Goal: Task Accomplishment & Management: Use online tool/utility

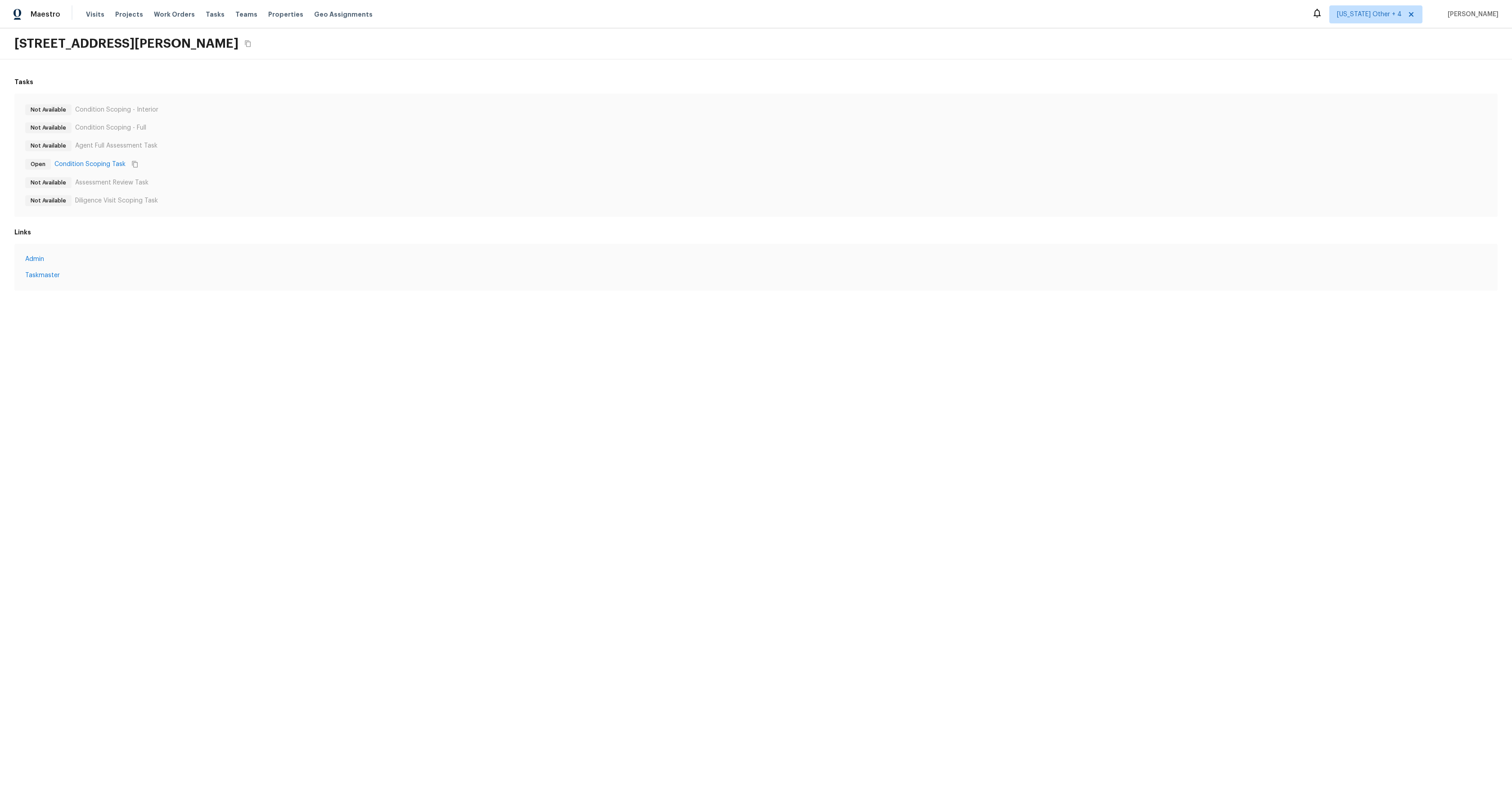
click at [482, 309] on html "Maestro Visits Projects Work Orders Tasks Teams Properties Geo Assignments Alab…" at bounding box center [756, 154] width 1512 height 309
click at [245, 42] on icon "Copy Address" at bounding box center [248, 44] width 6 height 7
drag, startPoint x: 224, startPoint y: 45, endPoint x: 190, endPoint y: 44, distance: 34.0
click at [183, 44] on h2 "225 S Valle Verde, Mesa, AZ 85208" at bounding box center [127, 44] width 224 height 16
copy h2 "85208"
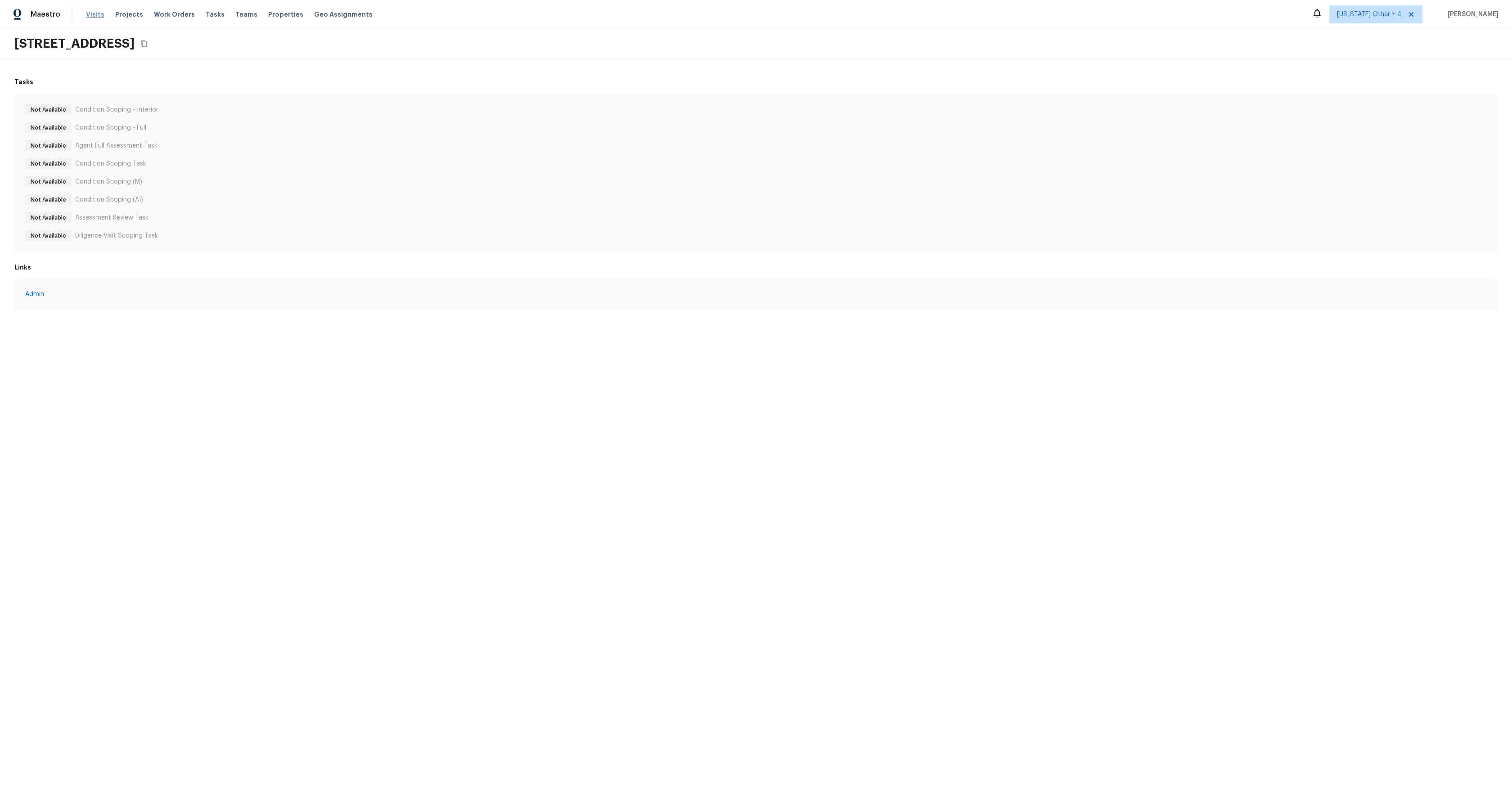
click at [93, 15] on span "Visits" at bounding box center [95, 14] width 18 height 9
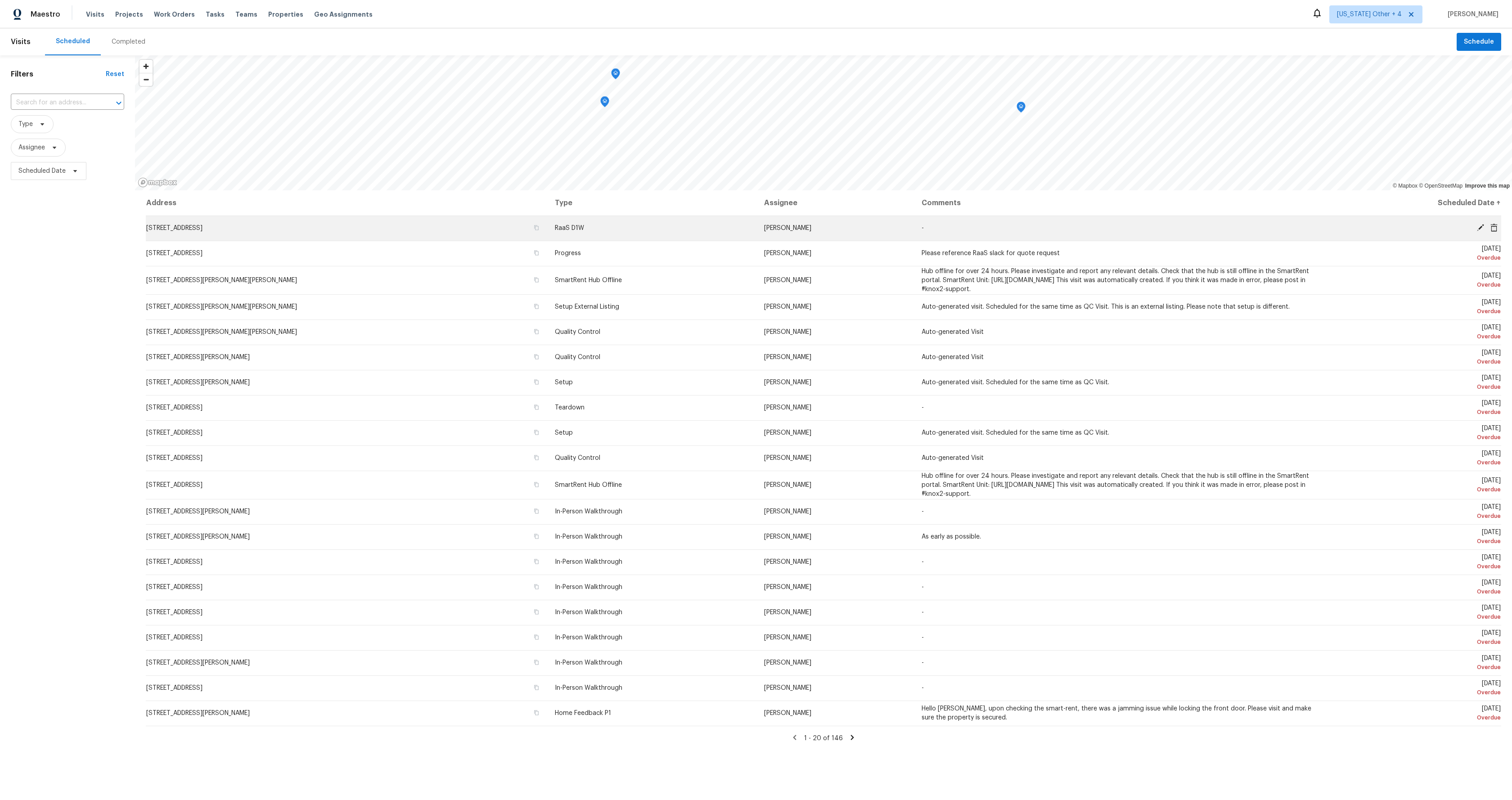
click at [201, 229] on span "4430 NE 25th Ave, Lighthouse Point, FL 33064" at bounding box center [174, 228] width 56 height 6
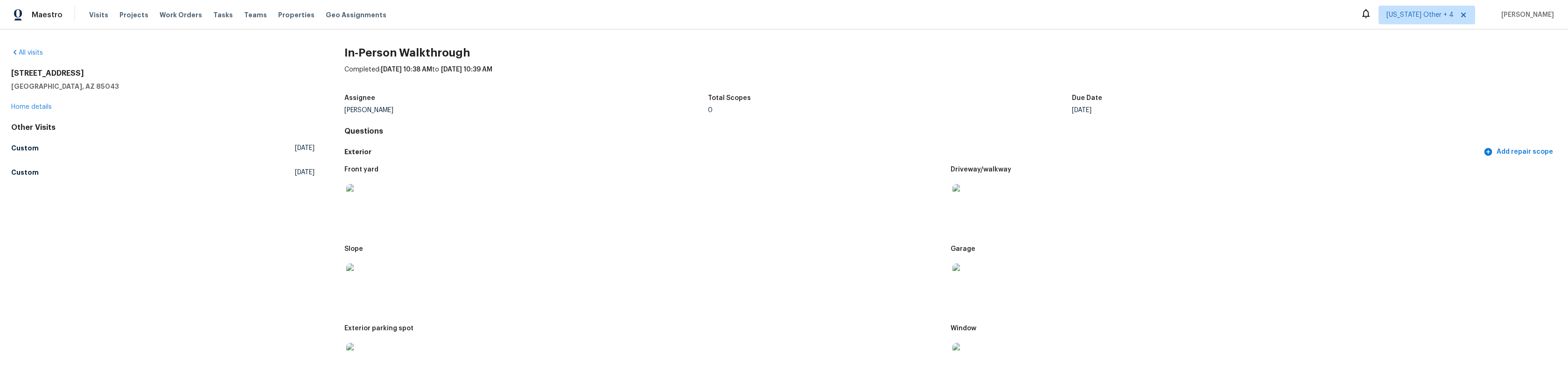
click at [178, 305] on div at bounding box center [784, 188] width 1568 height 377
click at [209, 314] on div at bounding box center [784, 188] width 1568 height 377
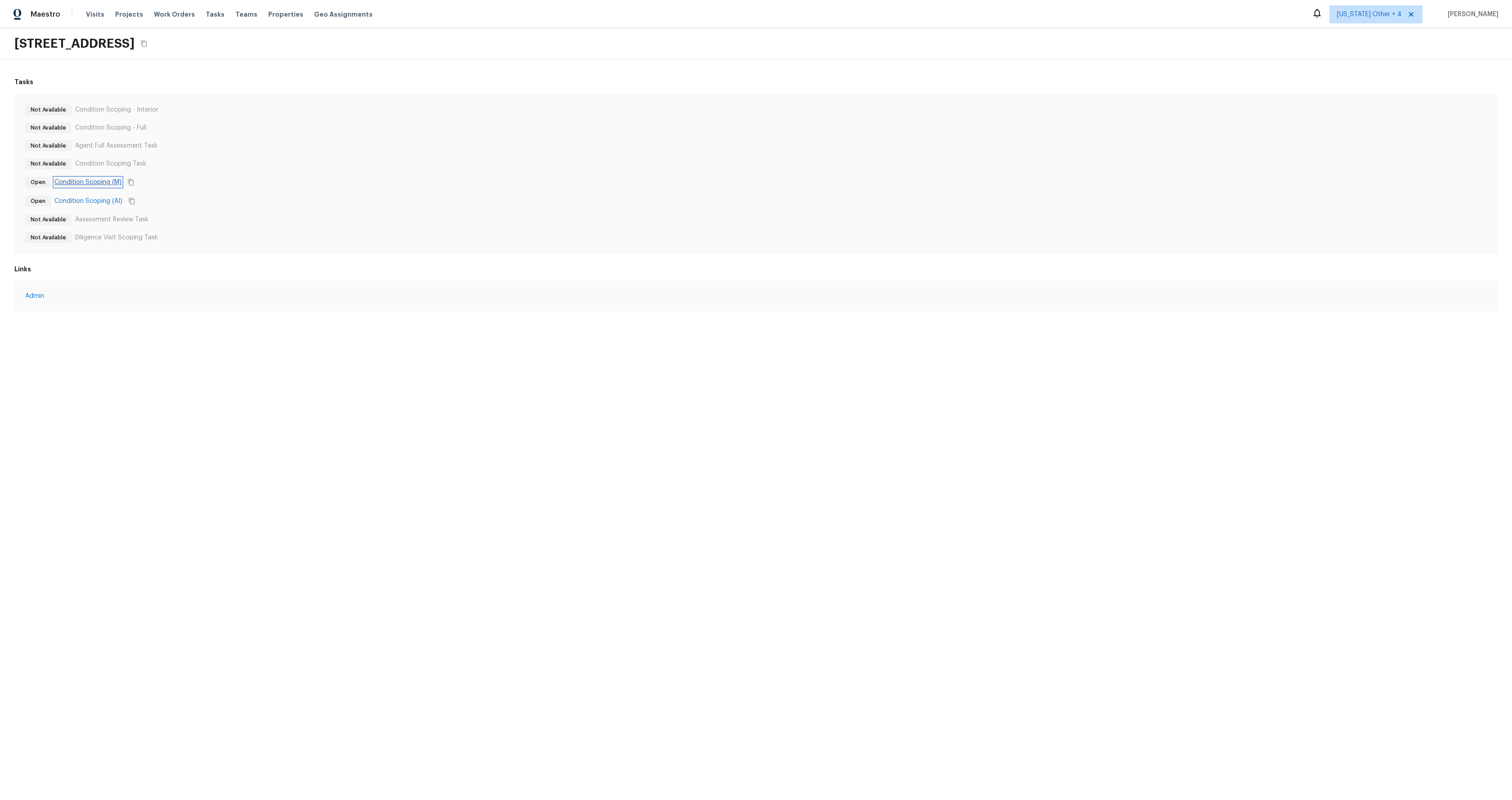
click at [100, 182] on link "Condition Scoping (M)" at bounding box center [88, 182] width 67 height 9
click at [101, 201] on link "Condition Scoping (AI)" at bounding box center [89, 201] width 68 height 9
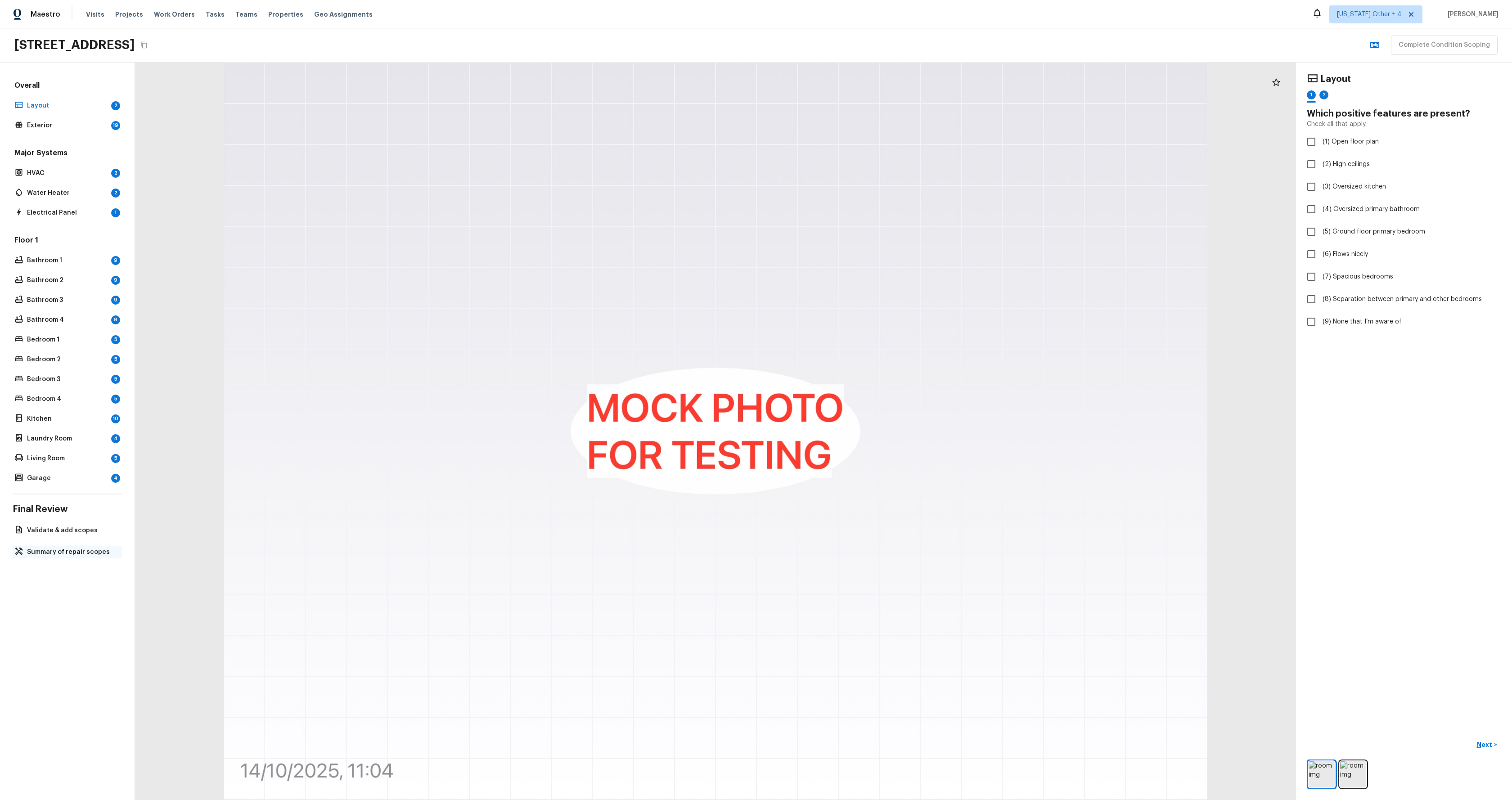
click at [68, 551] on p "Summary of repair scopes" at bounding box center [72, 552] width 90 height 9
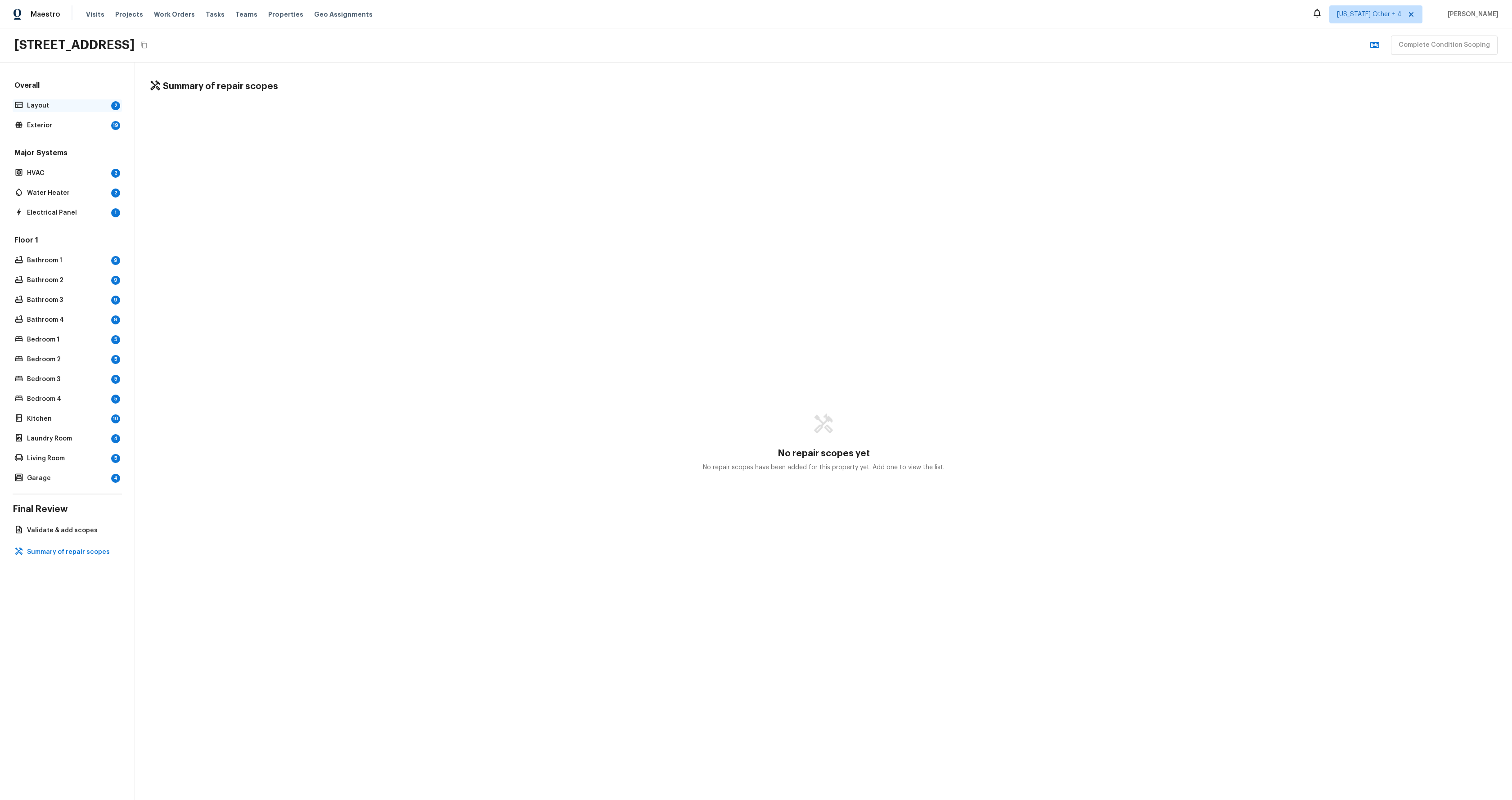
click at [52, 103] on p "Layout" at bounding box center [67, 105] width 80 height 9
click at [54, 118] on div "Overall Layout 2 Exterior 19" at bounding box center [67, 106] width 109 height 51
click at [55, 122] on p "Exterior" at bounding box center [67, 125] width 80 height 9
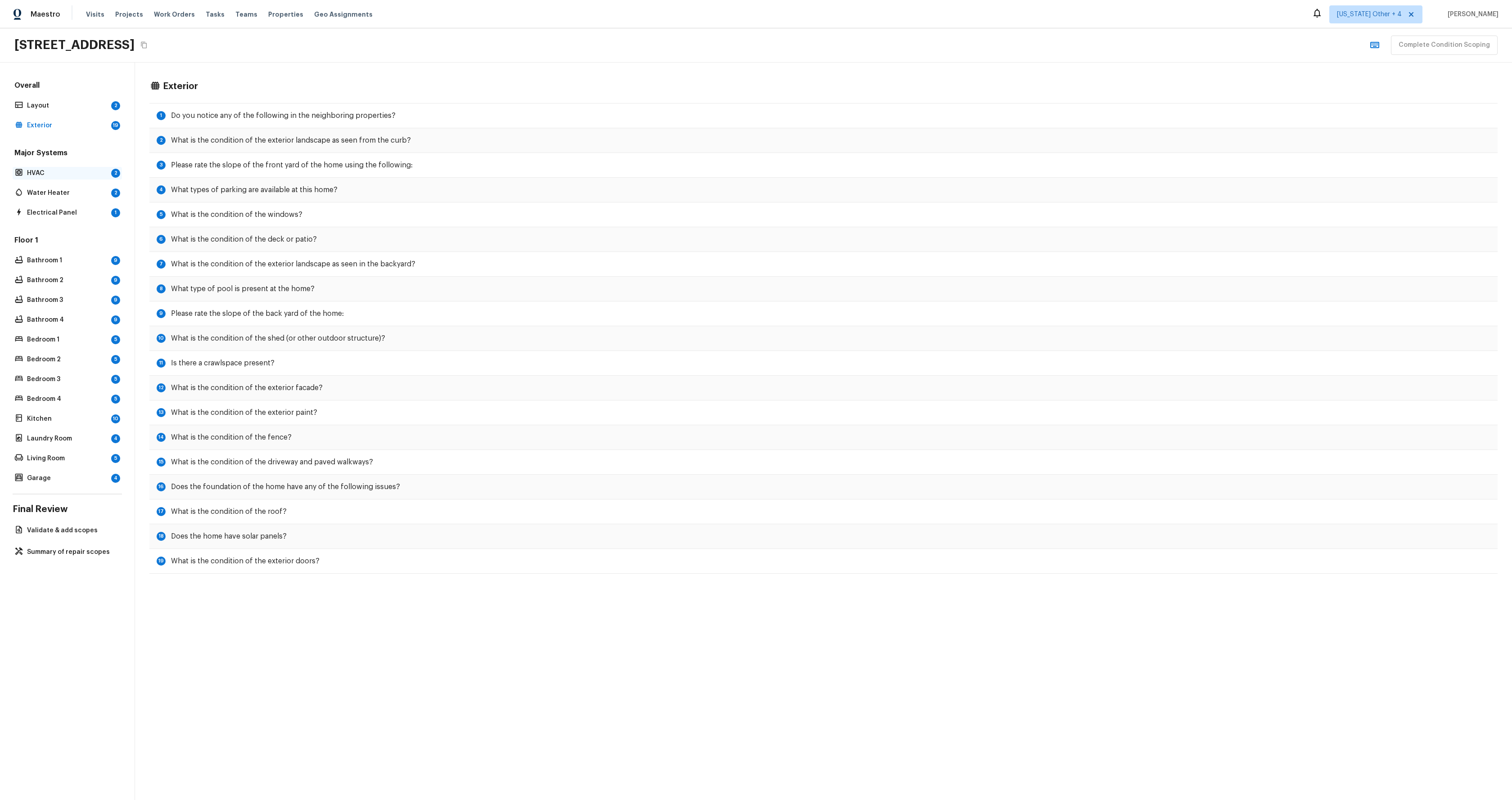
click at [79, 175] on p "HVAC" at bounding box center [67, 173] width 80 height 9
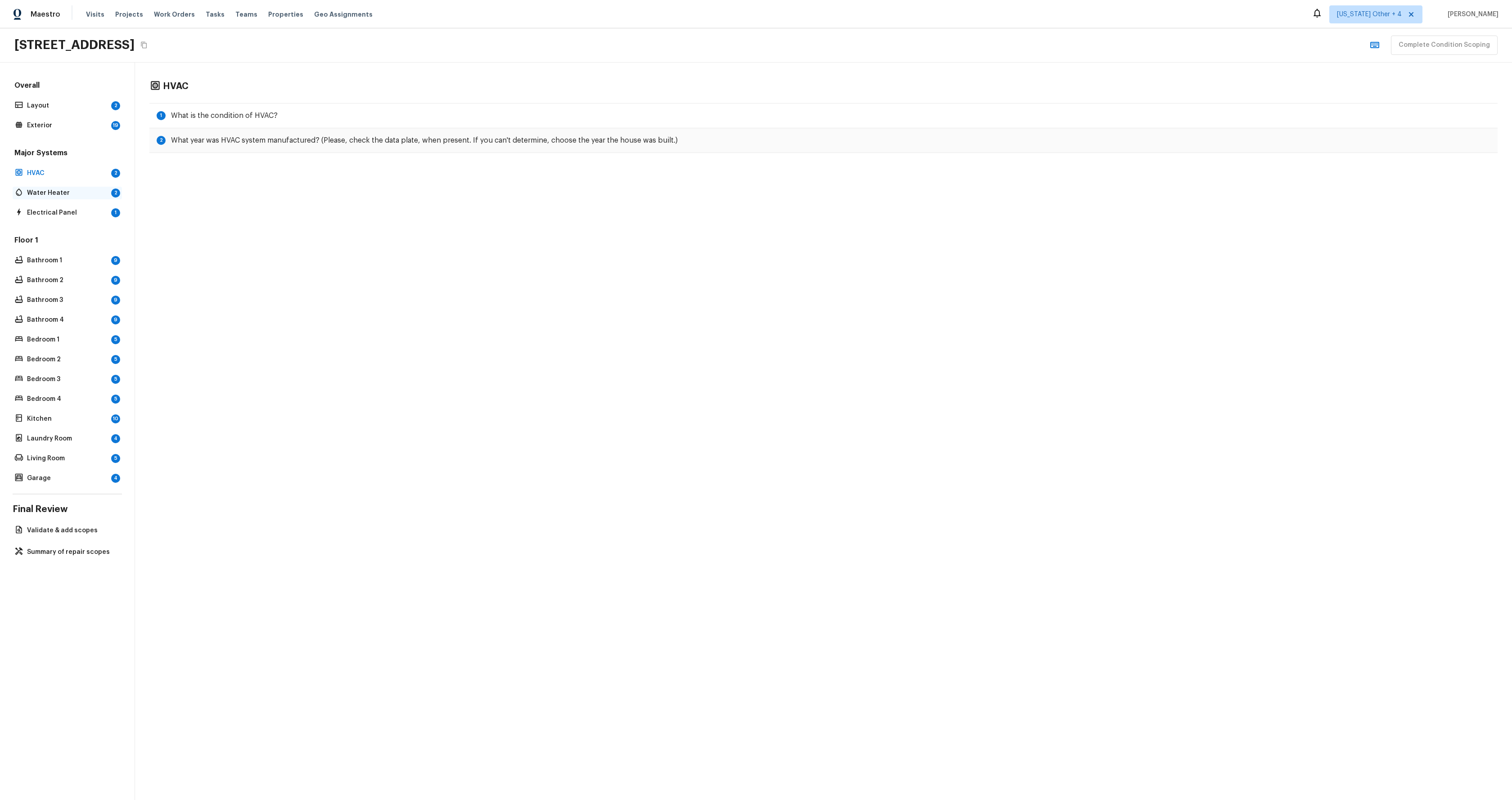
click at [67, 195] on p "Water Heater" at bounding box center [67, 193] width 80 height 9
click at [74, 215] on p "Electrical Panel" at bounding box center [67, 212] width 80 height 9
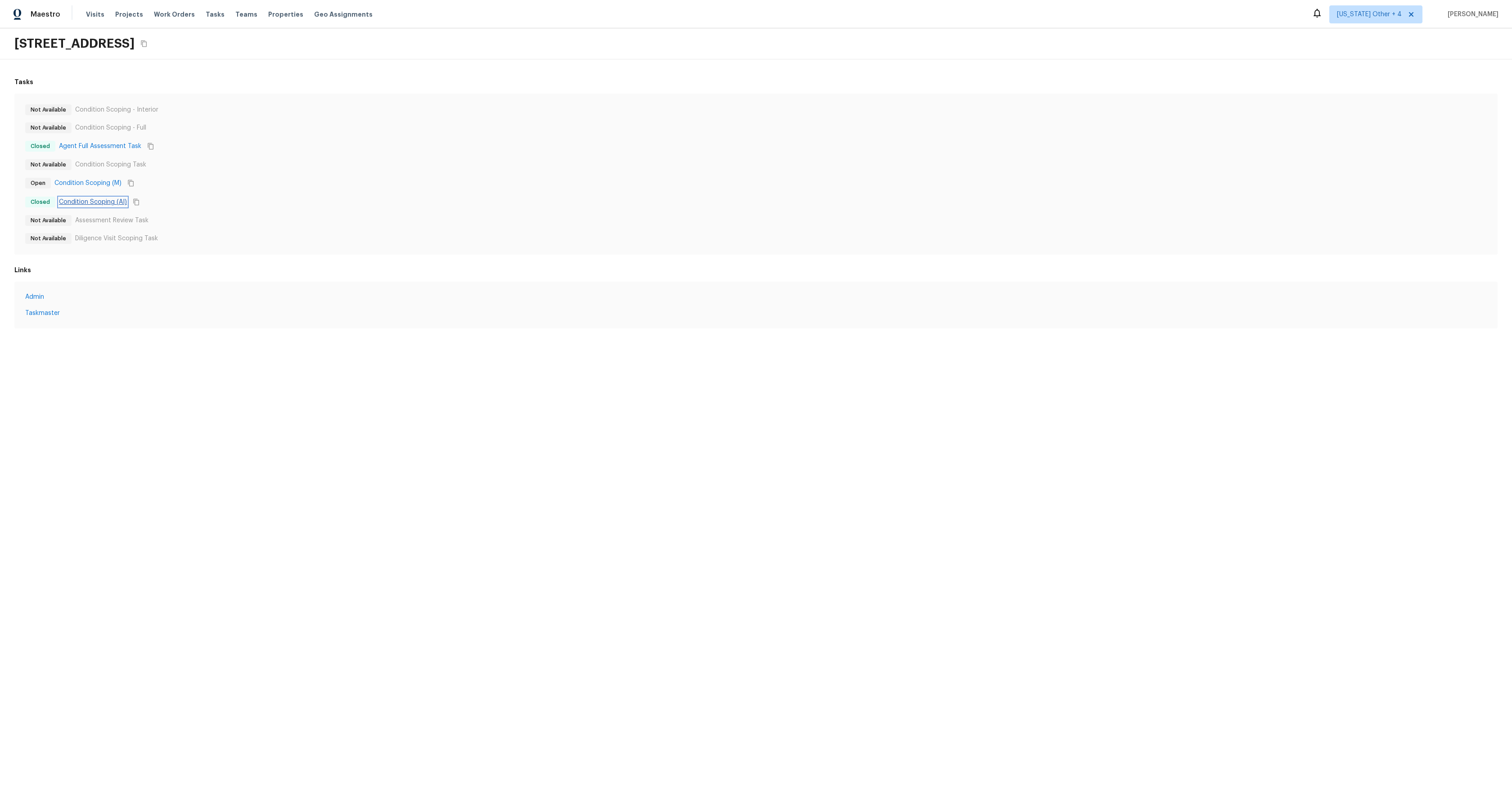
click at [103, 198] on link "Condition Scoping (AI)" at bounding box center [93, 202] width 68 height 9
click at [89, 201] on link "Condition Scoping (AI)" at bounding box center [93, 202] width 68 height 9
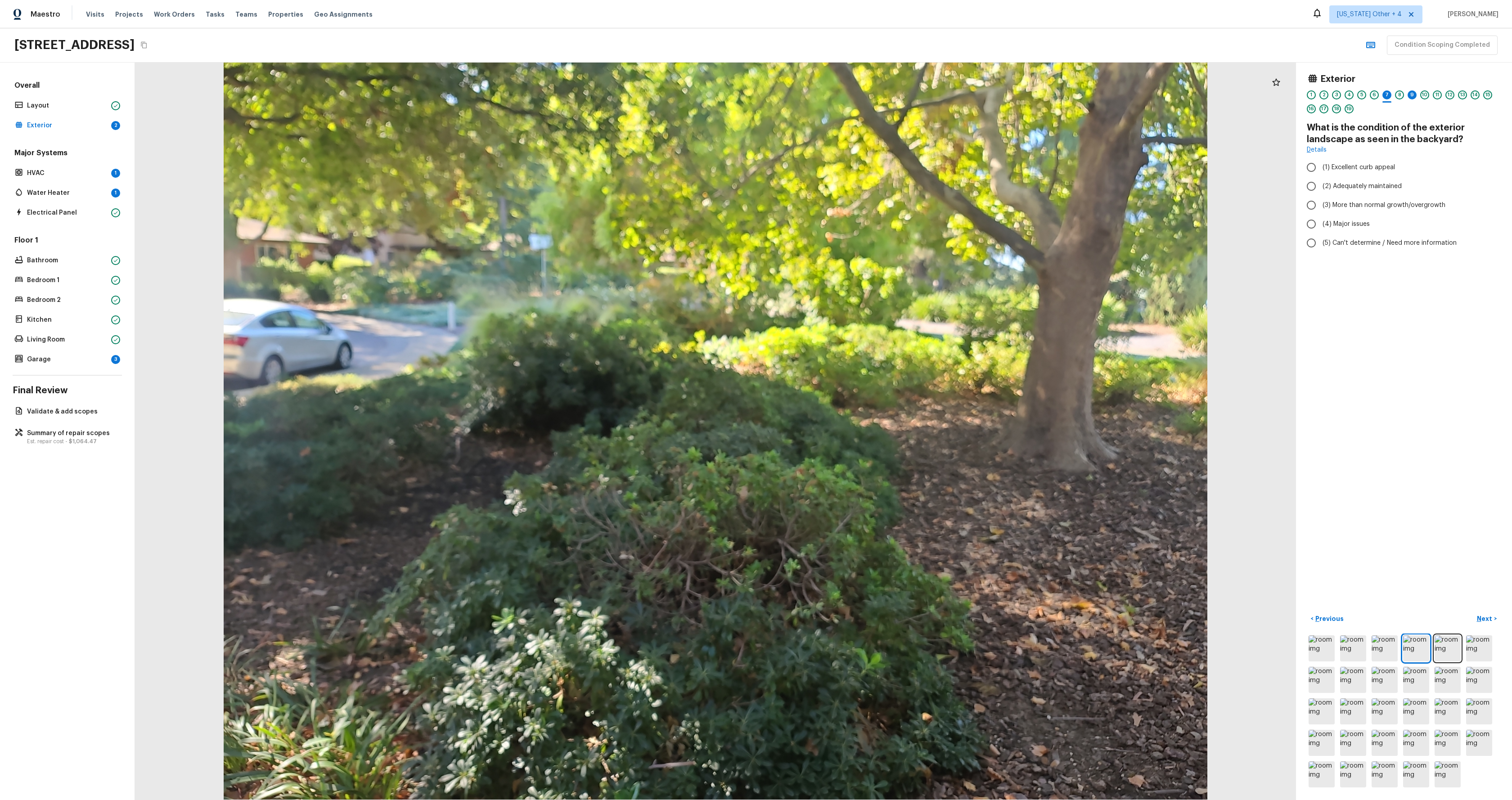
click at [72, 447] on div "Overall Layout Exterior 2 Major Systems HVAC 1 Water Heater 1 Electrical Panel …" at bounding box center [68, 431] width 135 height 738
click at [73, 438] on p "Est. repair cost - $1,064.47" at bounding box center [72, 441] width 90 height 7
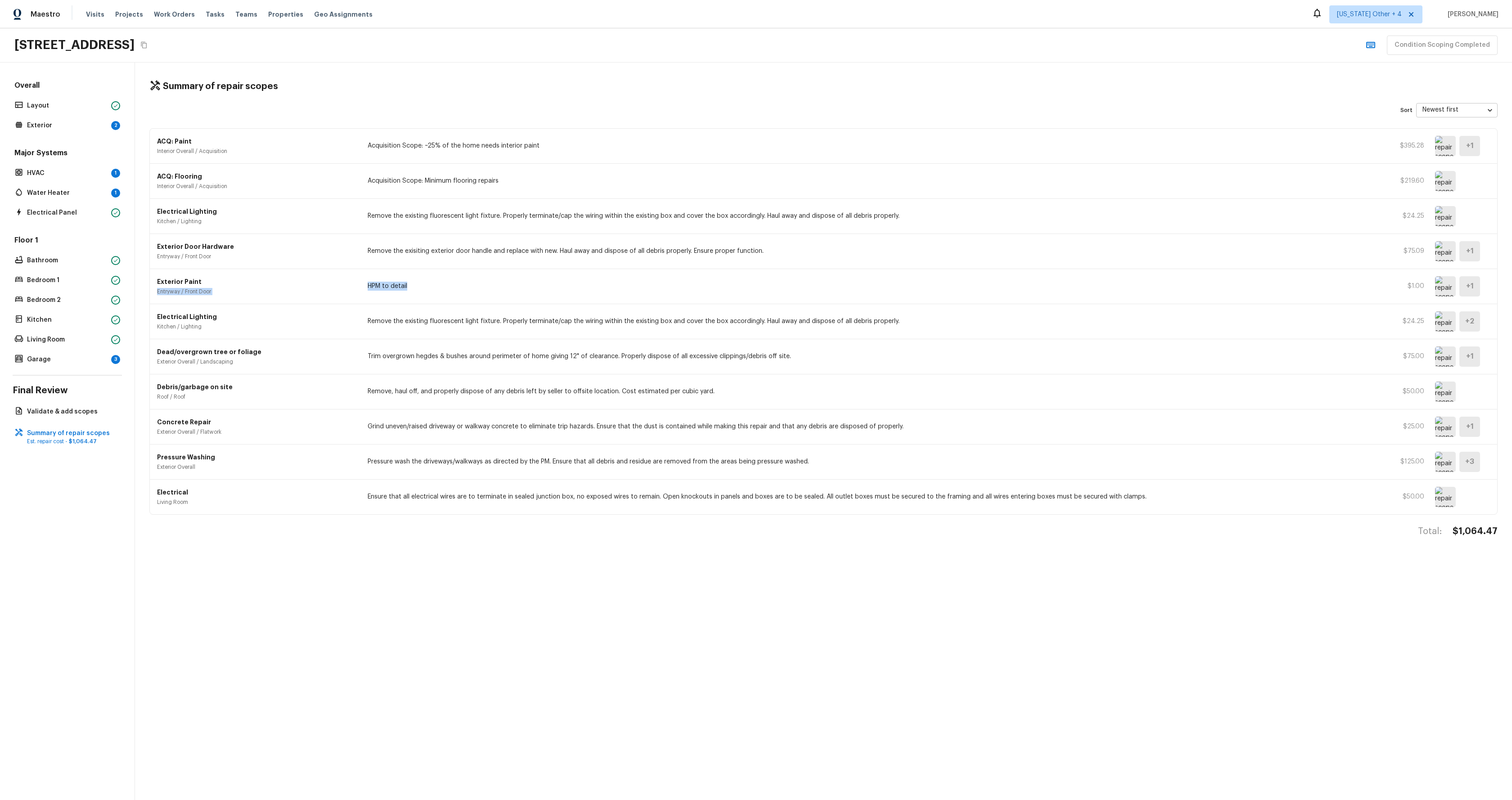
drag, startPoint x: 394, startPoint y: 285, endPoint x: 355, endPoint y: 285, distance: 39.0
click at [355, 285] on div "Exterior Paint Entryway / Front Door HPM to detail $1.00 + 1" at bounding box center [823, 286] width 1347 height 35
drag, startPoint x: 411, startPoint y: 276, endPoint x: 413, endPoint y: 288, distance: 12.2
click at [411, 276] on div "Exterior Paint Entryway / Front Door HPM to detail $1.00 + 1" at bounding box center [823, 286] width 1347 height 35
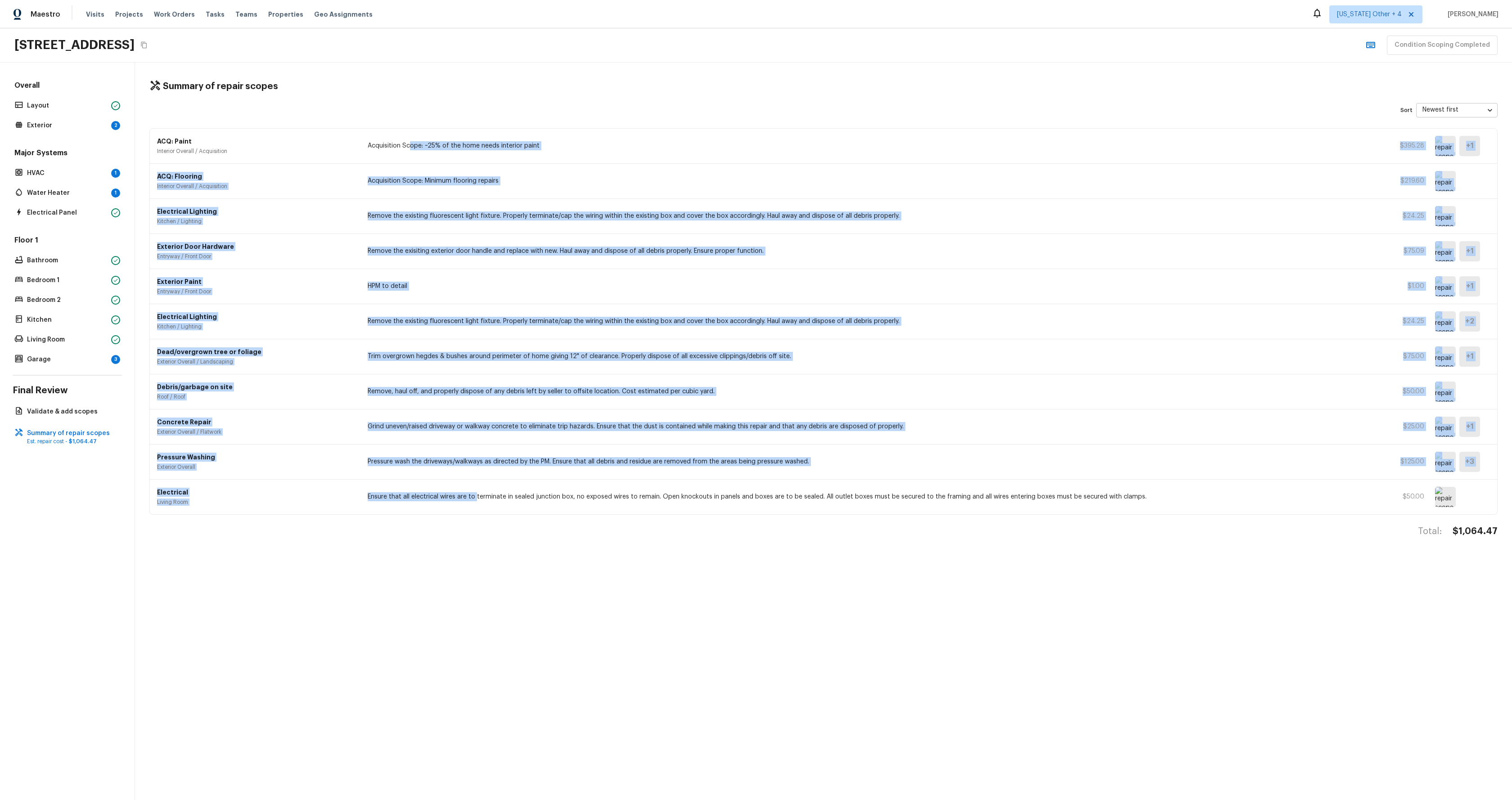
drag, startPoint x: 419, startPoint y: 254, endPoint x: 481, endPoint y: 504, distance: 257.6
click at [481, 504] on div "ACQ: Paint Interior Overall / Acquisition Acquisition Scope: ~25% of the home n…" at bounding box center [824, 322] width 1348 height 387
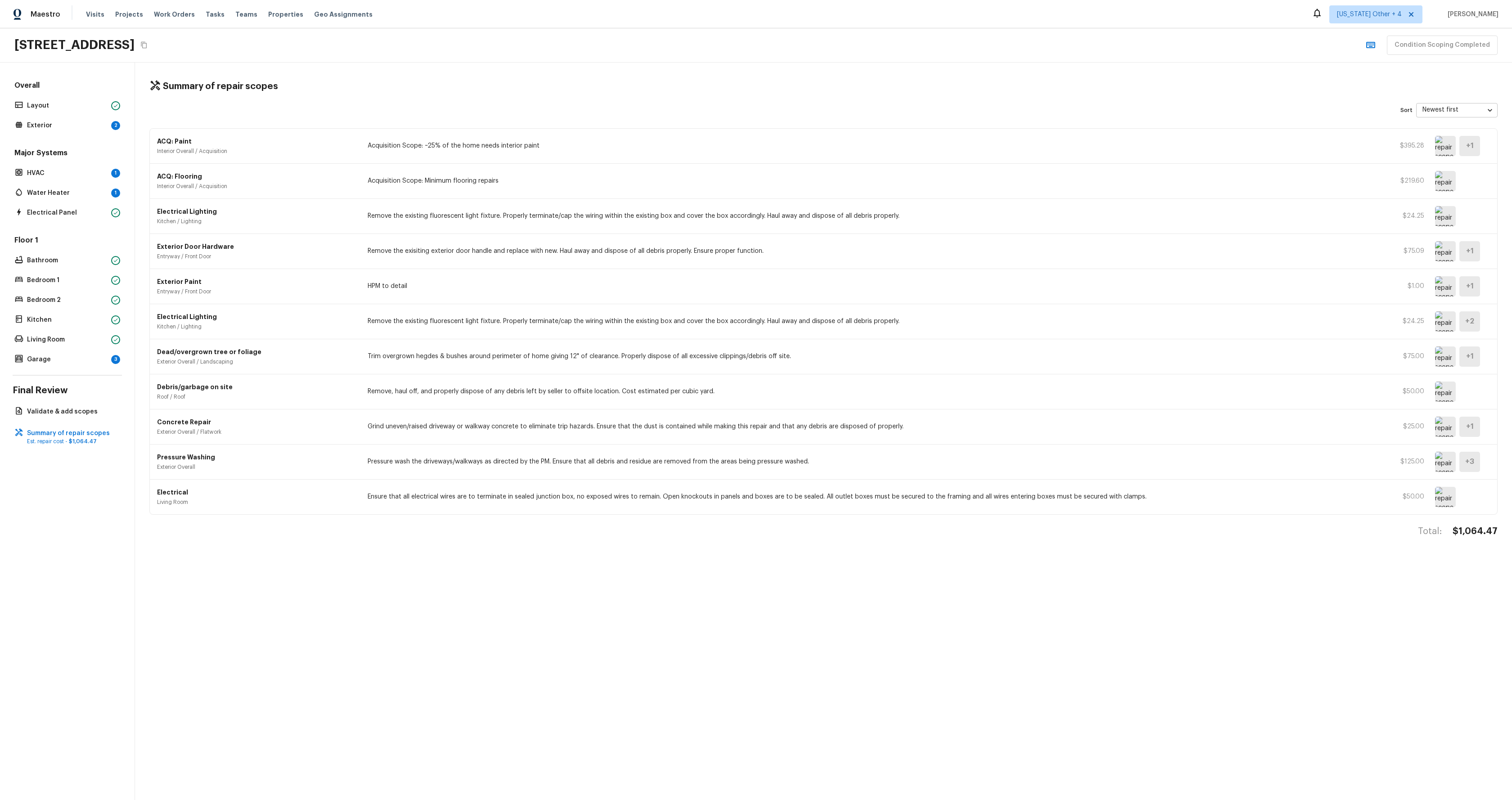
click at [448, 556] on div "Summary of repair scopes Sort Newest first newestFirst ​ ACQ: Paint Interior Ov…" at bounding box center [824, 431] width 1377 height 738
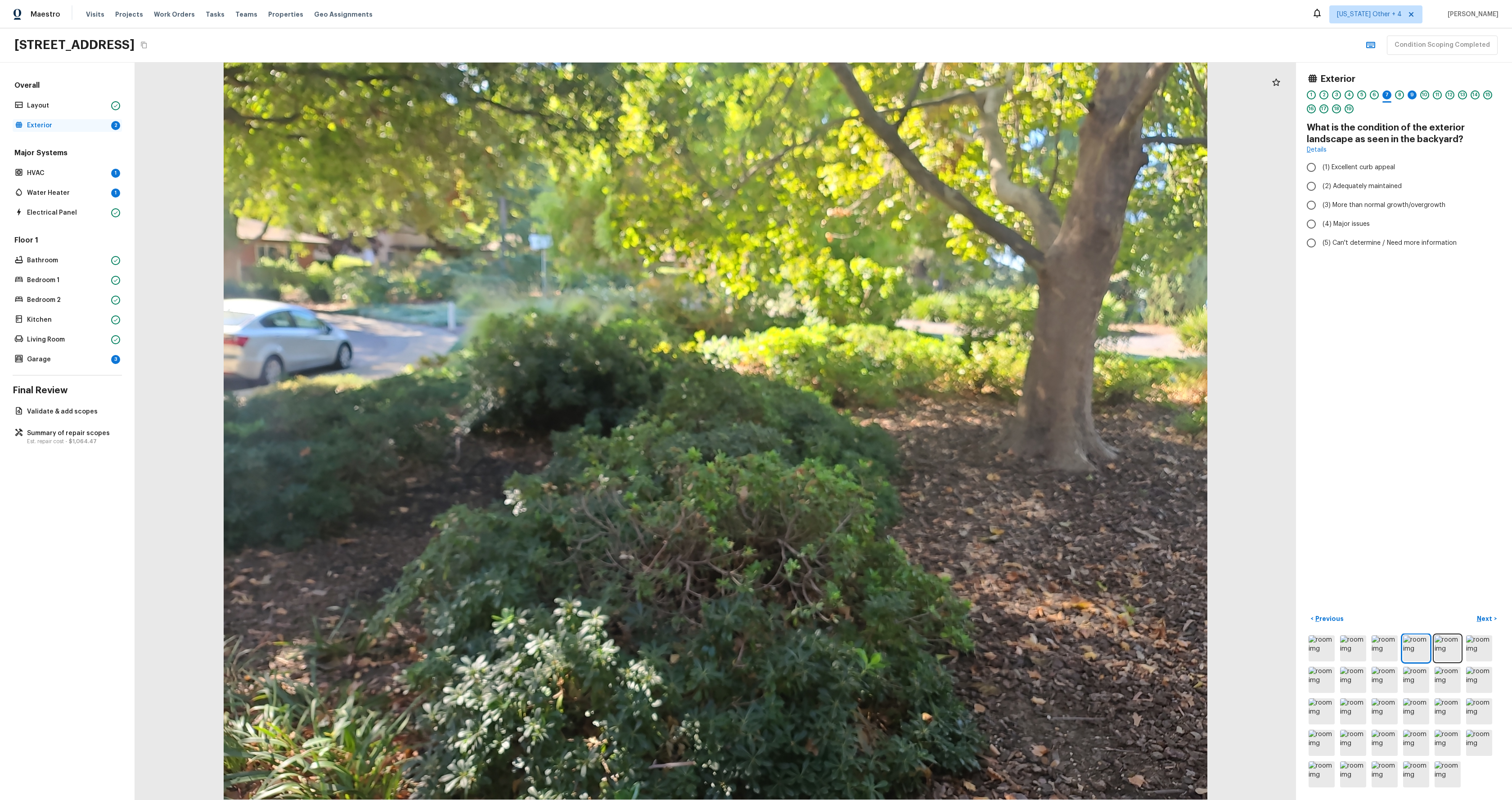
click at [56, 124] on p "Exterior" at bounding box center [67, 125] width 80 height 9
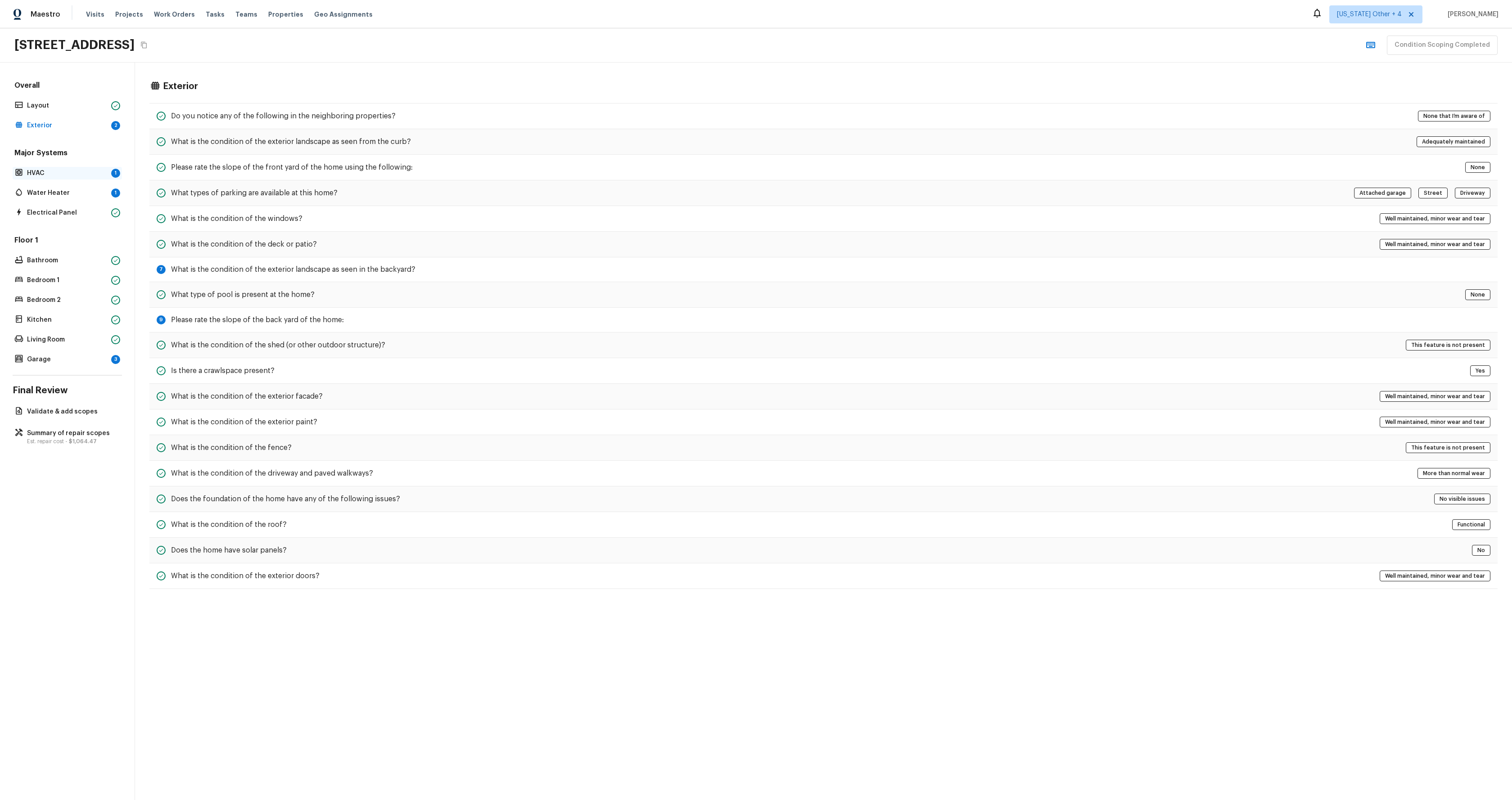
click at [73, 173] on p "HVAC" at bounding box center [67, 173] width 80 height 9
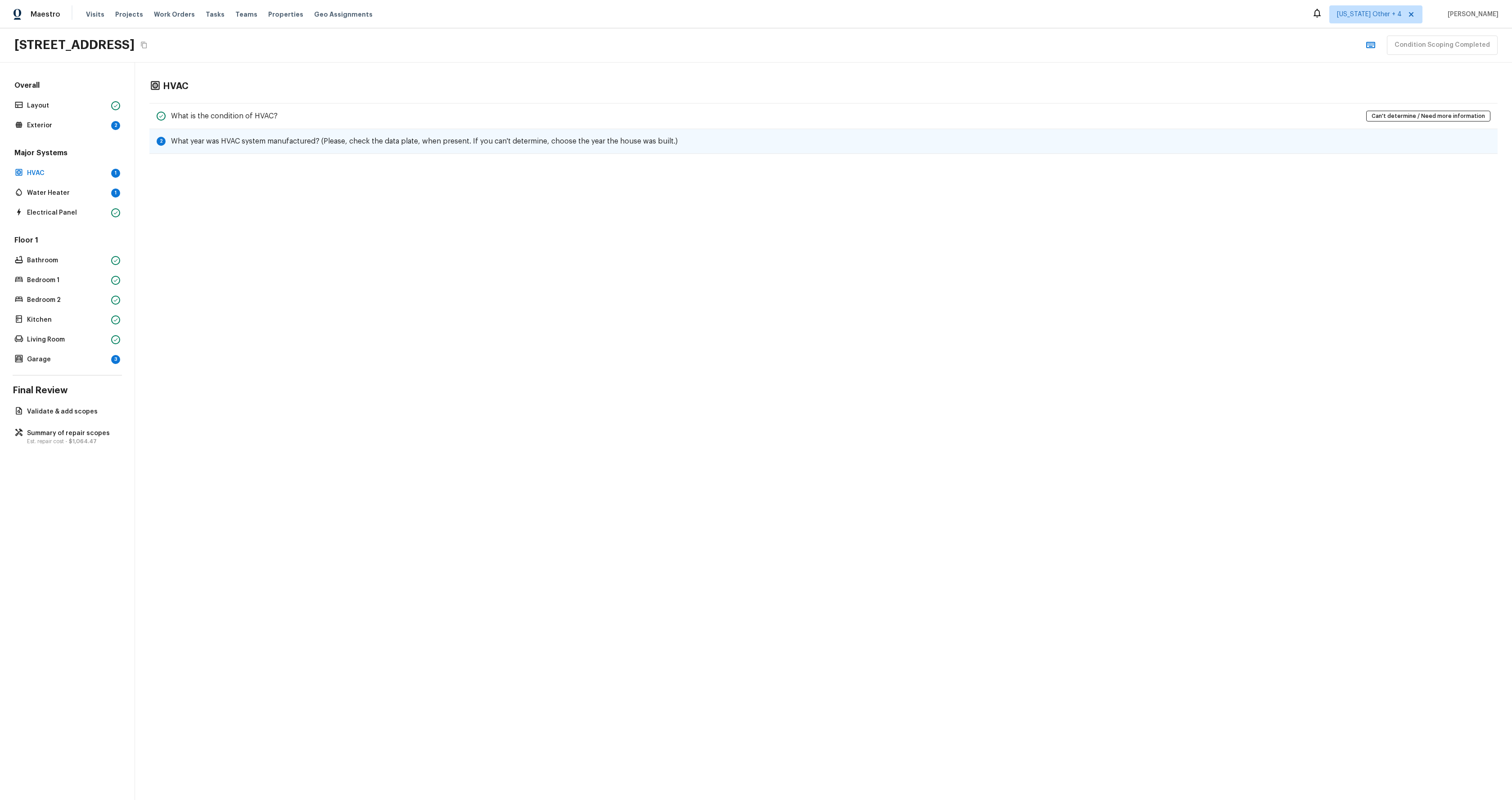
click at [278, 146] on div "2 What year was HVAC system manufactured? (Please, check the data plate, when p…" at bounding box center [824, 141] width 1348 height 25
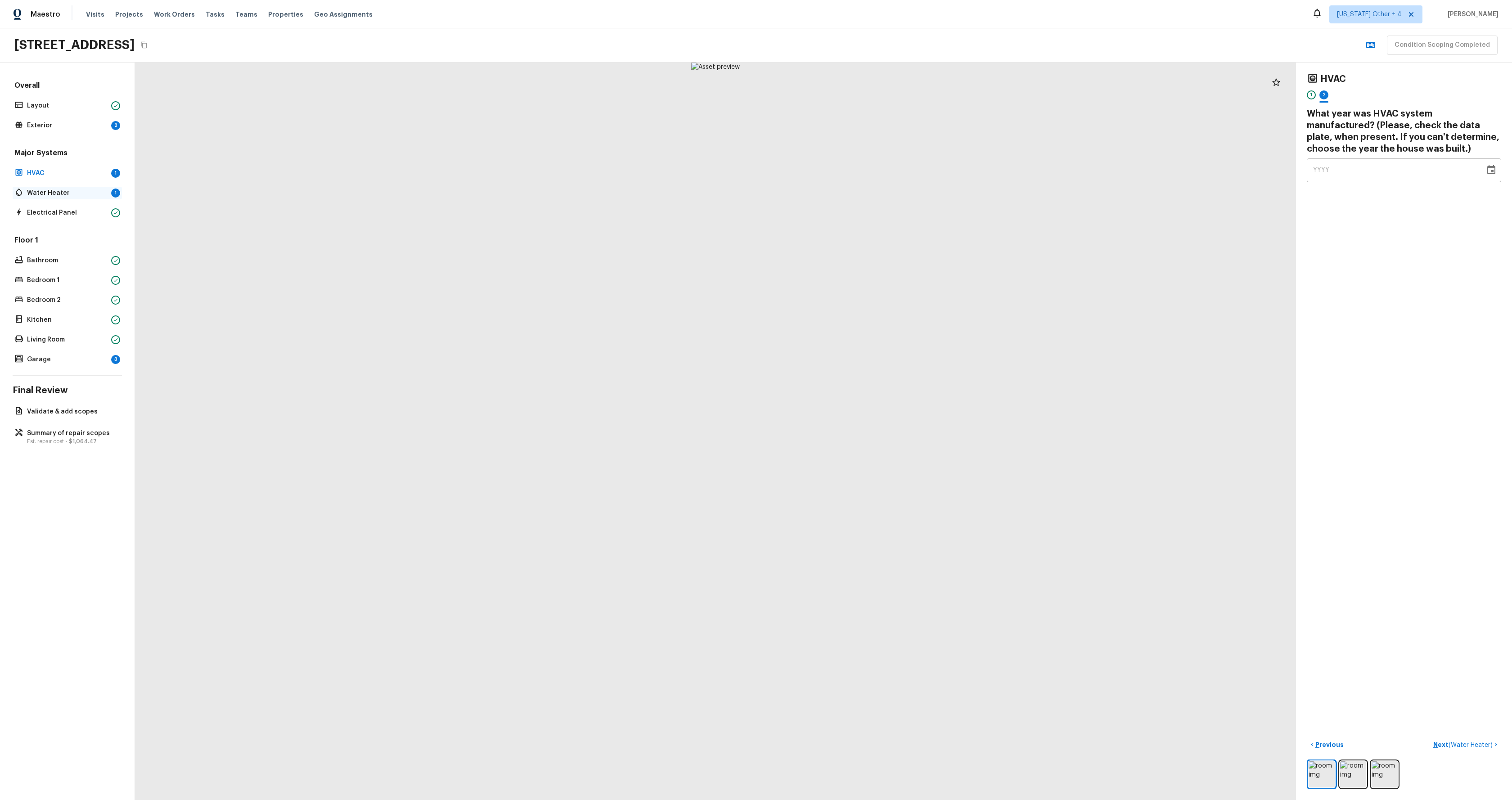
click at [51, 194] on p "Water Heater" at bounding box center [67, 193] width 80 height 9
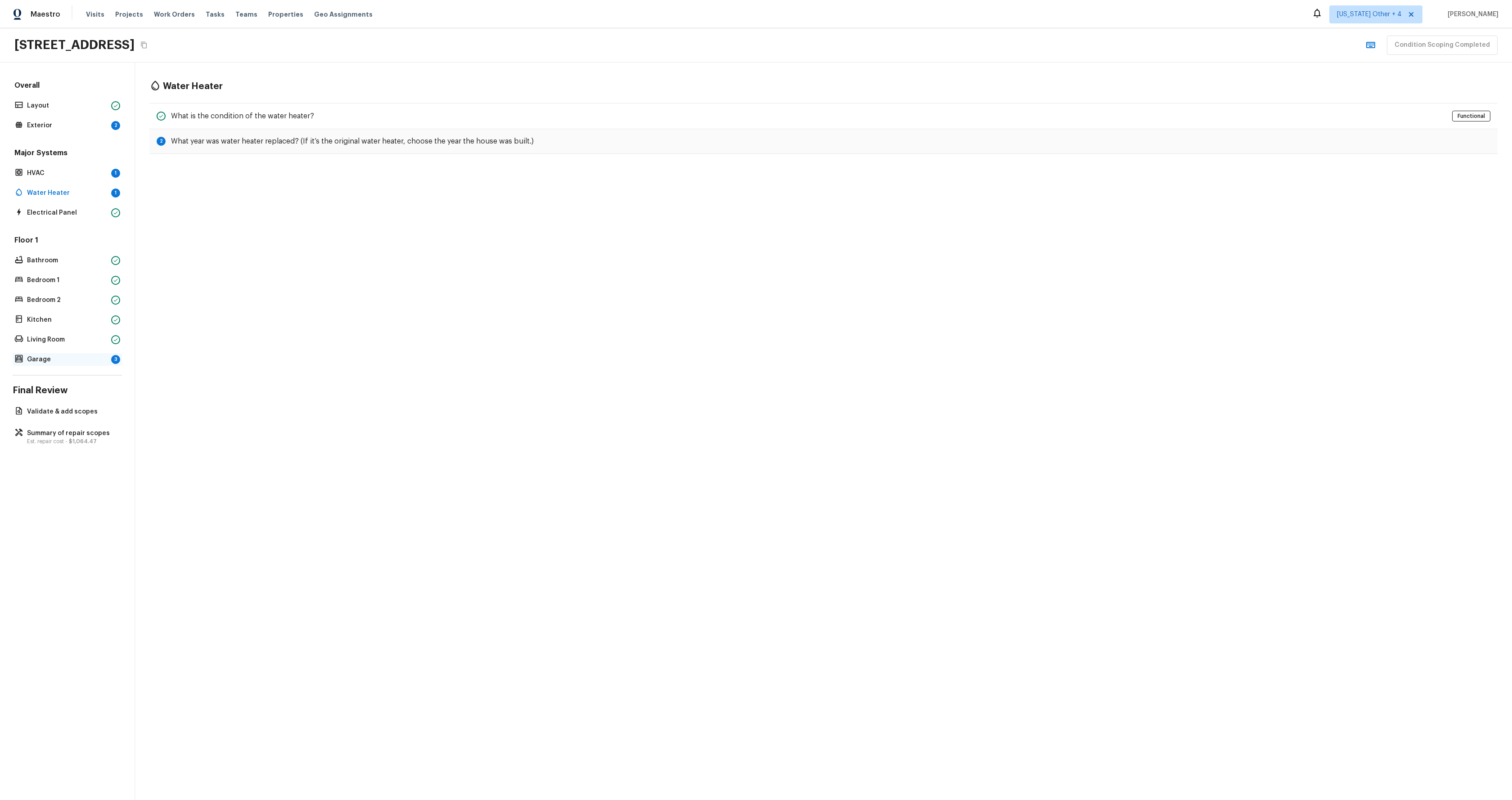
click at [80, 356] on p "Garage" at bounding box center [67, 359] width 80 height 9
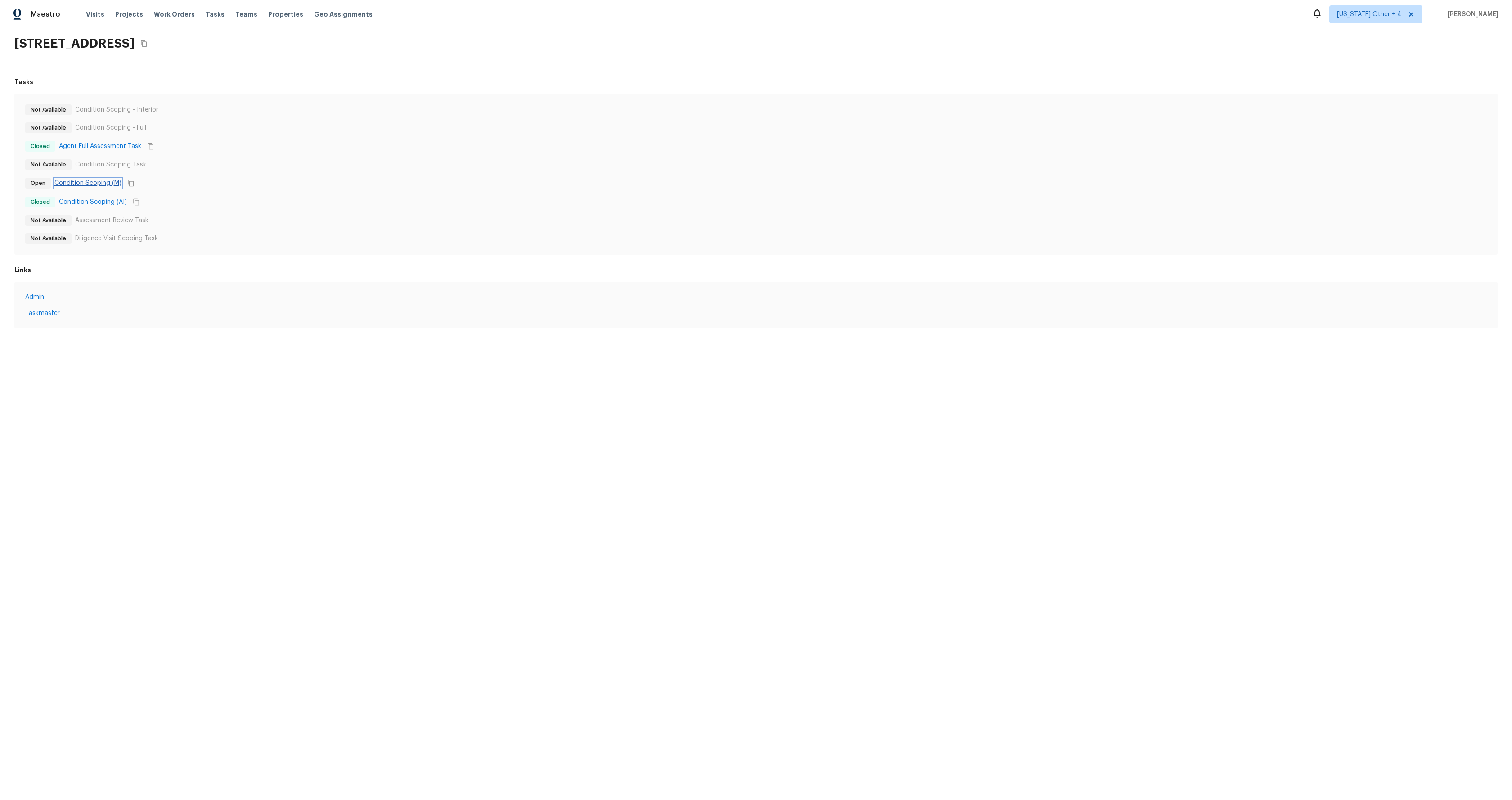
click at [97, 186] on link "Condition Scoping (M)" at bounding box center [88, 183] width 67 height 9
click at [102, 201] on link "Condition Scoping (AI)" at bounding box center [93, 202] width 68 height 9
click at [35, 294] on link "Admin" at bounding box center [756, 296] width 1462 height 9
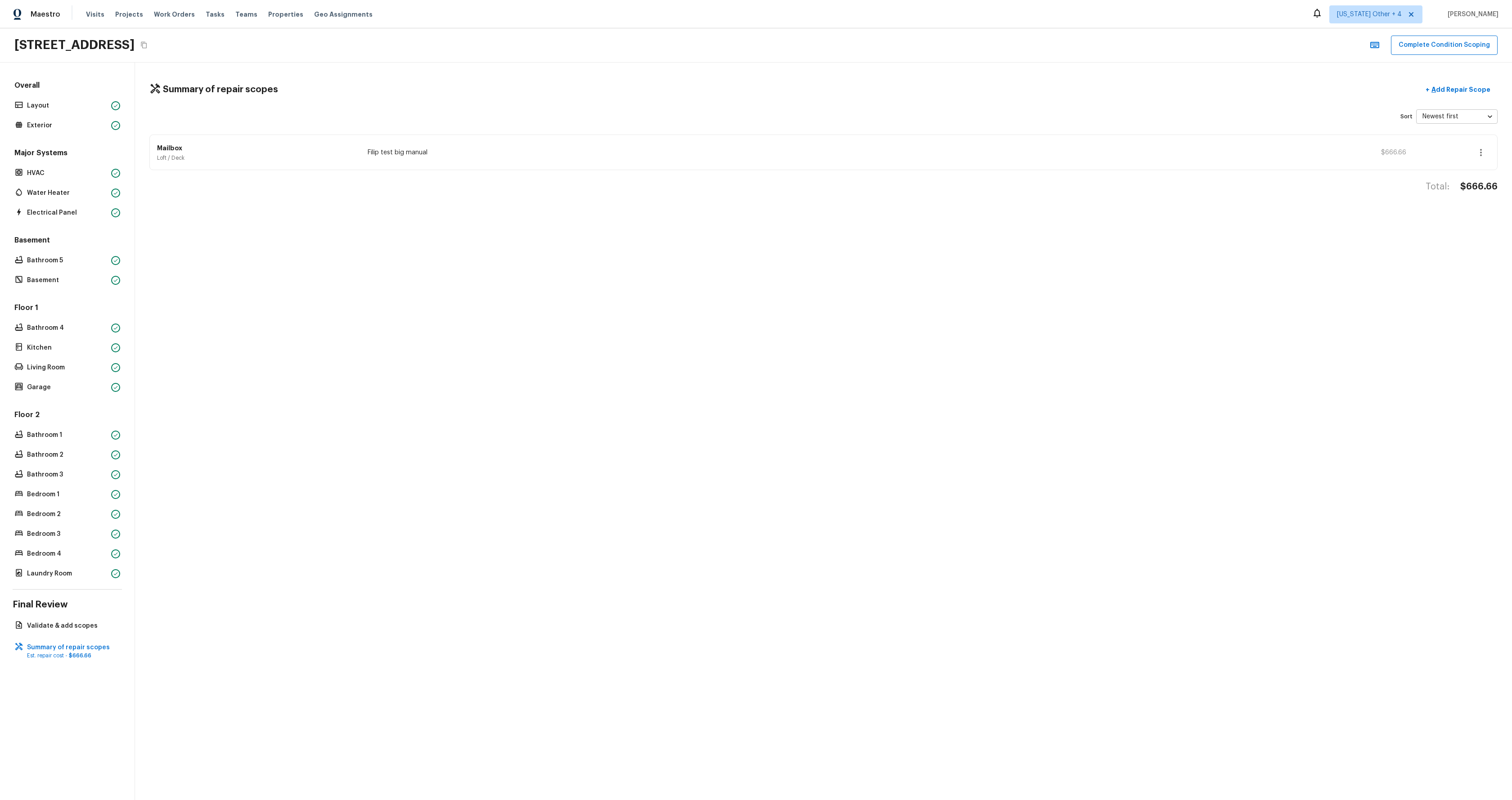
click at [565, 232] on div "Summary of repair scopes + Add Repair Scope Sort Newest first newestFirst ​ Mai…" at bounding box center [824, 431] width 1377 height 738
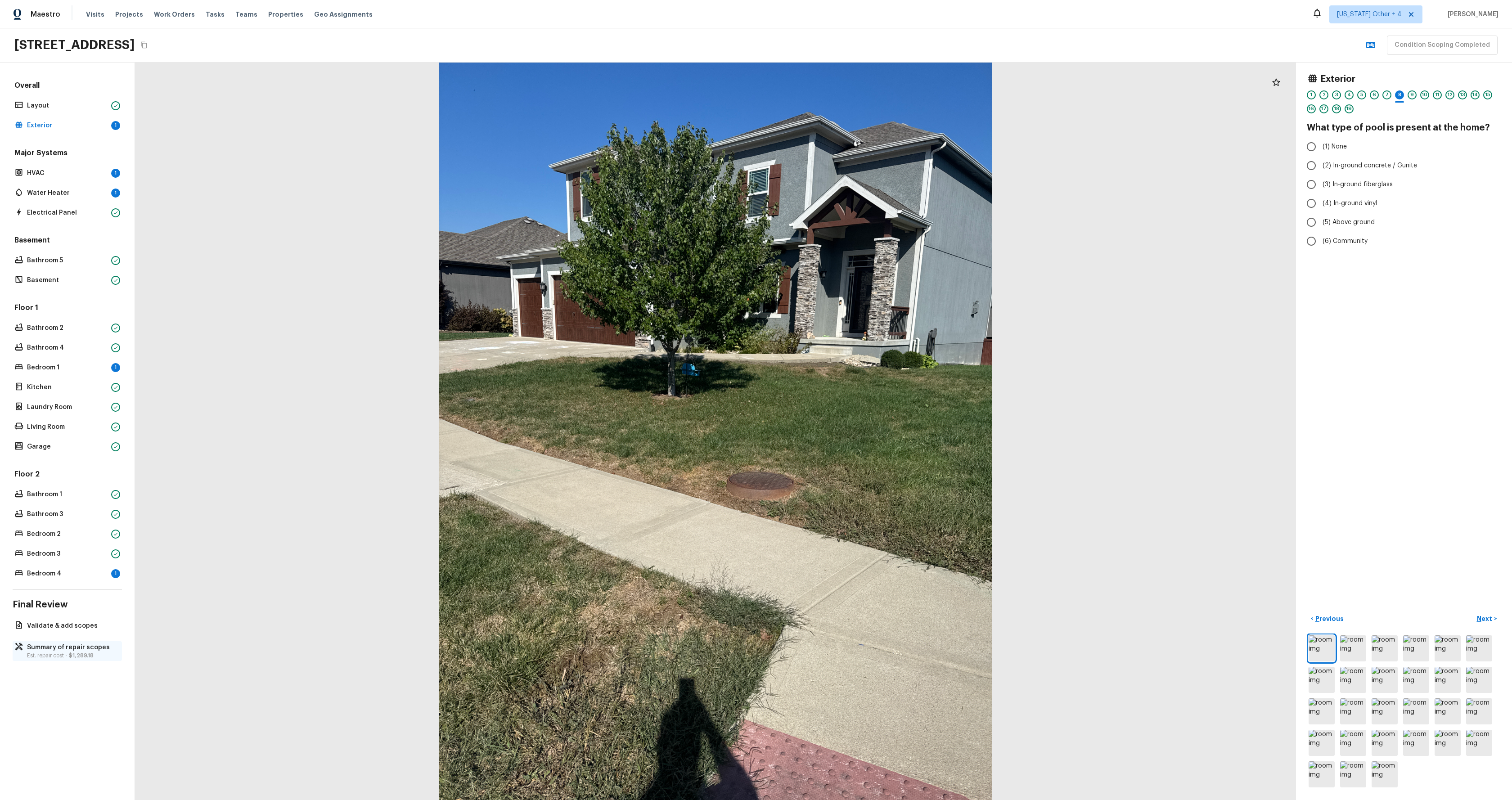
click at [49, 653] on p "Est. repair cost - $1,289.18" at bounding box center [72, 656] width 90 height 7
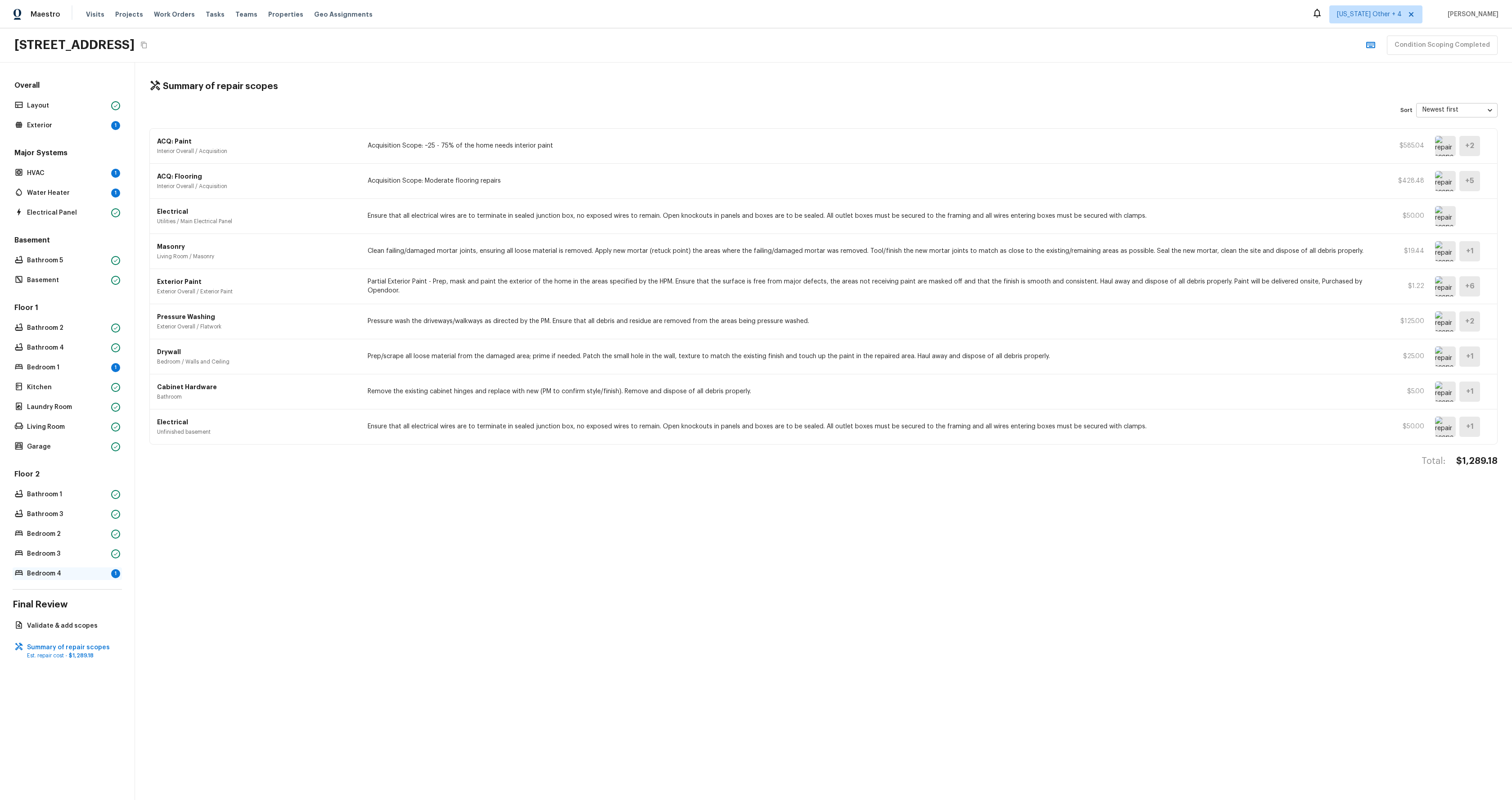
click at [64, 572] on p "Bedroom 4" at bounding box center [67, 573] width 80 height 9
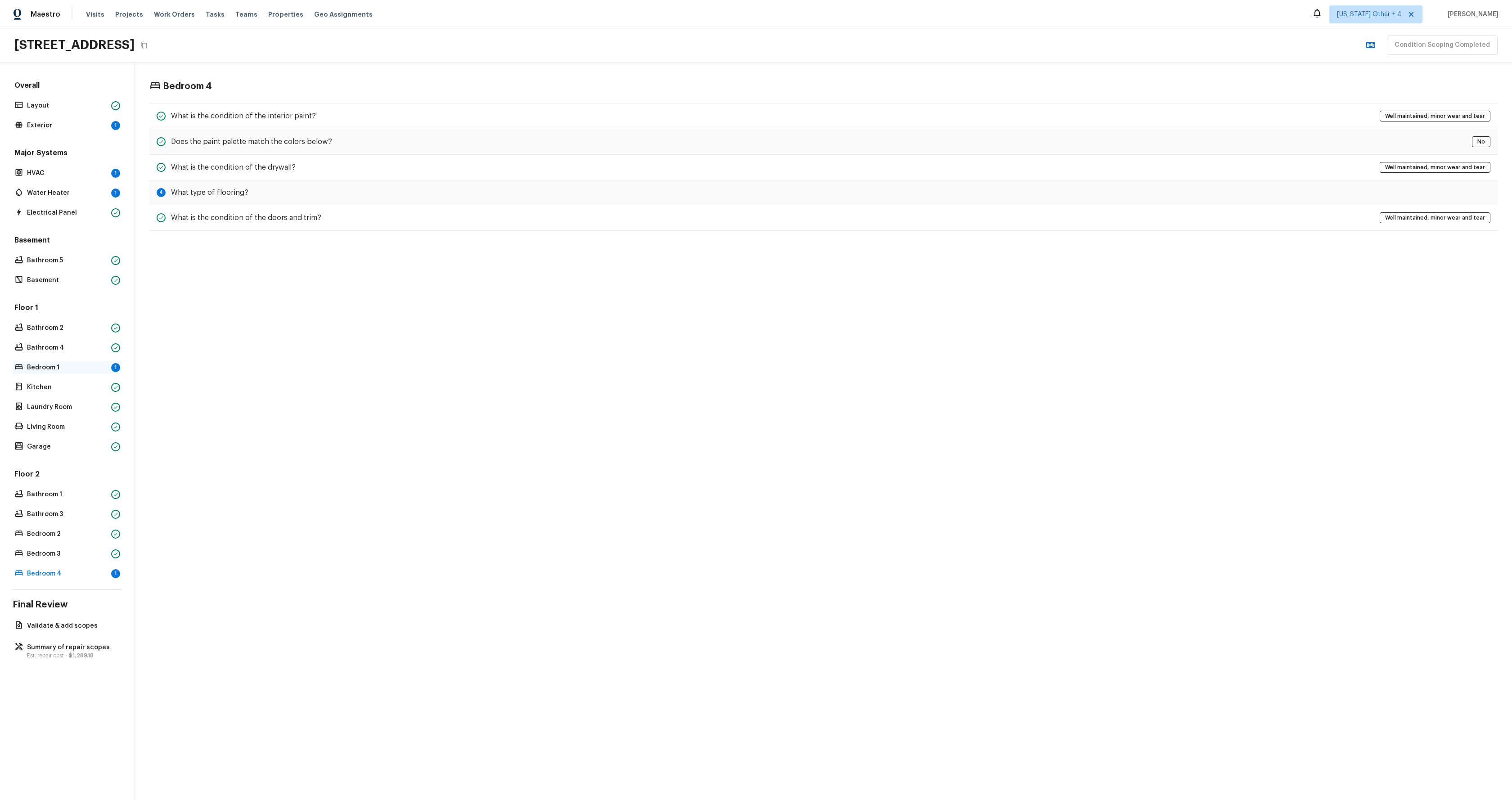
click at [47, 366] on p "Bedroom 1" at bounding box center [67, 367] width 80 height 9
click at [71, 198] on div "Water Heater 1" at bounding box center [67, 193] width 109 height 12
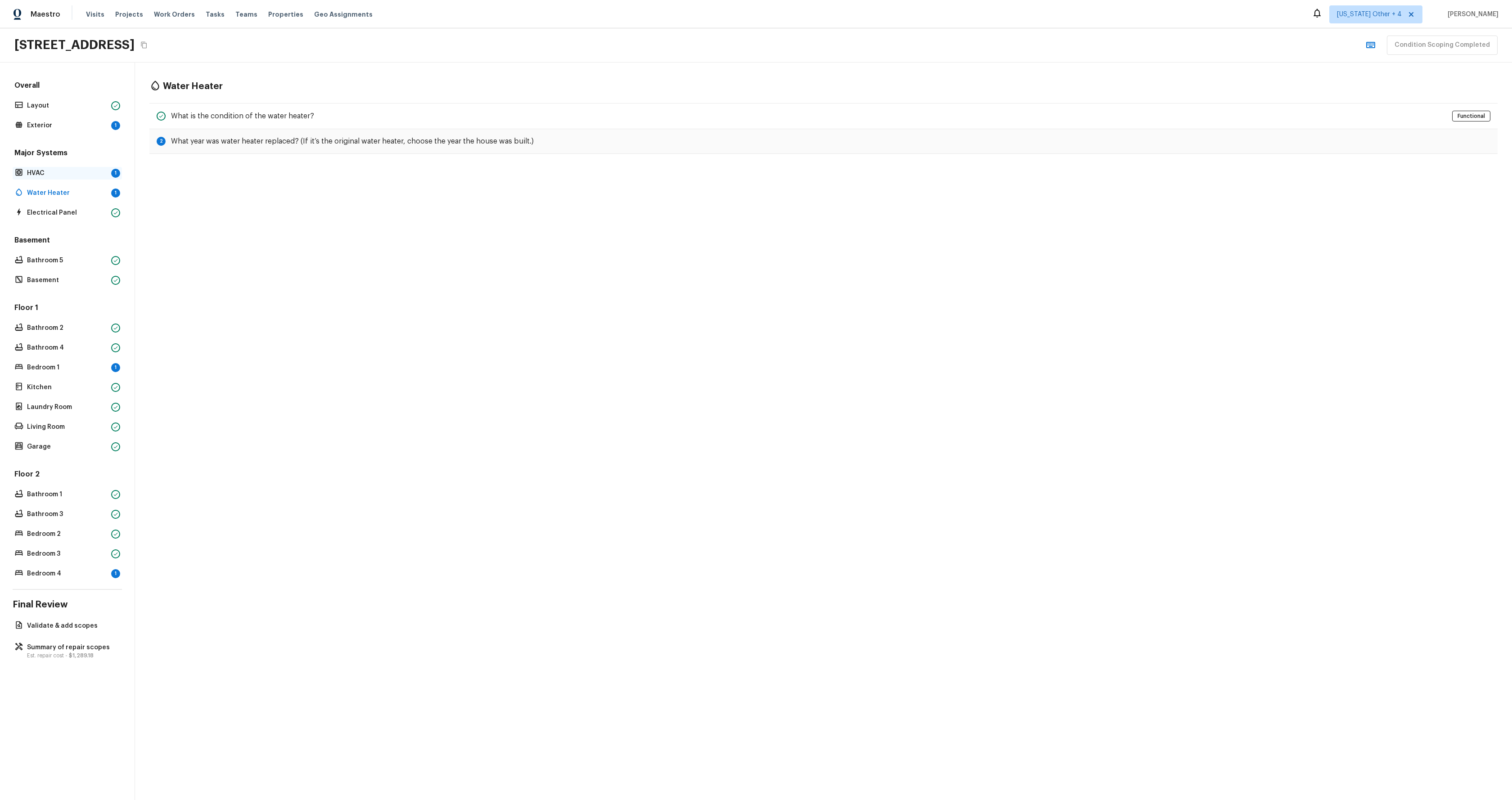
click at [68, 177] on div "HVAC 1" at bounding box center [67, 173] width 109 height 12
click at [80, 124] on p "Exterior" at bounding box center [67, 125] width 80 height 9
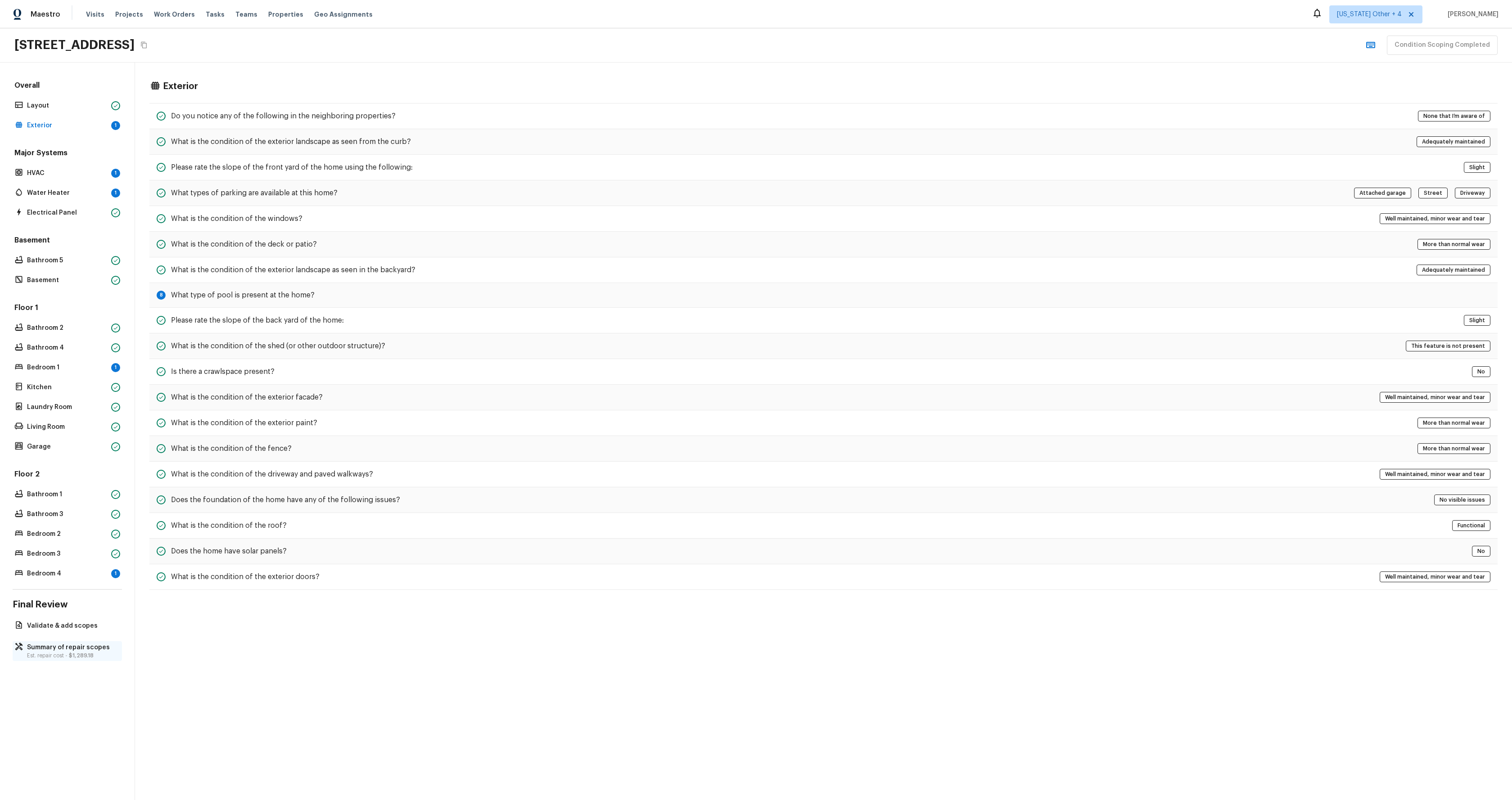
click at [77, 650] on p "Summary of repair scopes" at bounding box center [72, 647] width 90 height 9
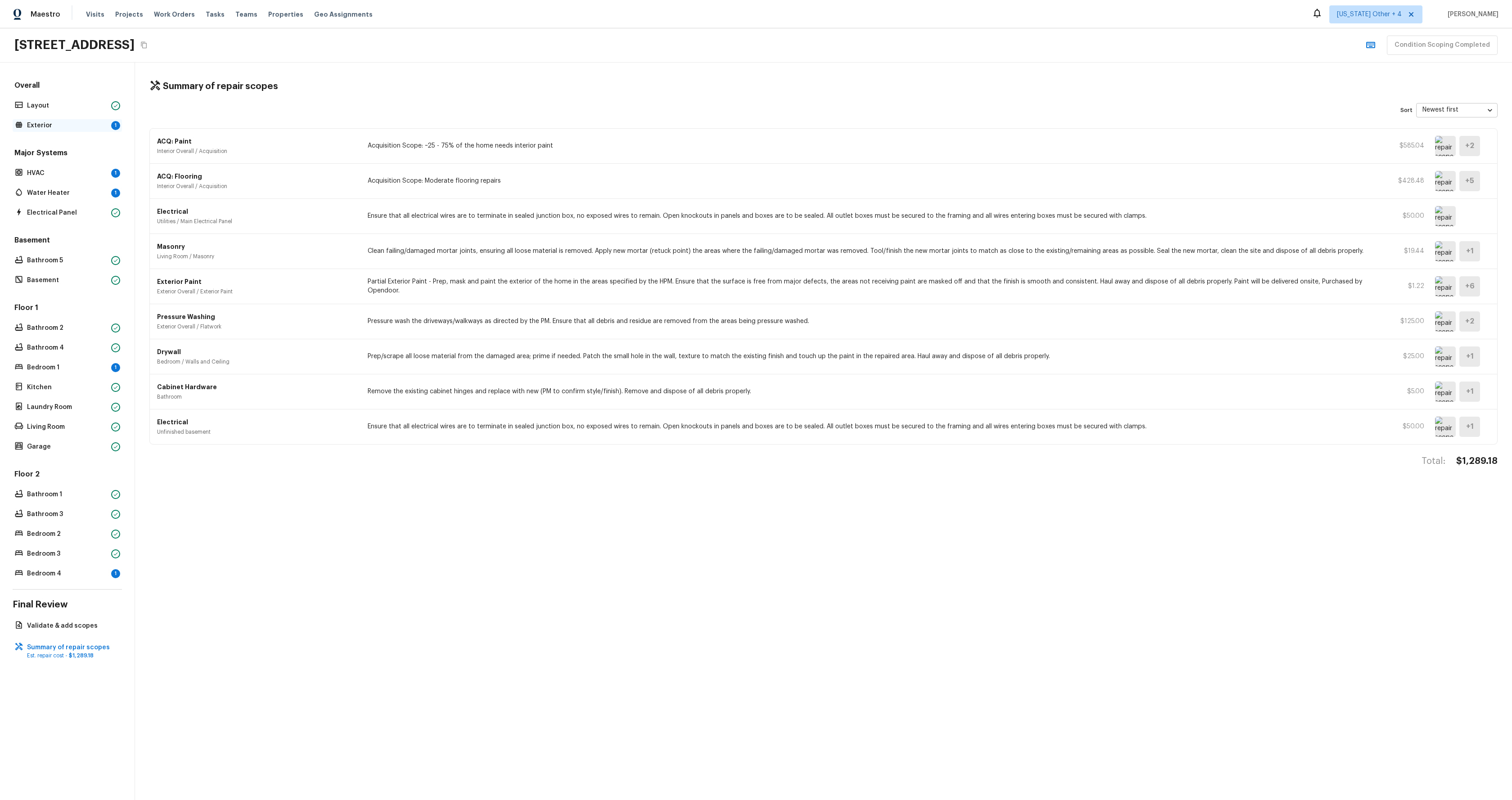
click at [60, 131] on div "Exterior 1" at bounding box center [67, 125] width 109 height 12
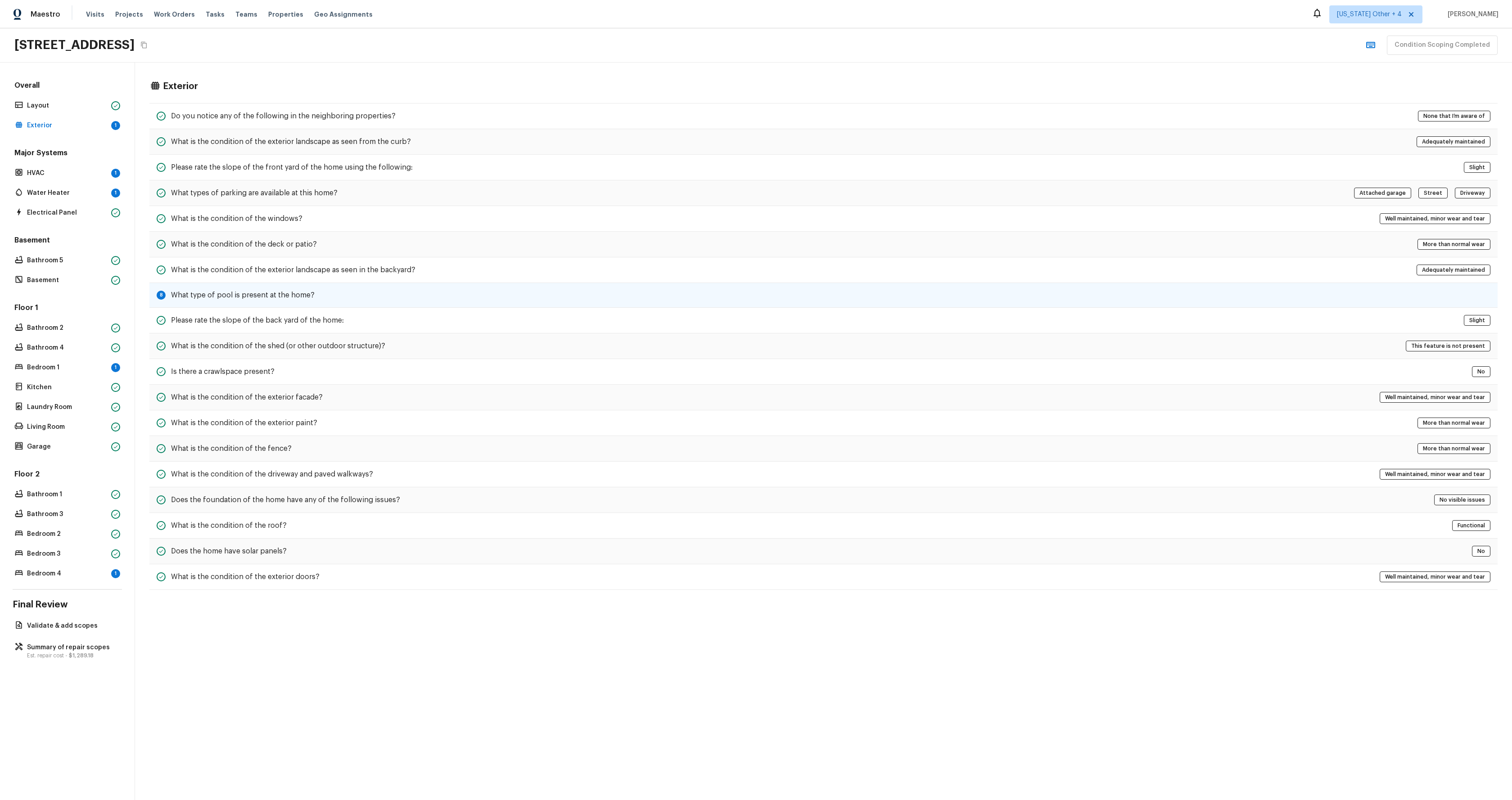
click at [323, 296] on div "8 What type of pool is present at the home?" at bounding box center [824, 295] width 1348 height 25
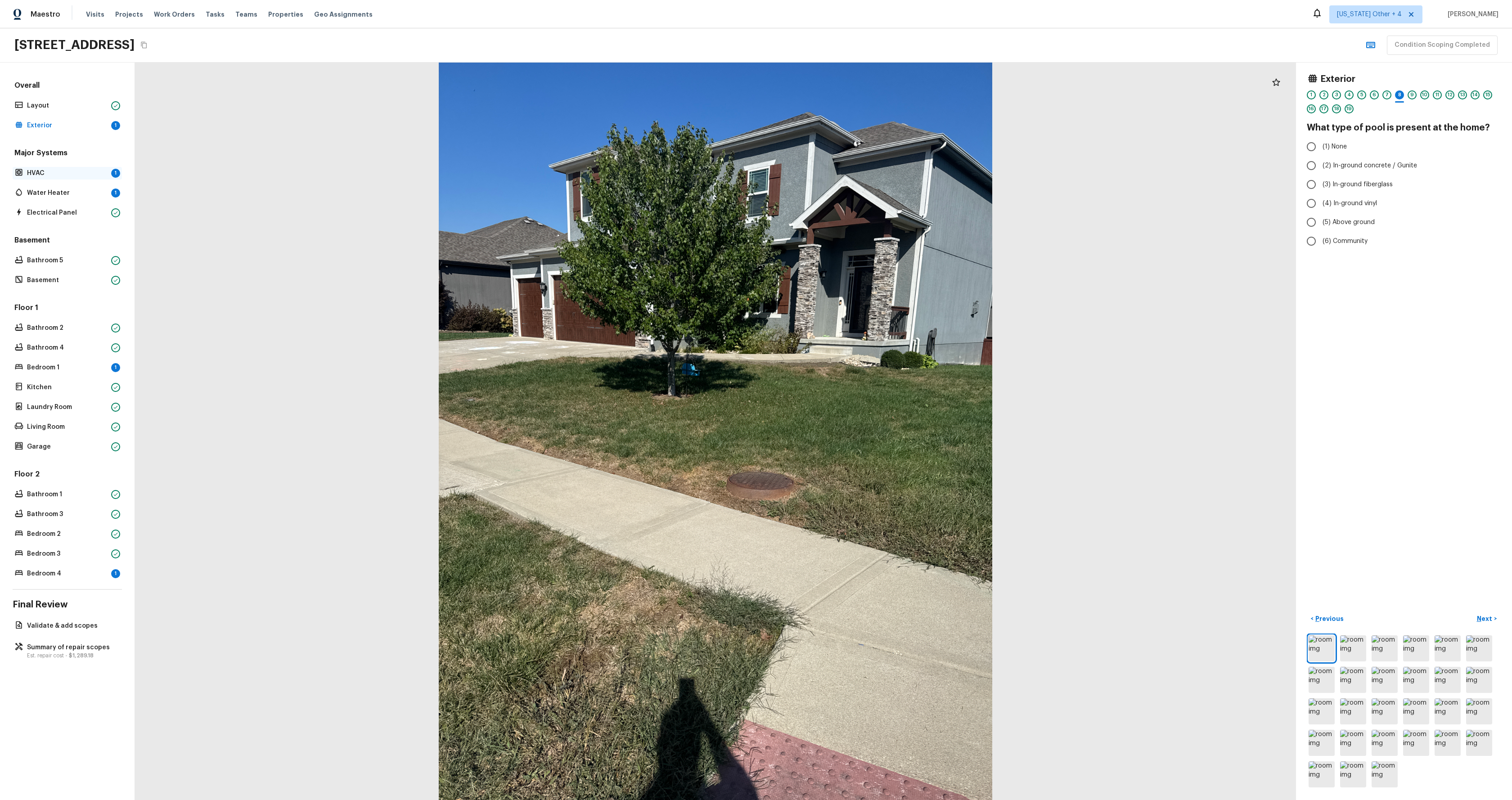
click at [63, 168] on div "HVAC 1" at bounding box center [67, 173] width 109 height 12
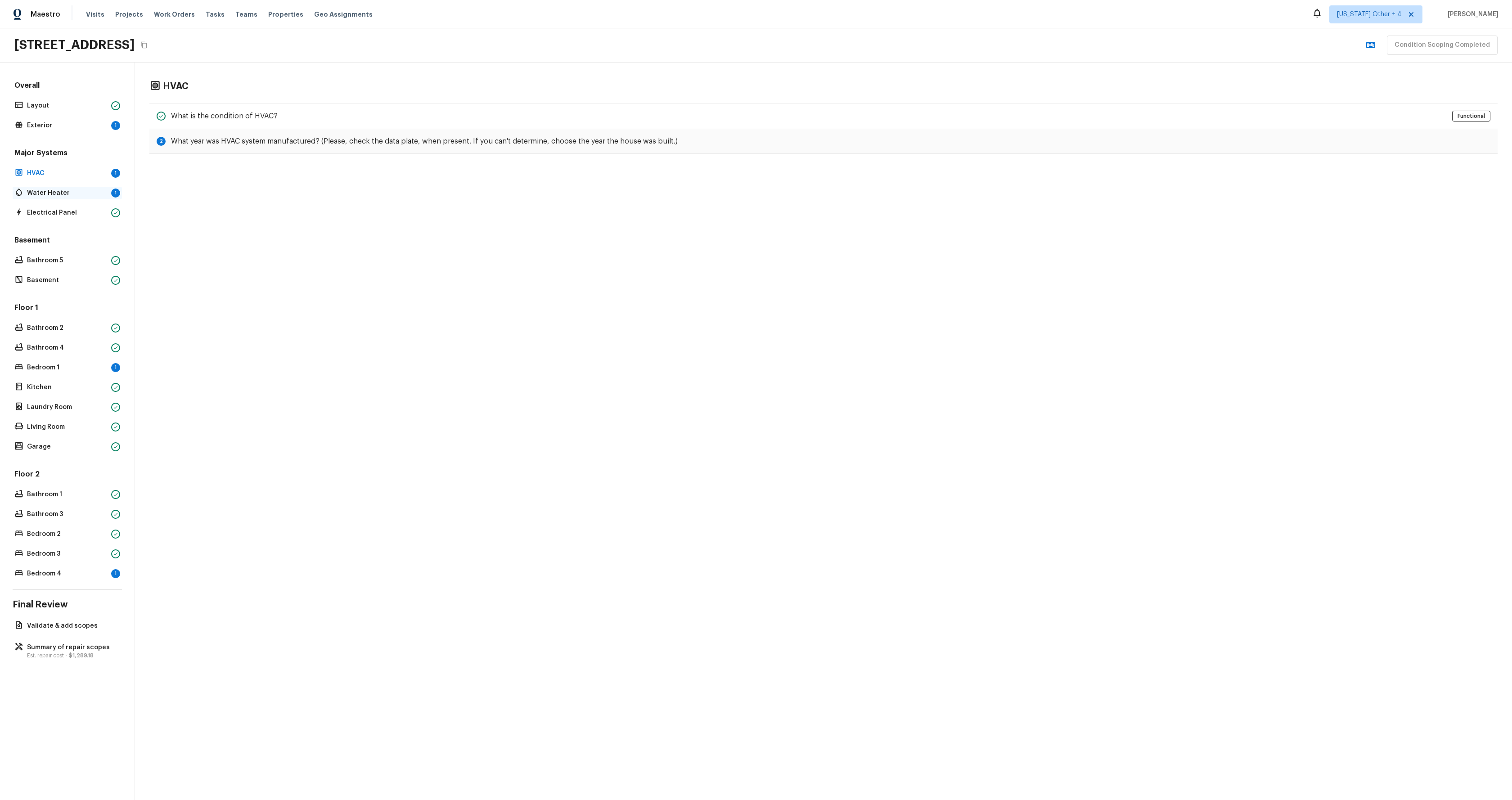
click at [85, 193] on p "Water Heater" at bounding box center [67, 193] width 80 height 9
click at [50, 367] on p "Bedroom 1" at bounding box center [67, 367] width 80 height 9
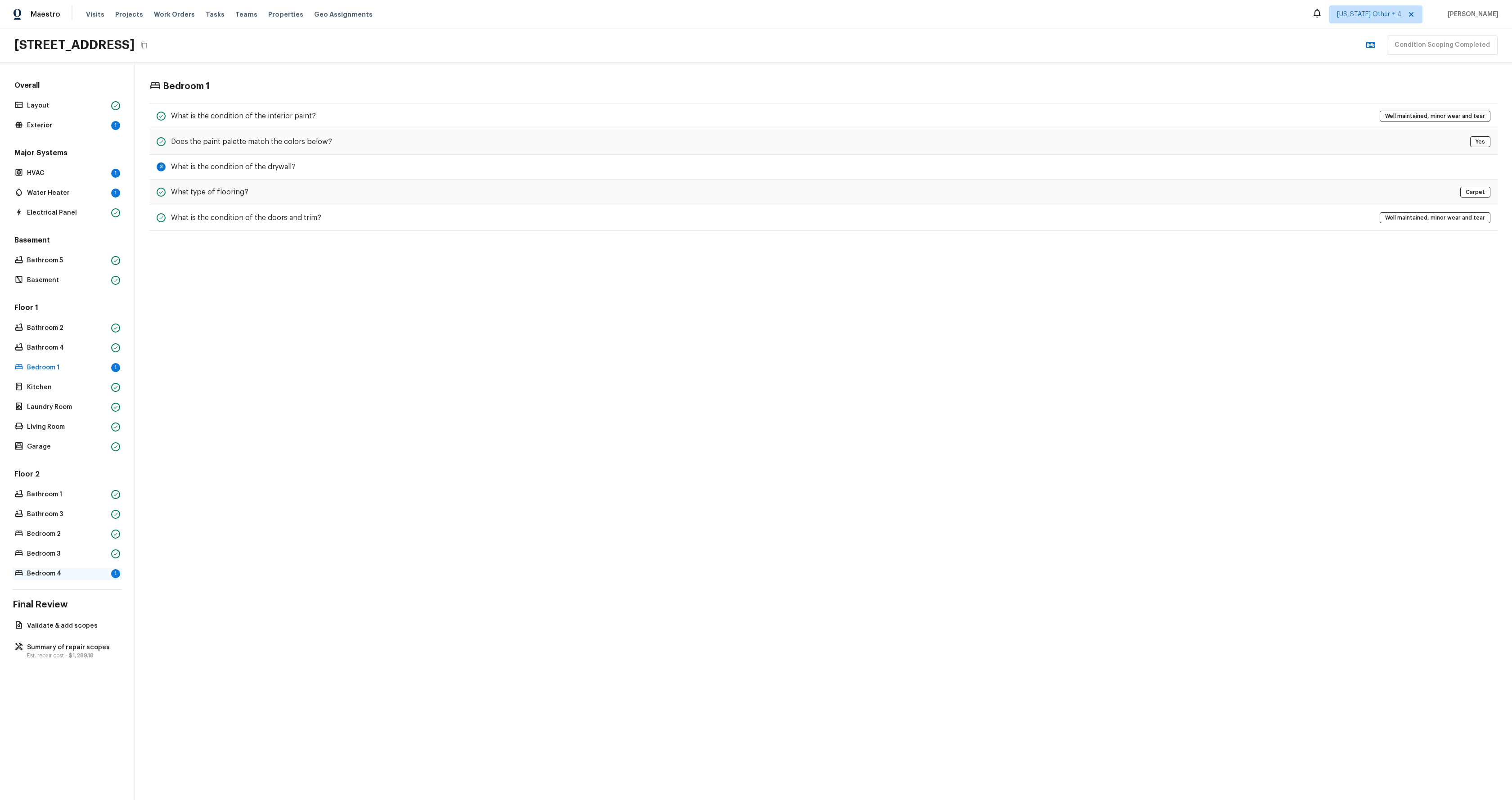
click at [61, 570] on p "Bedroom 4" at bounding box center [67, 573] width 80 height 9
click at [232, 188] on h5 "What type of flooring?" at bounding box center [210, 193] width 77 height 10
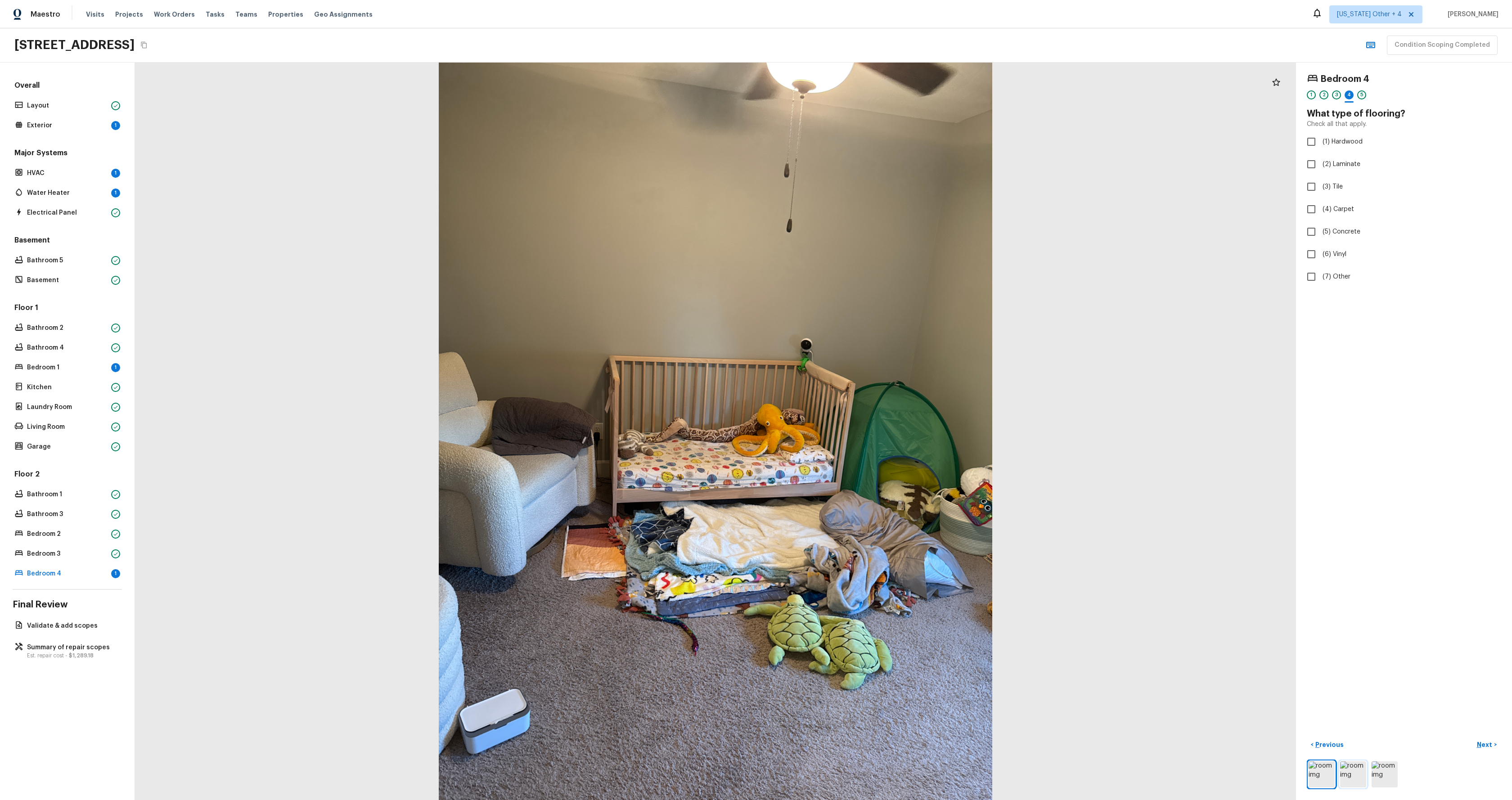
click at [1355, 773] on img at bounding box center [1353, 774] width 26 height 26
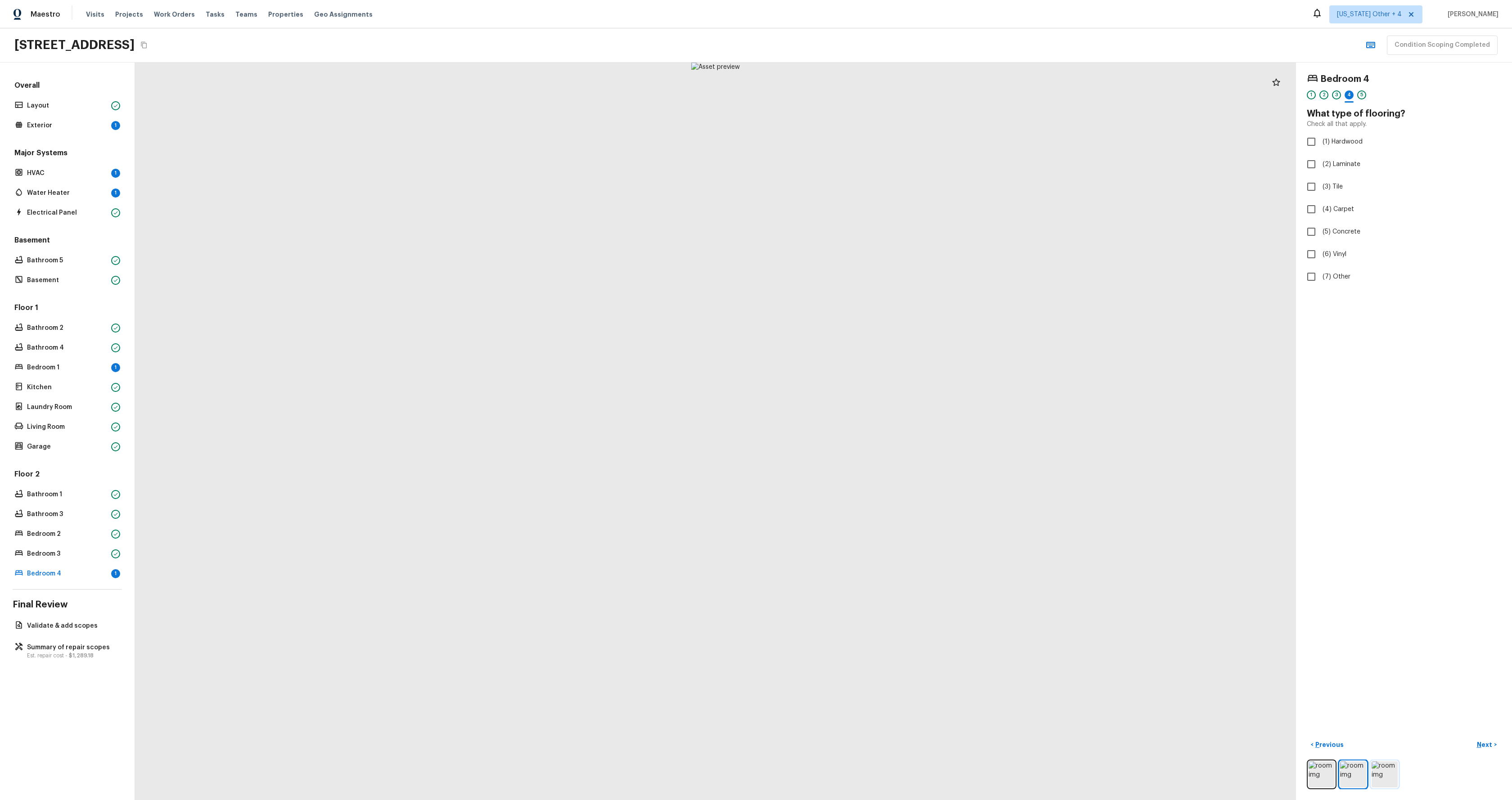
click at [1388, 777] on img at bounding box center [1385, 774] width 26 height 26
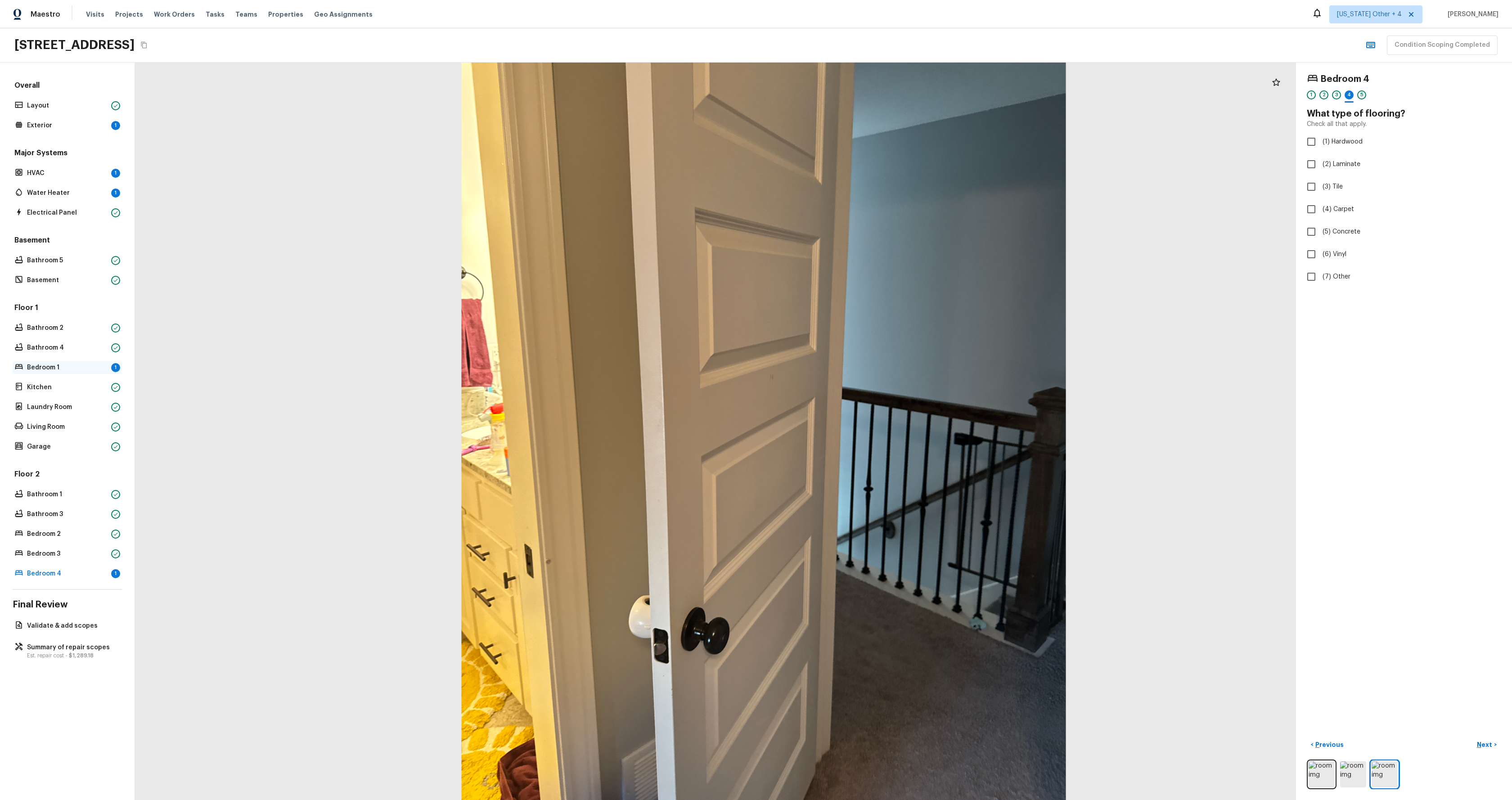
click at [49, 371] on p "Bedroom 1" at bounding box center [67, 367] width 80 height 9
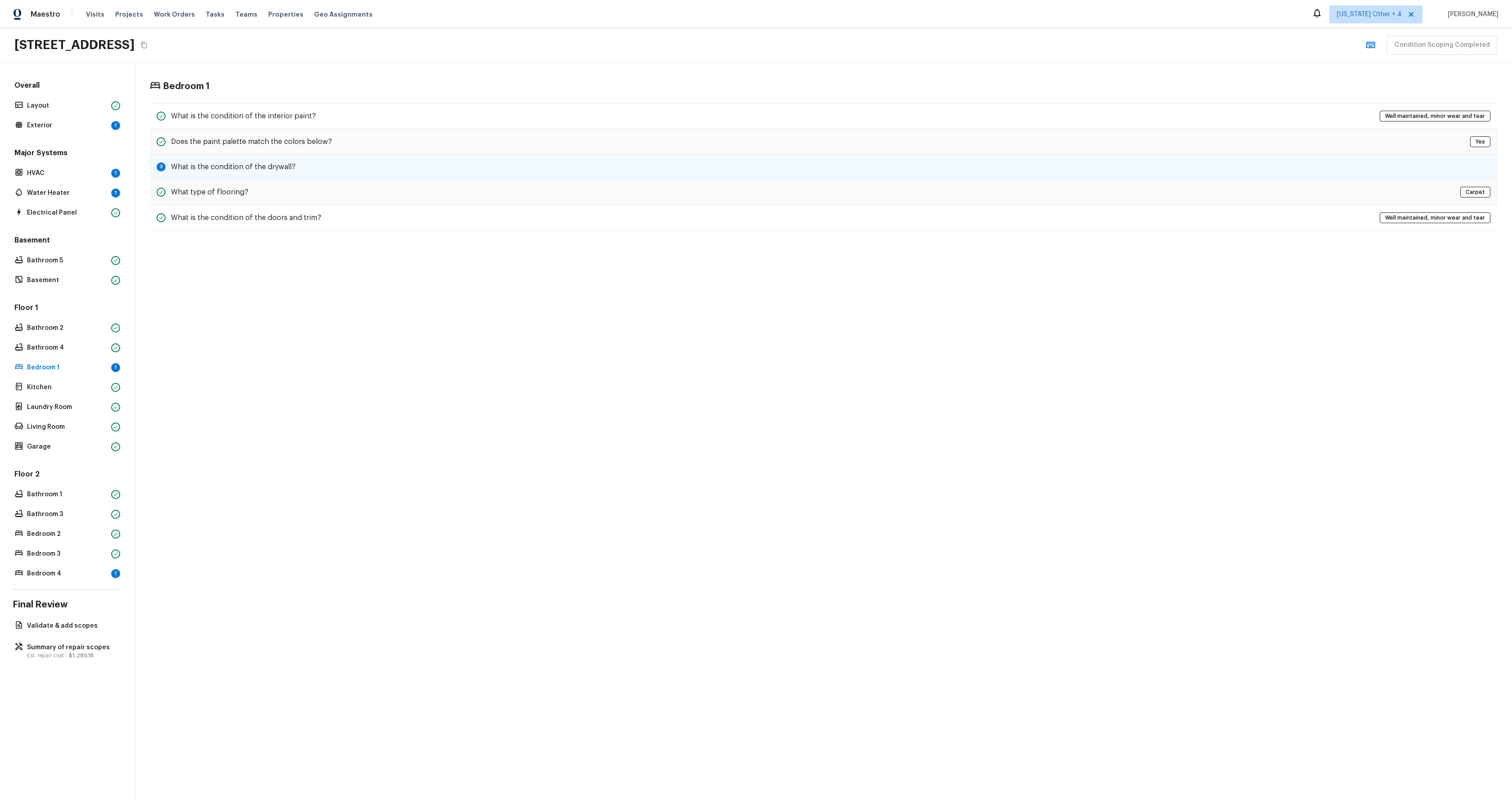
click at [269, 164] on h5 "What is the condition of the drywall?" at bounding box center [233, 167] width 124 height 10
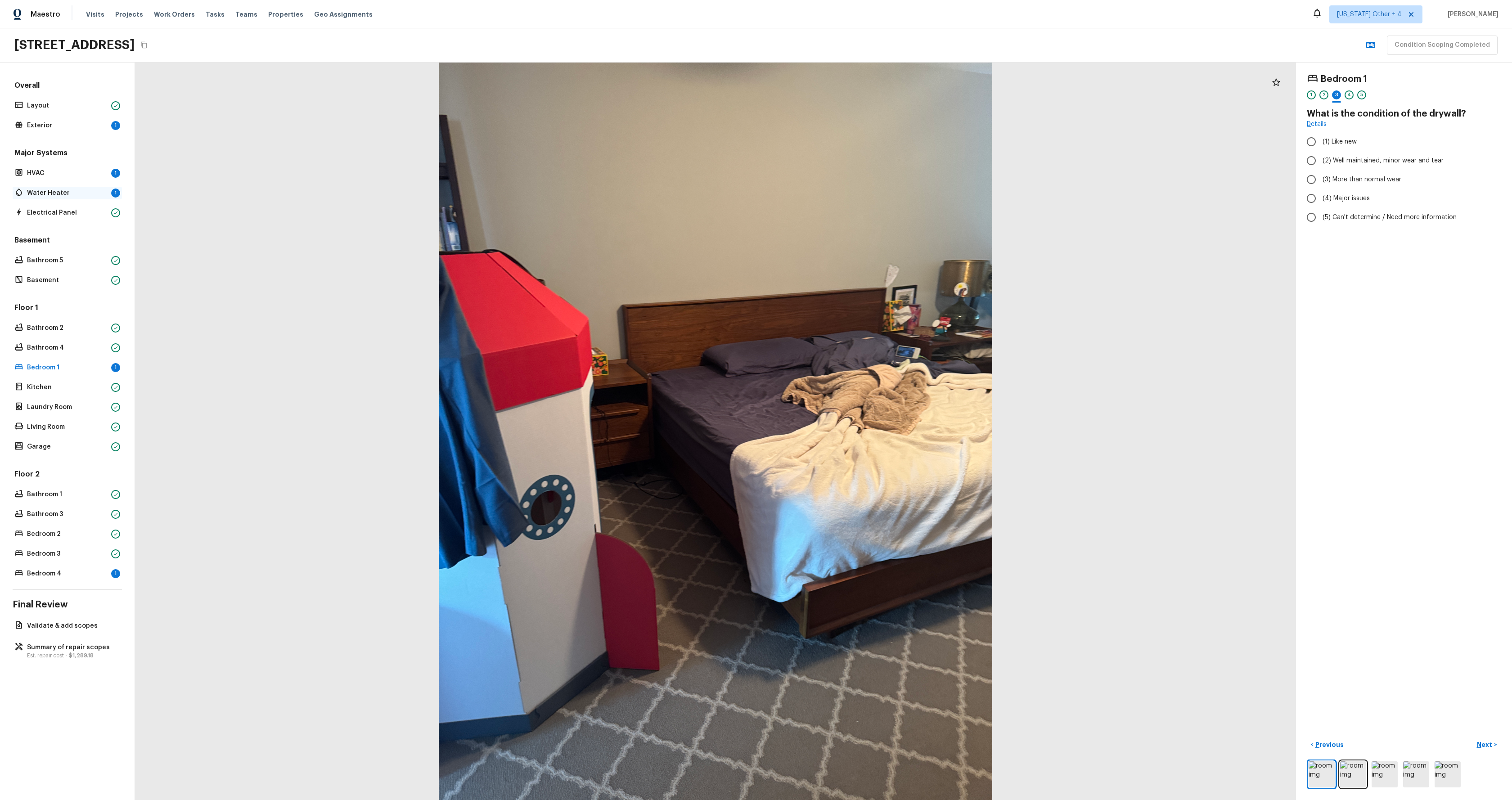
click at [61, 194] on p "Water Heater" at bounding box center [67, 193] width 80 height 9
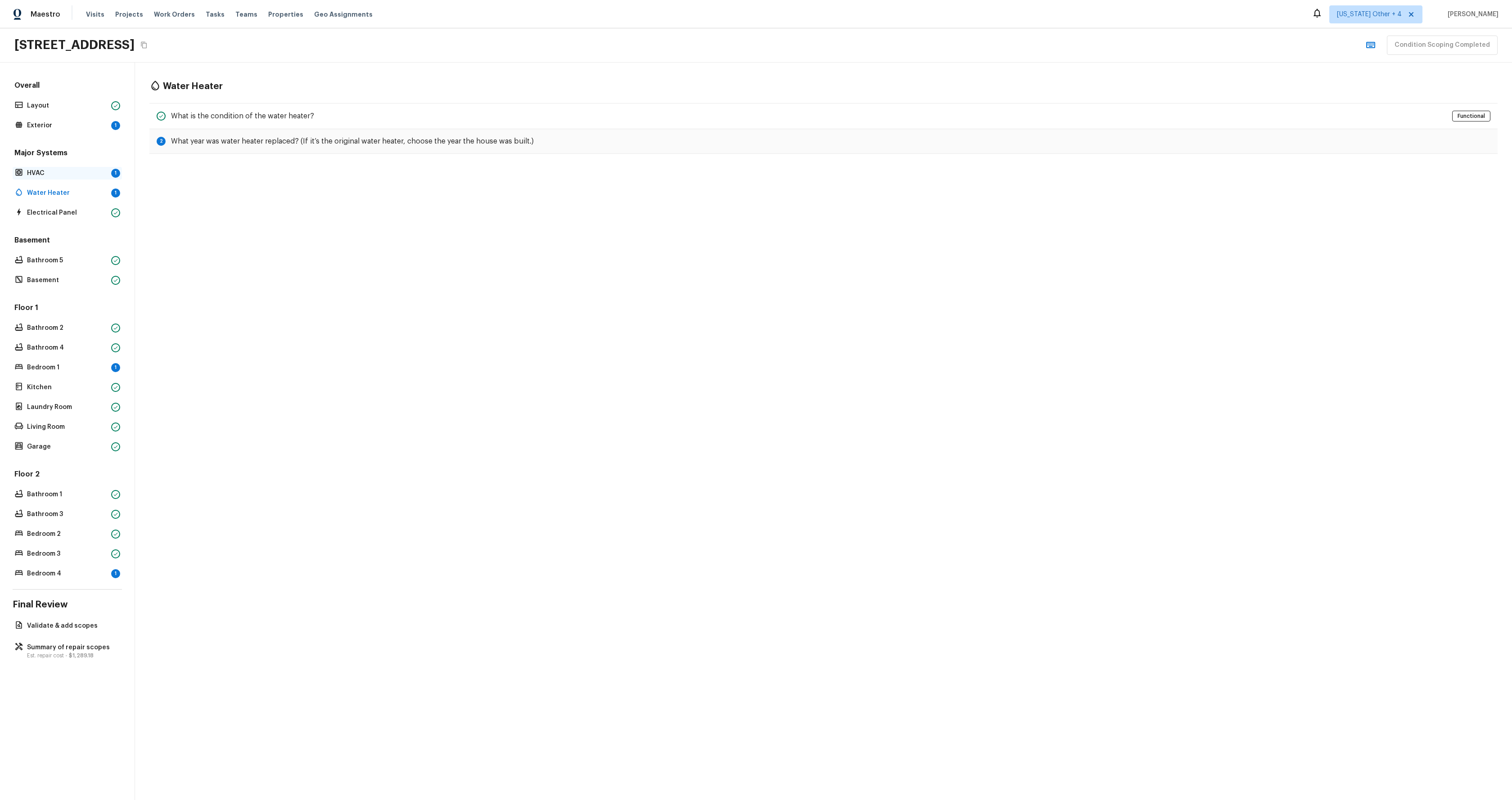
click at [42, 175] on p "HVAC" at bounding box center [67, 173] width 80 height 9
click at [92, 124] on p "Exterior" at bounding box center [67, 125] width 80 height 9
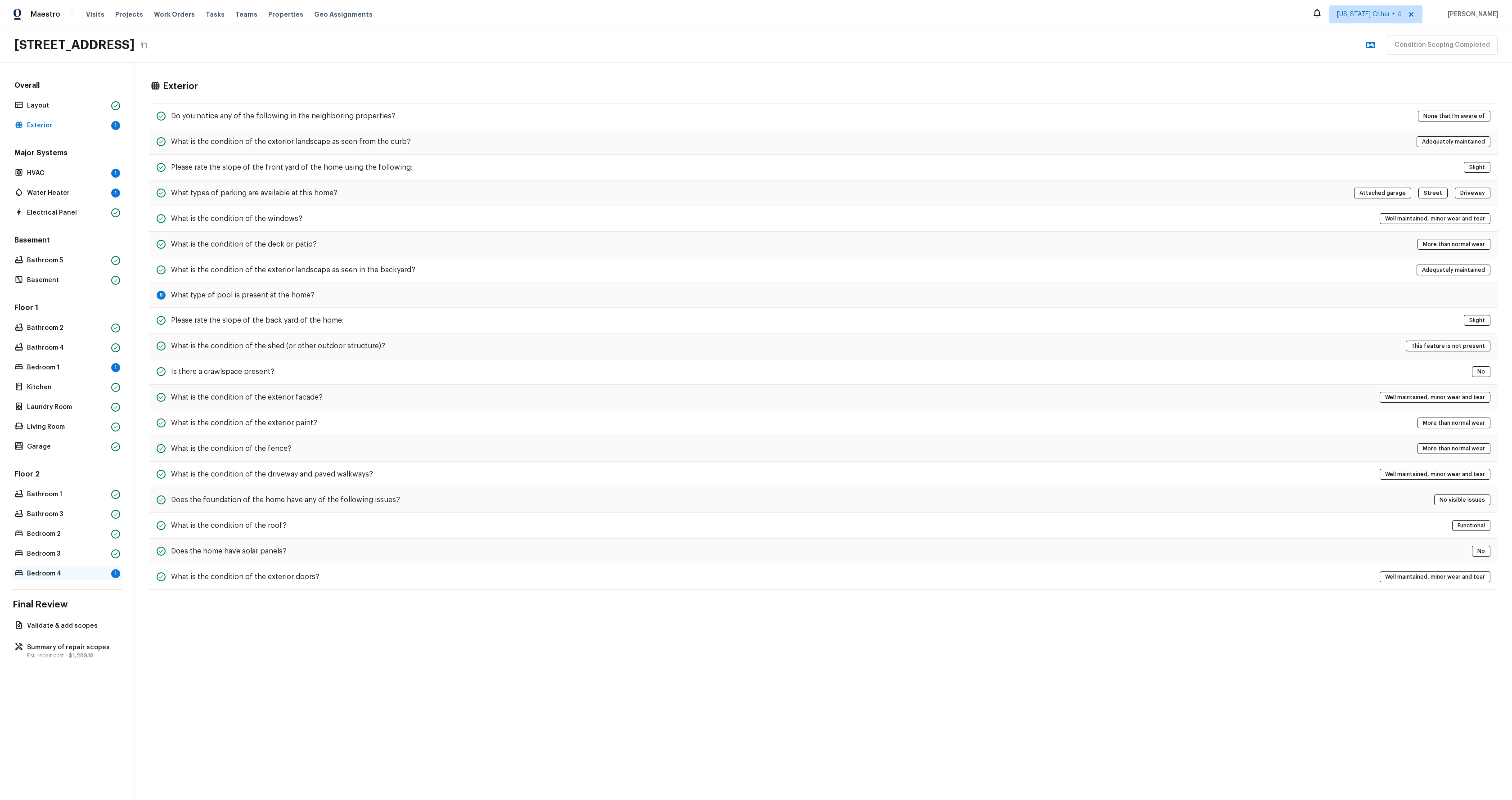
click at [49, 578] on p "Bedroom 4" at bounding box center [67, 573] width 80 height 9
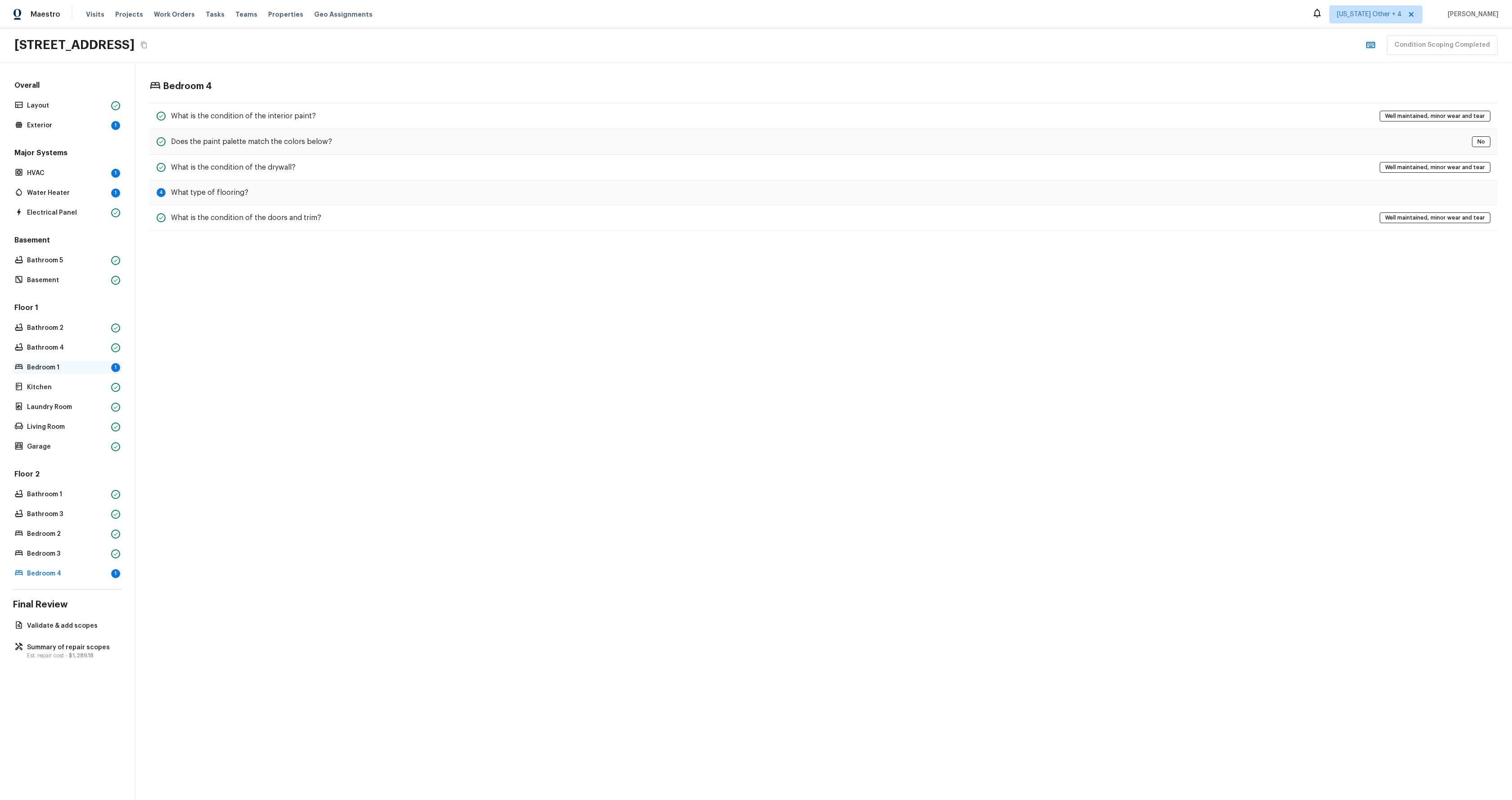
click at [61, 365] on p "Bedroom 1" at bounding box center [67, 367] width 80 height 9
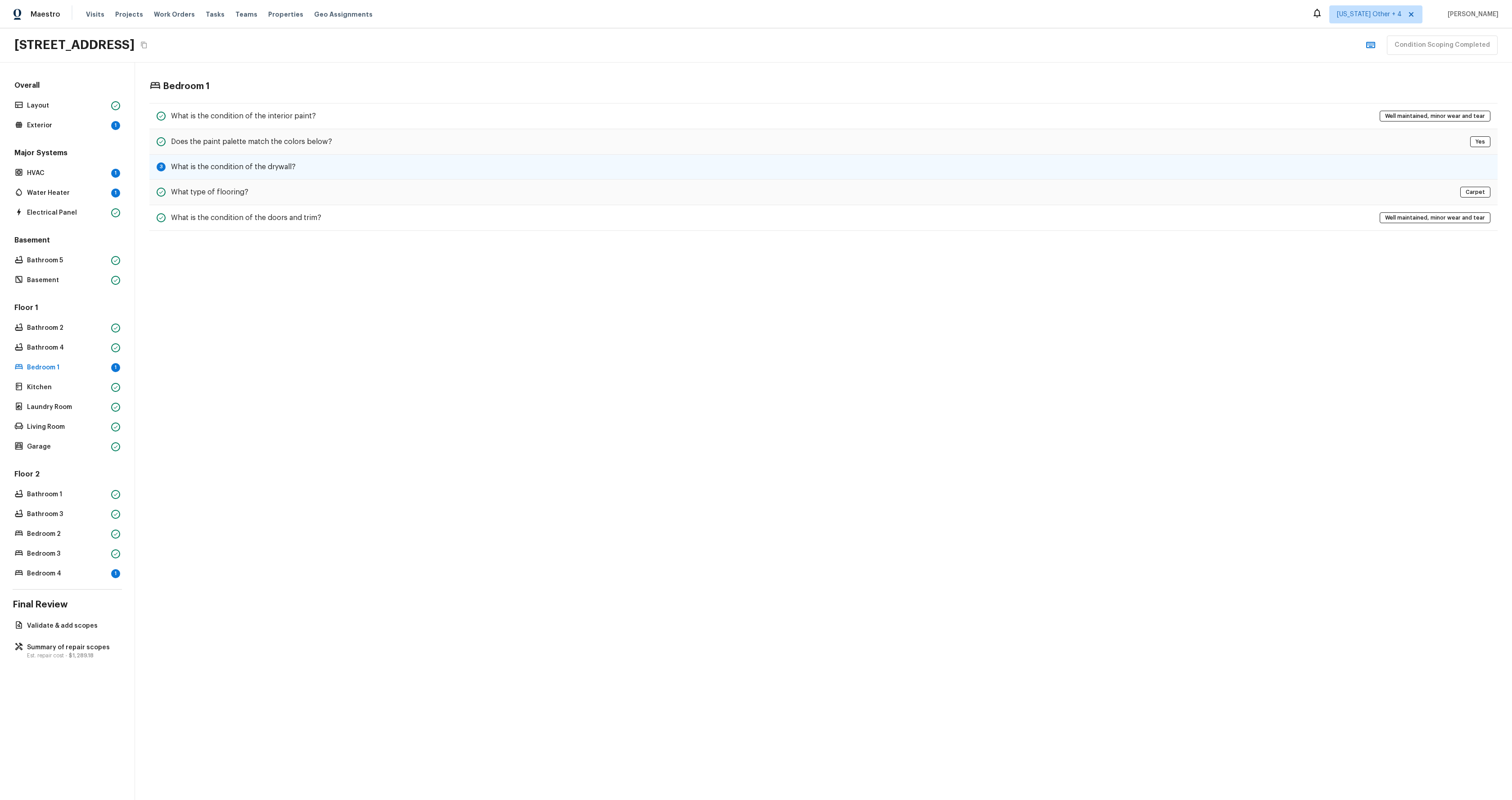
click at [248, 173] on div "3 What is the condition of the drywall?" at bounding box center [824, 167] width 1348 height 25
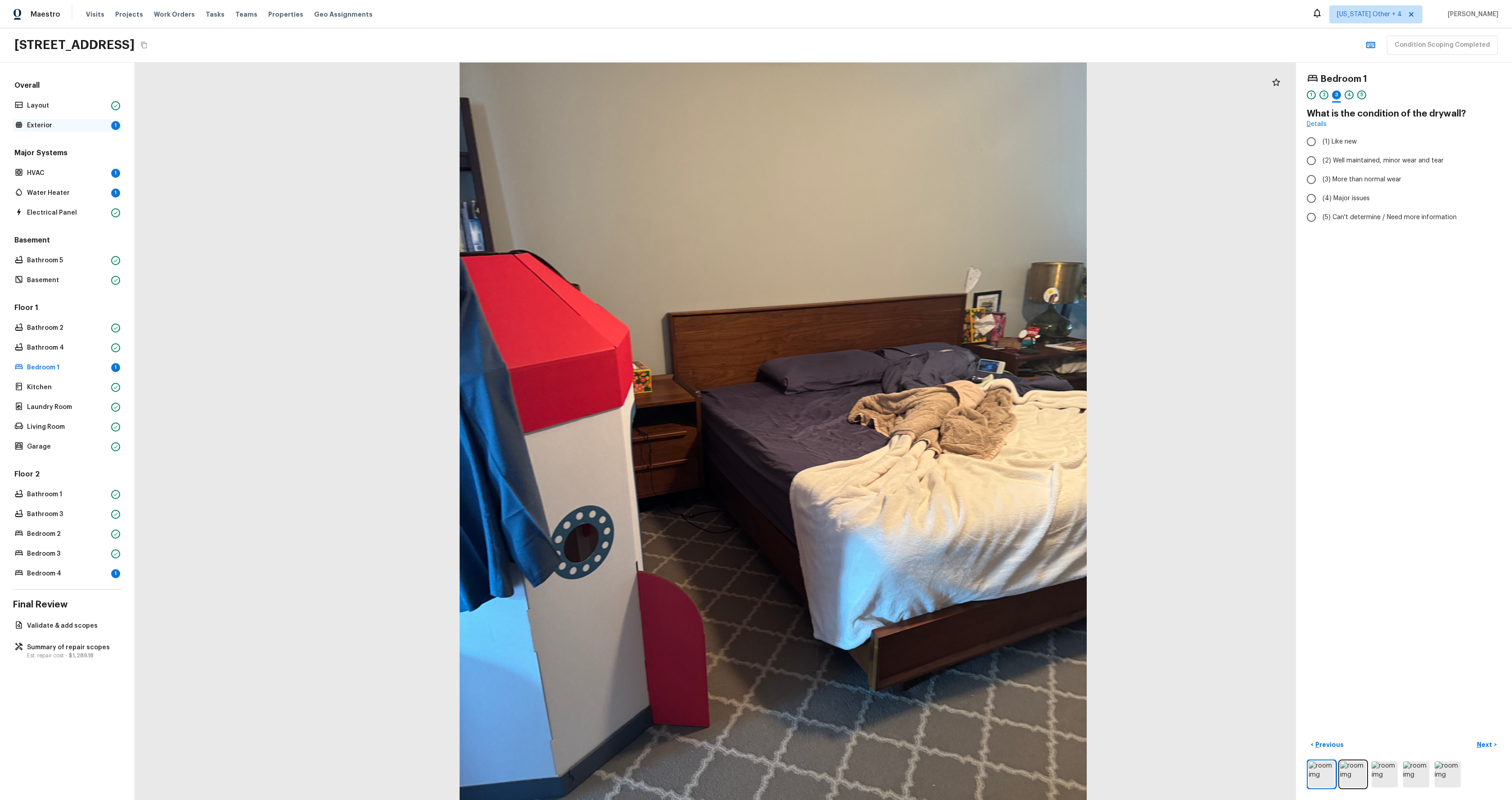
click at [51, 126] on p "Exterior" at bounding box center [67, 125] width 80 height 9
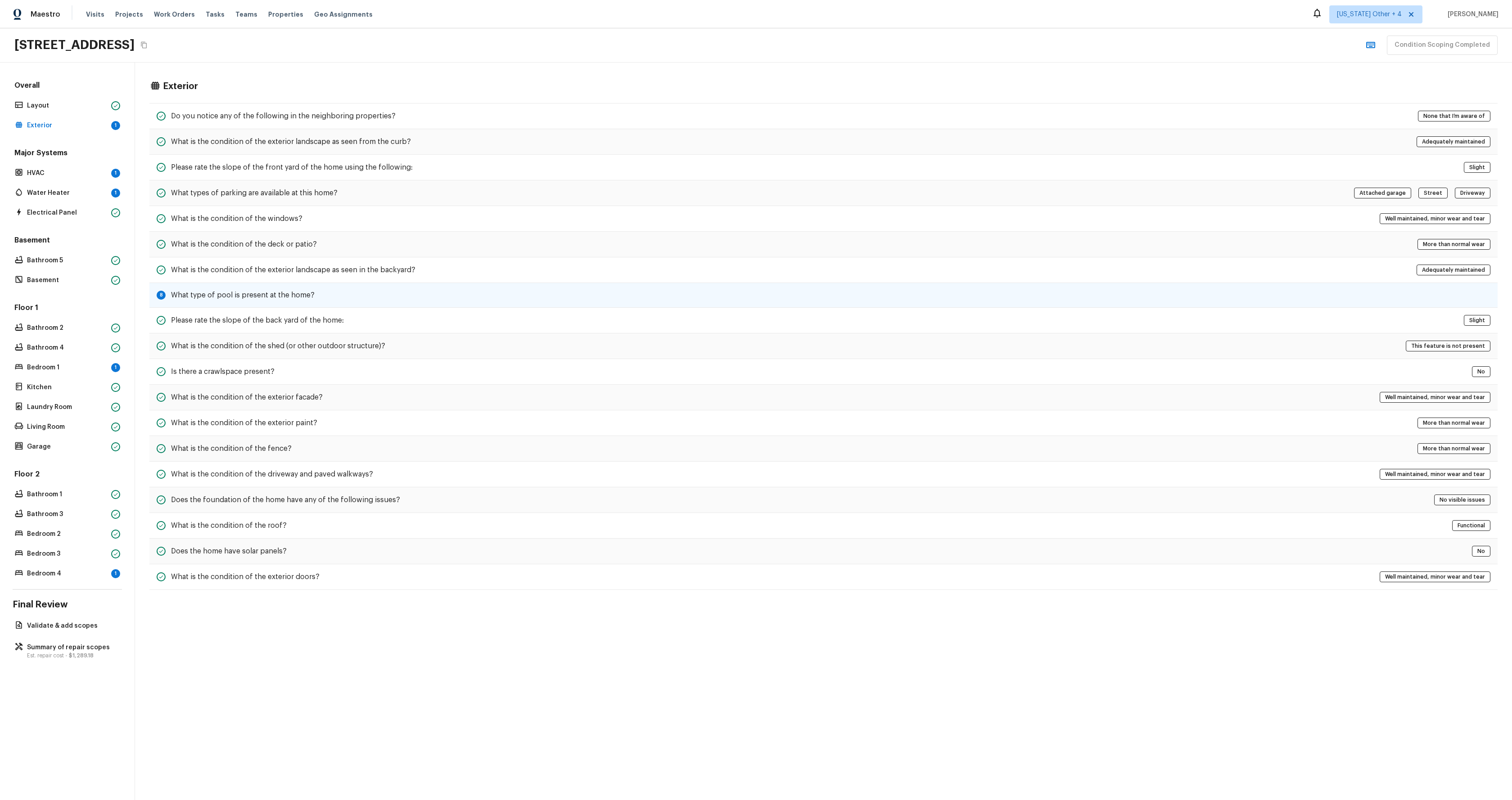
click at [265, 288] on div "8 What type of pool is present at the home?" at bounding box center [824, 295] width 1348 height 25
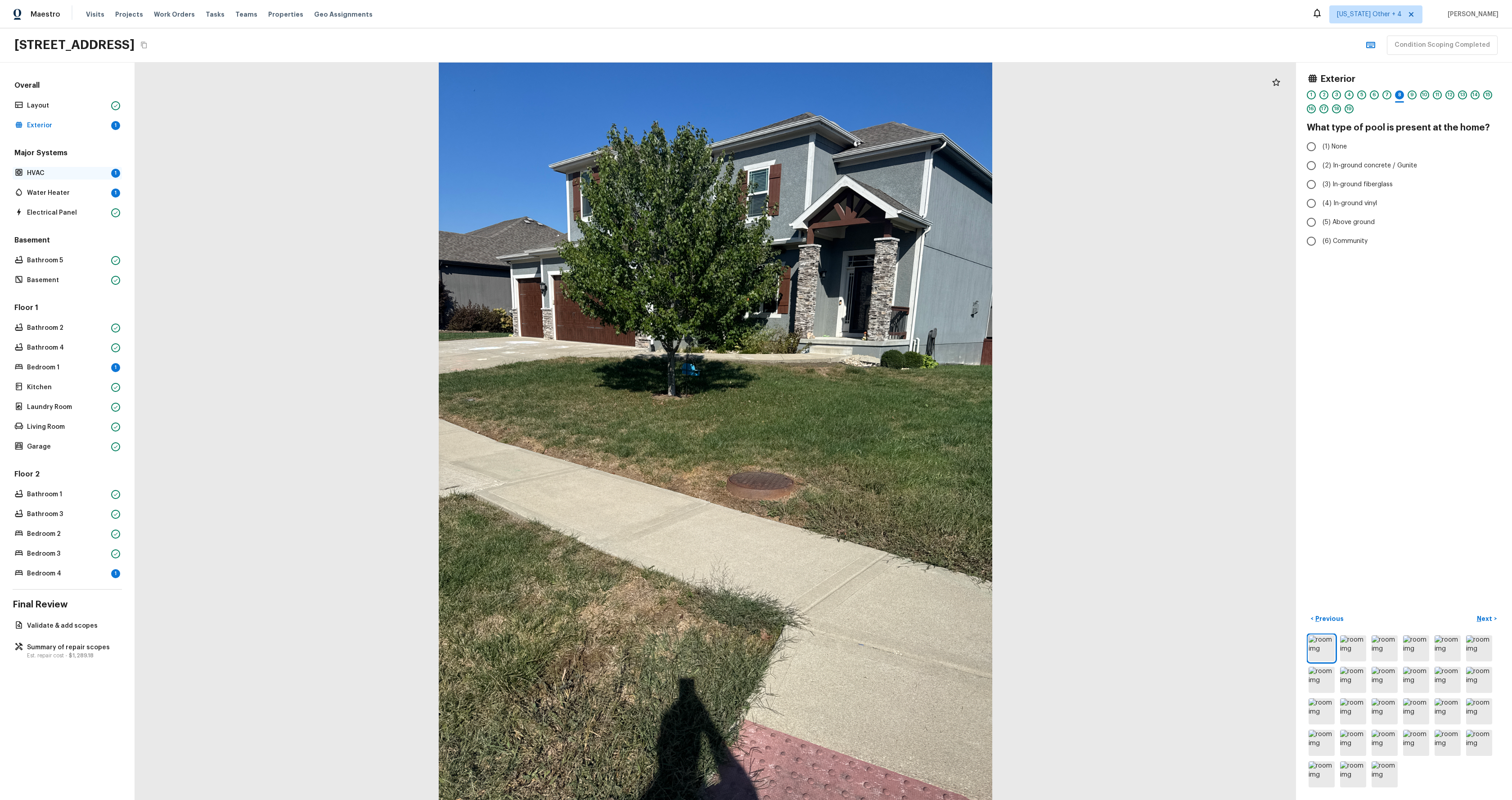
click at [80, 174] on p "HVAC" at bounding box center [67, 173] width 80 height 9
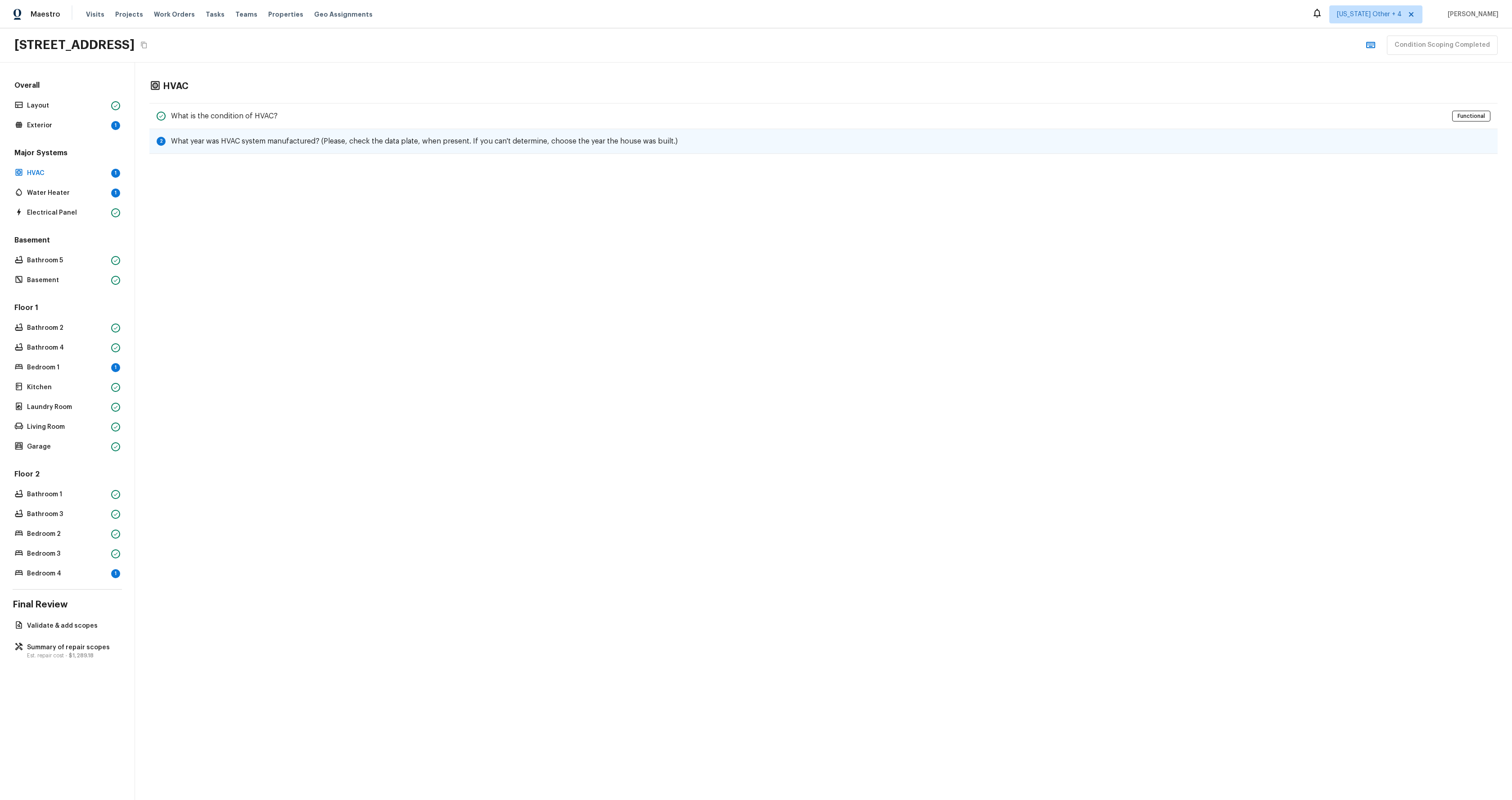
click at [294, 141] on h5 "What year was HVAC system manufactured? (Please, check the data plate, when pre…" at bounding box center [424, 141] width 507 height 10
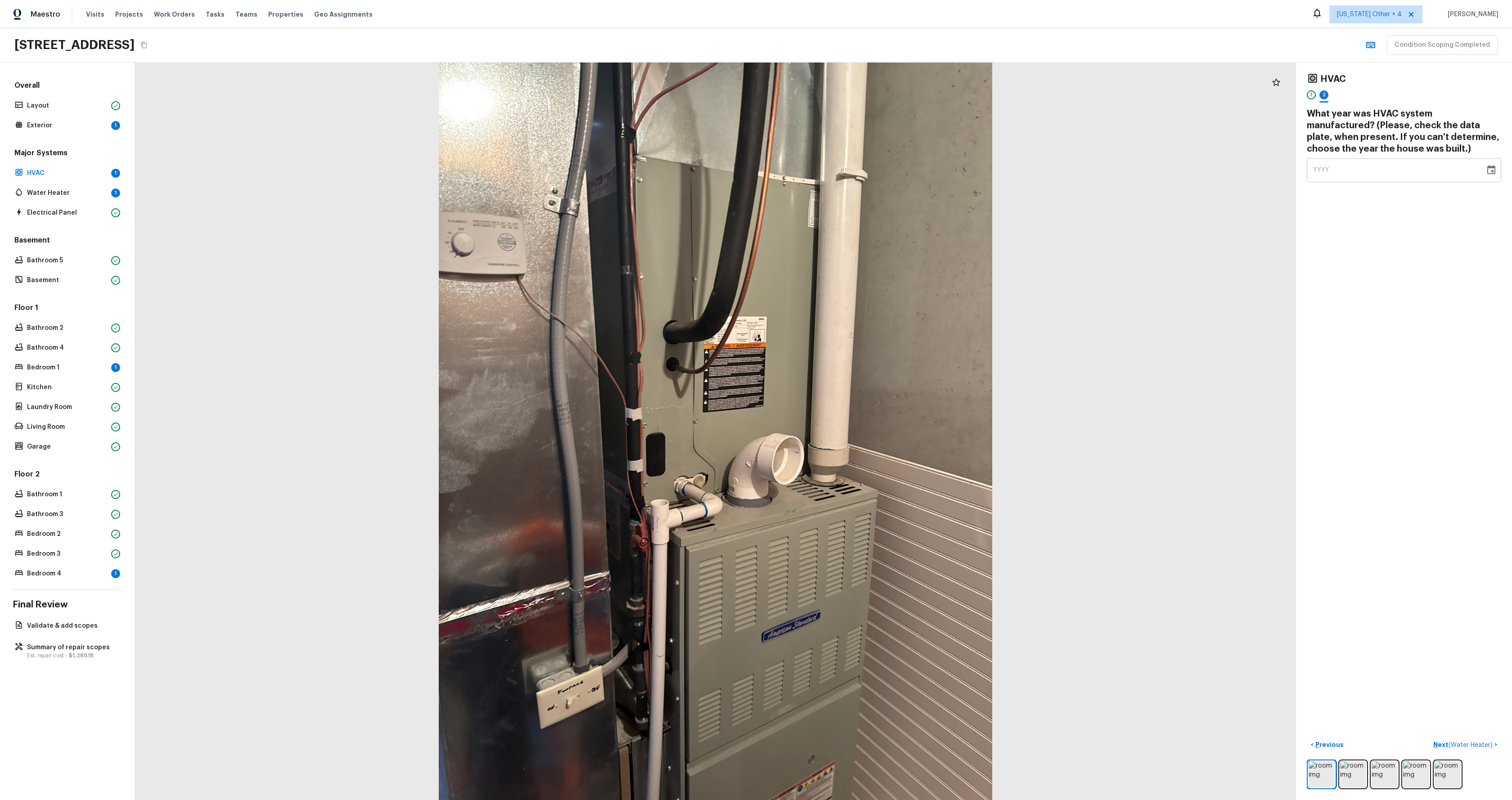
click at [72, 200] on div "Major Systems HVAC 1 Water Heater 1 Electrical Panel" at bounding box center [67, 183] width 109 height 71
click at [75, 193] on p "Water Heater" at bounding box center [67, 193] width 80 height 9
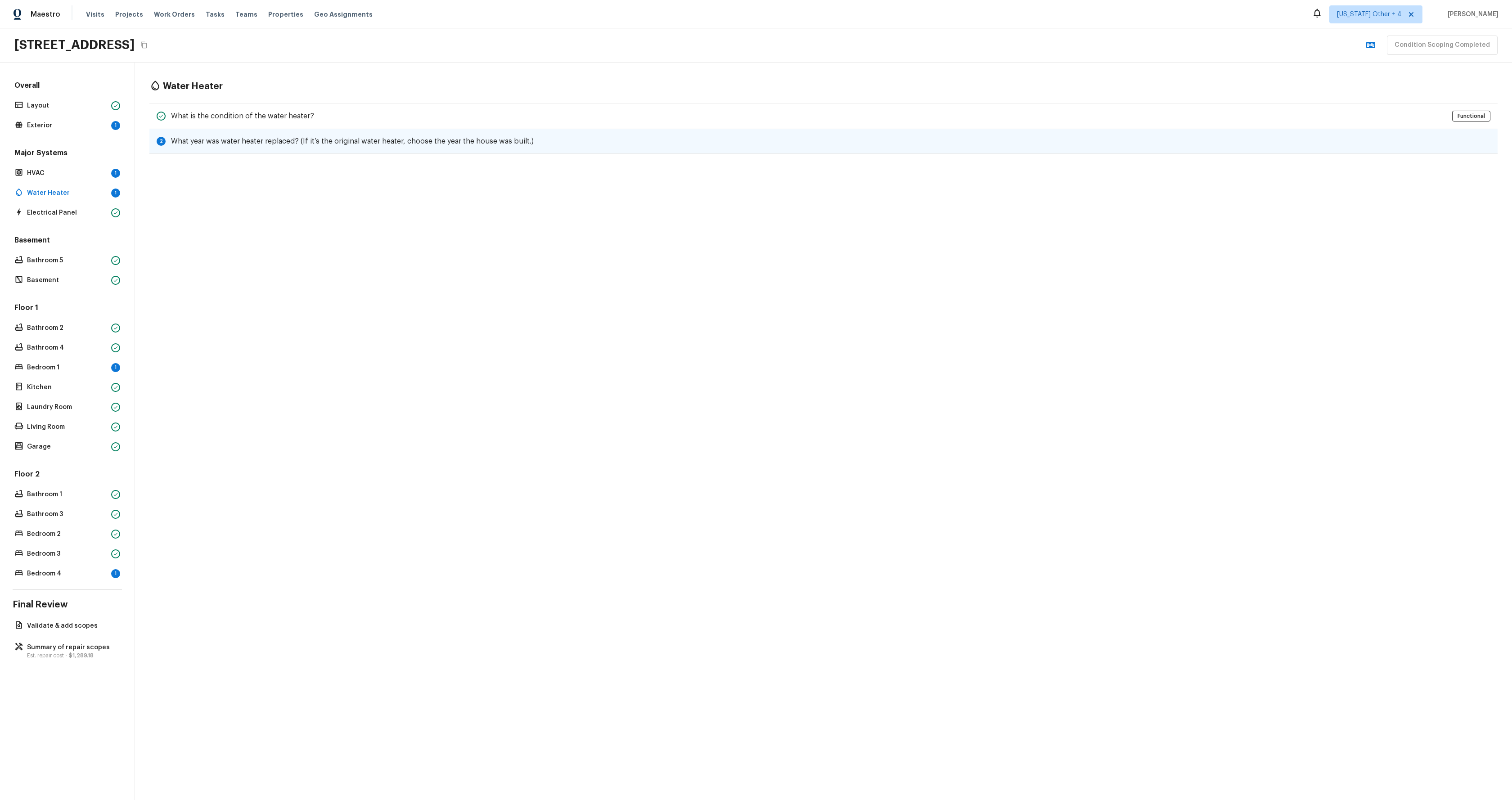
click at [420, 146] on h5 "What year was water heater replaced? (If it’s the original water heater, choose…" at bounding box center [352, 141] width 363 height 10
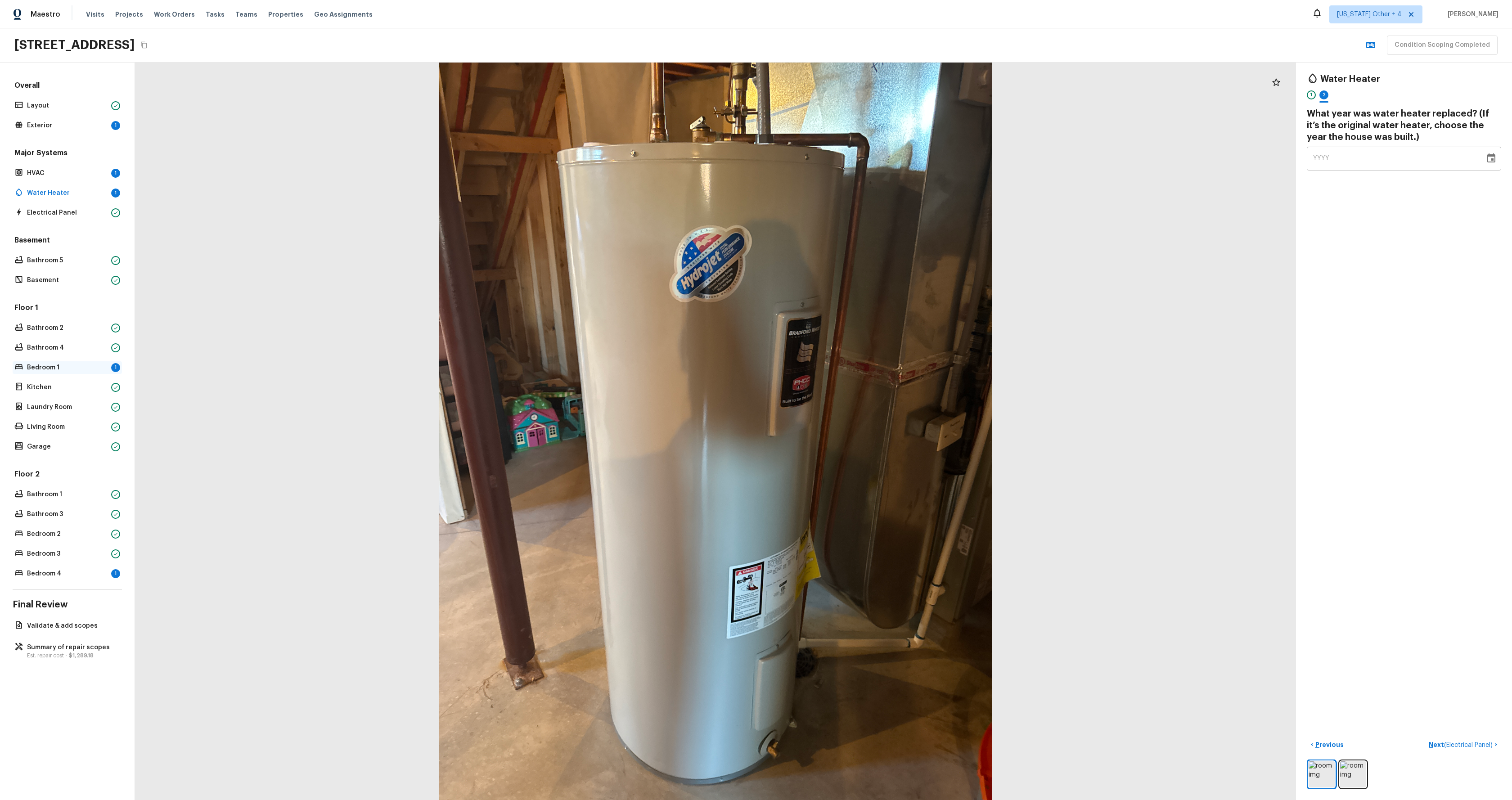
click at [62, 362] on div "Bedroom 1 1" at bounding box center [67, 367] width 109 height 12
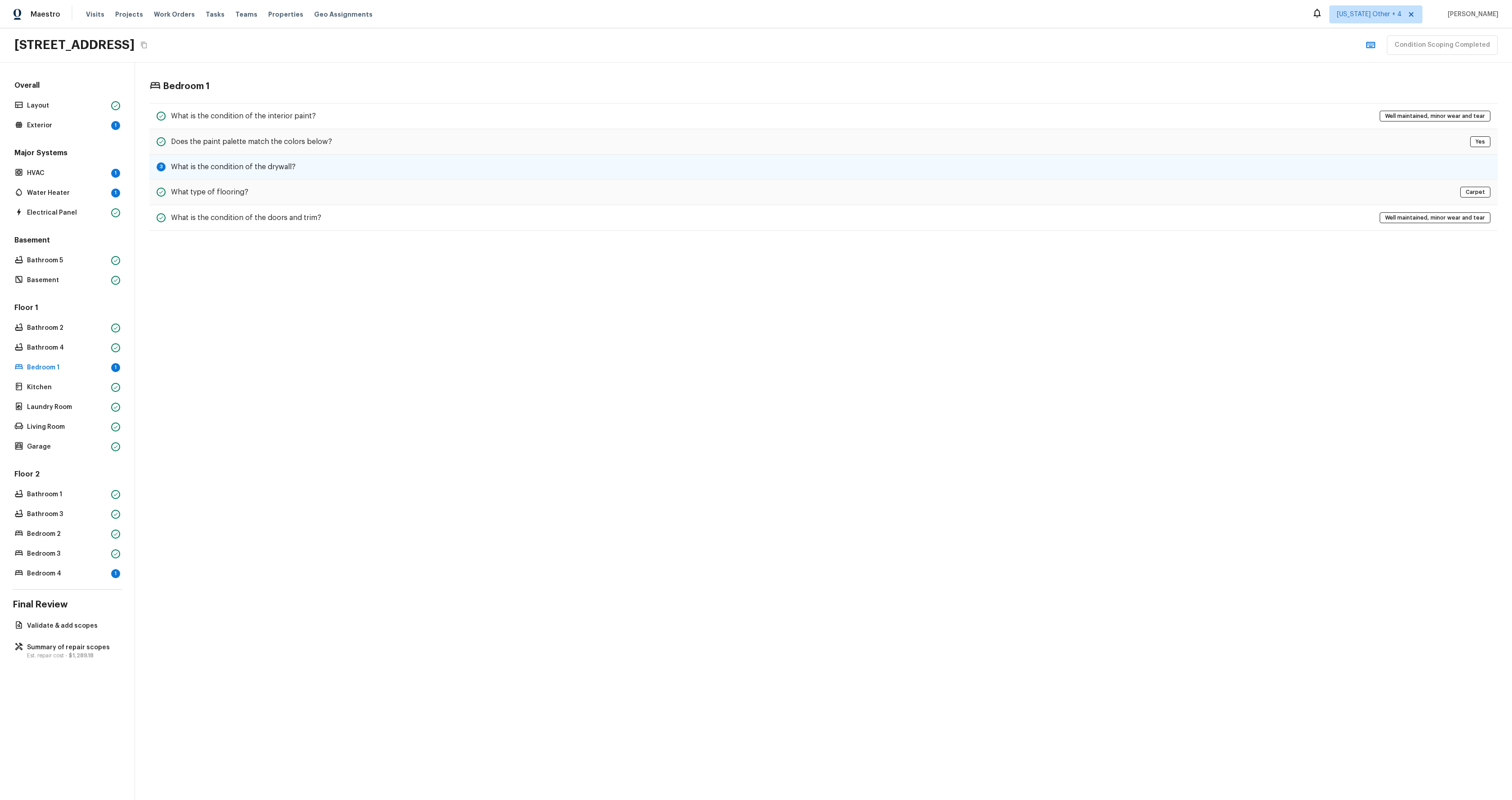
click at [250, 161] on div "3 What is the condition of the drywall?" at bounding box center [824, 167] width 1348 height 25
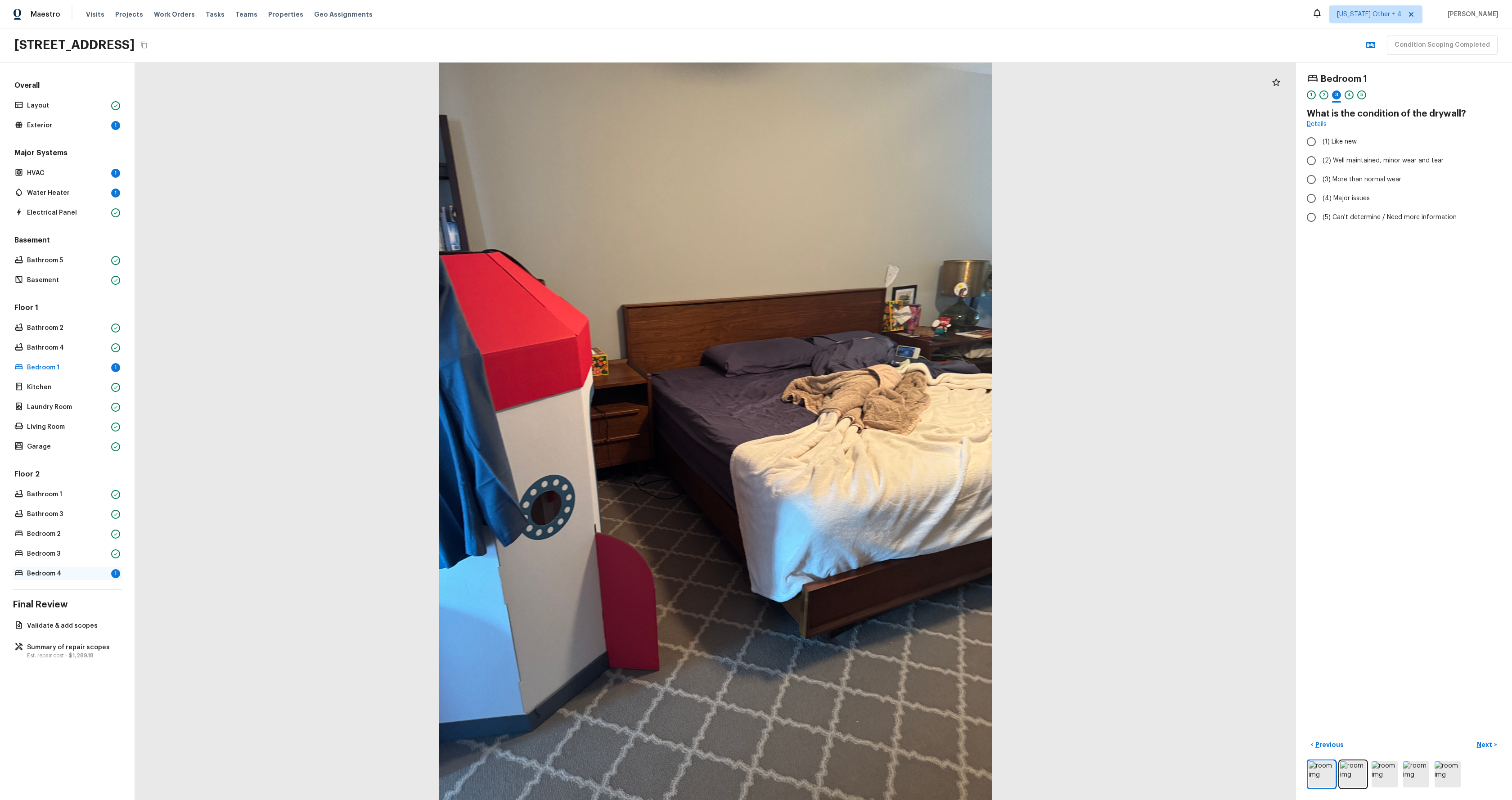
click at [53, 577] on p "Bedroom 4" at bounding box center [67, 573] width 80 height 9
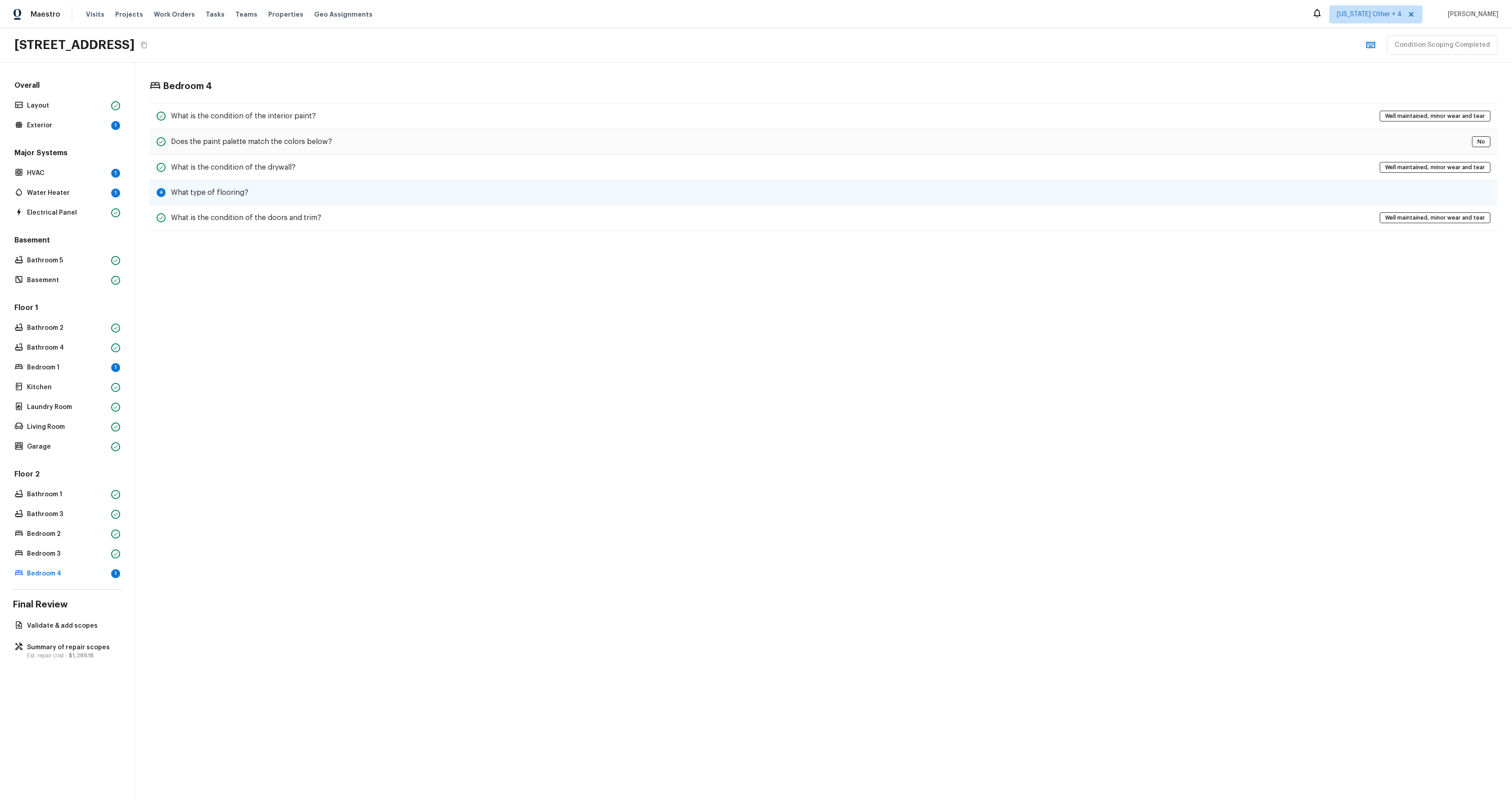
click at [300, 200] on div "4 What type of flooring?" at bounding box center [824, 193] width 1348 height 25
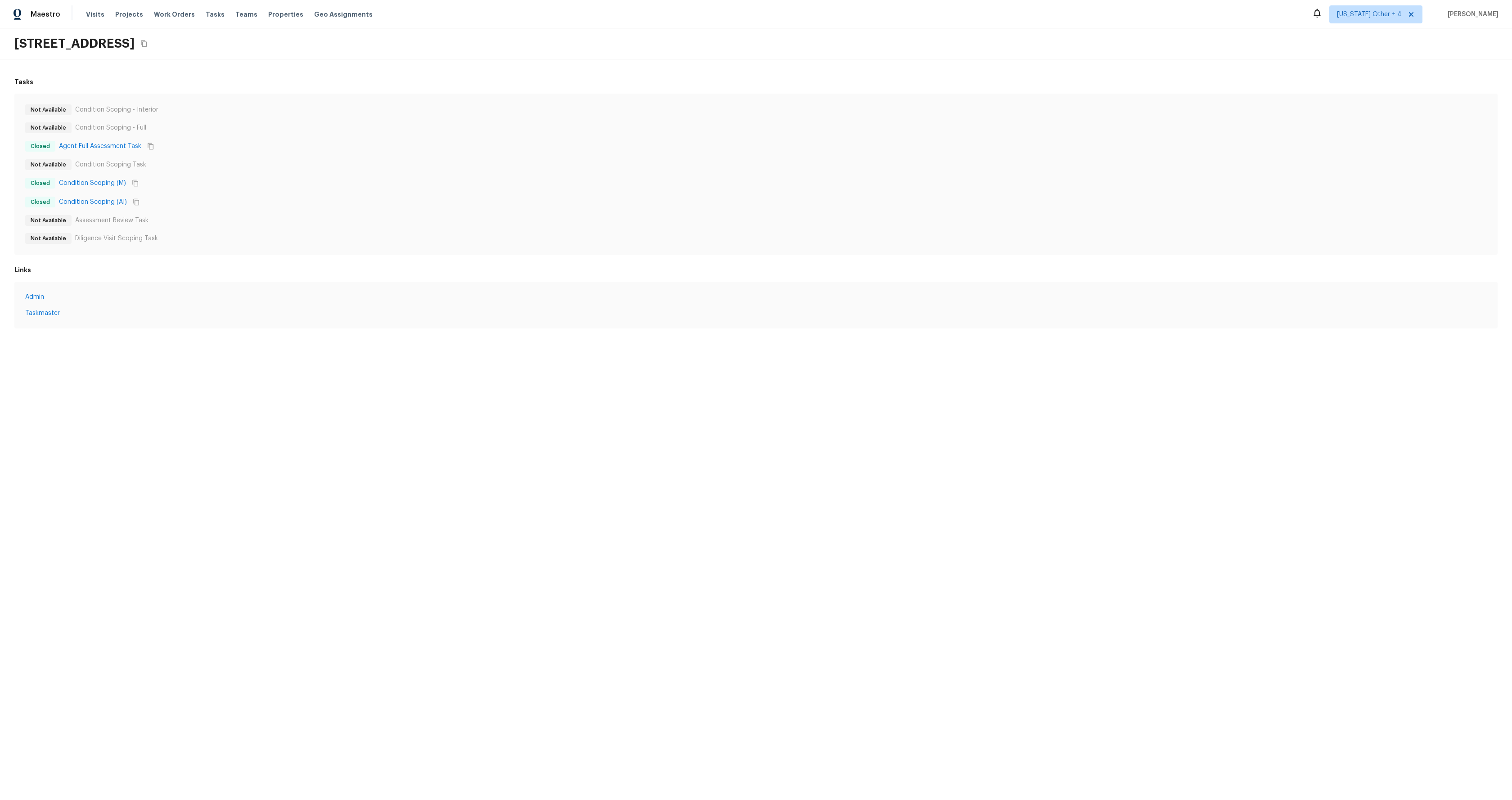
click at [305, 346] on html "Maestro Visits Projects Work Orders Tasks Teams Properties Geo Assignments Alab…" at bounding box center [756, 173] width 1512 height 346
drag, startPoint x: 234, startPoint y: 317, endPoint x: 134, endPoint y: 306, distance: 100.6
click at [234, 317] on div "Tasks Not Available Condition Scoping - Interior Not Available Condition Scopin…" at bounding box center [756, 224] width 1512 height 330
click at [110, 299] on link "In-Person Walkthrough" at bounding box center [104, 297] width 68 height 9
click at [103, 295] on link "In-Person Walkthrough" at bounding box center [104, 295] width 68 height 9
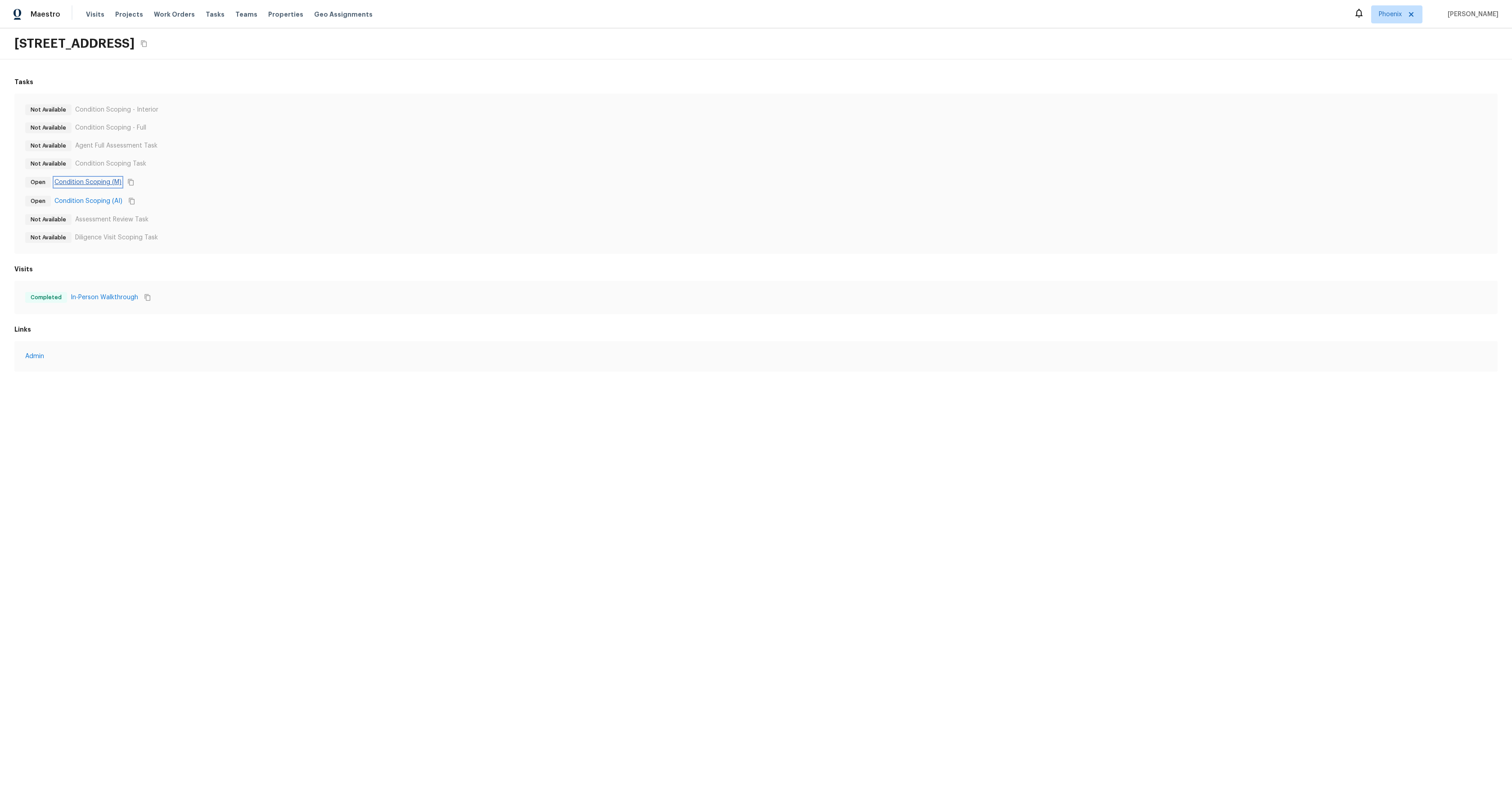
click at [94, 180] on link "Condition Scoping (M)" at bounding box center [88, 182] width 67 height 9
click at [93, 198] on link "Condition Scoping (AI)" at bounding box center [89, 201] width 68 height 9
click at [97, 181] on link "Condition Scoping (M)" at bounding box center [88, 182] width 67 height 9
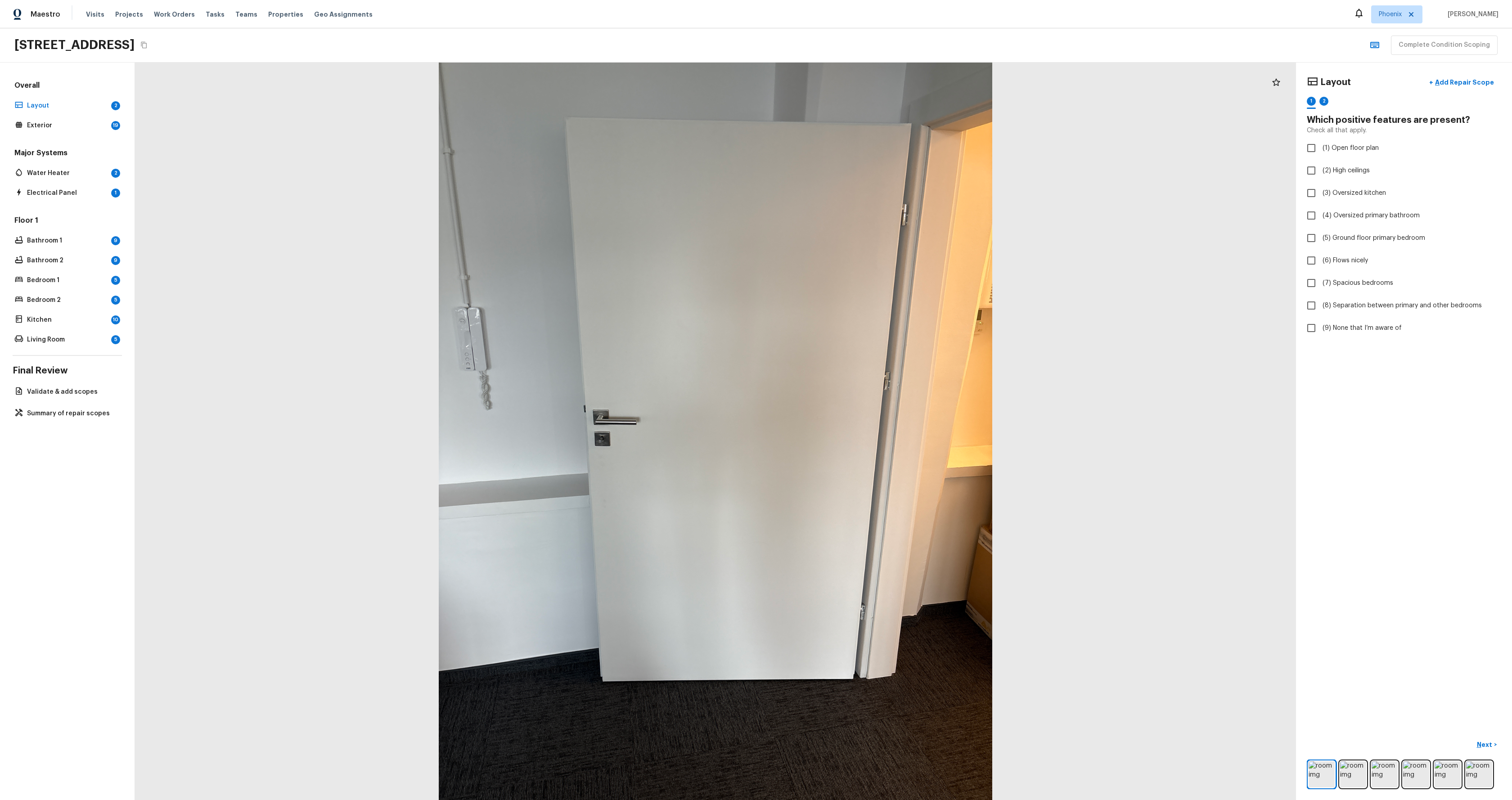
click at [329, 211] on div at bounding box center [716, 431] width 1161 height 738
checkbox input "true"
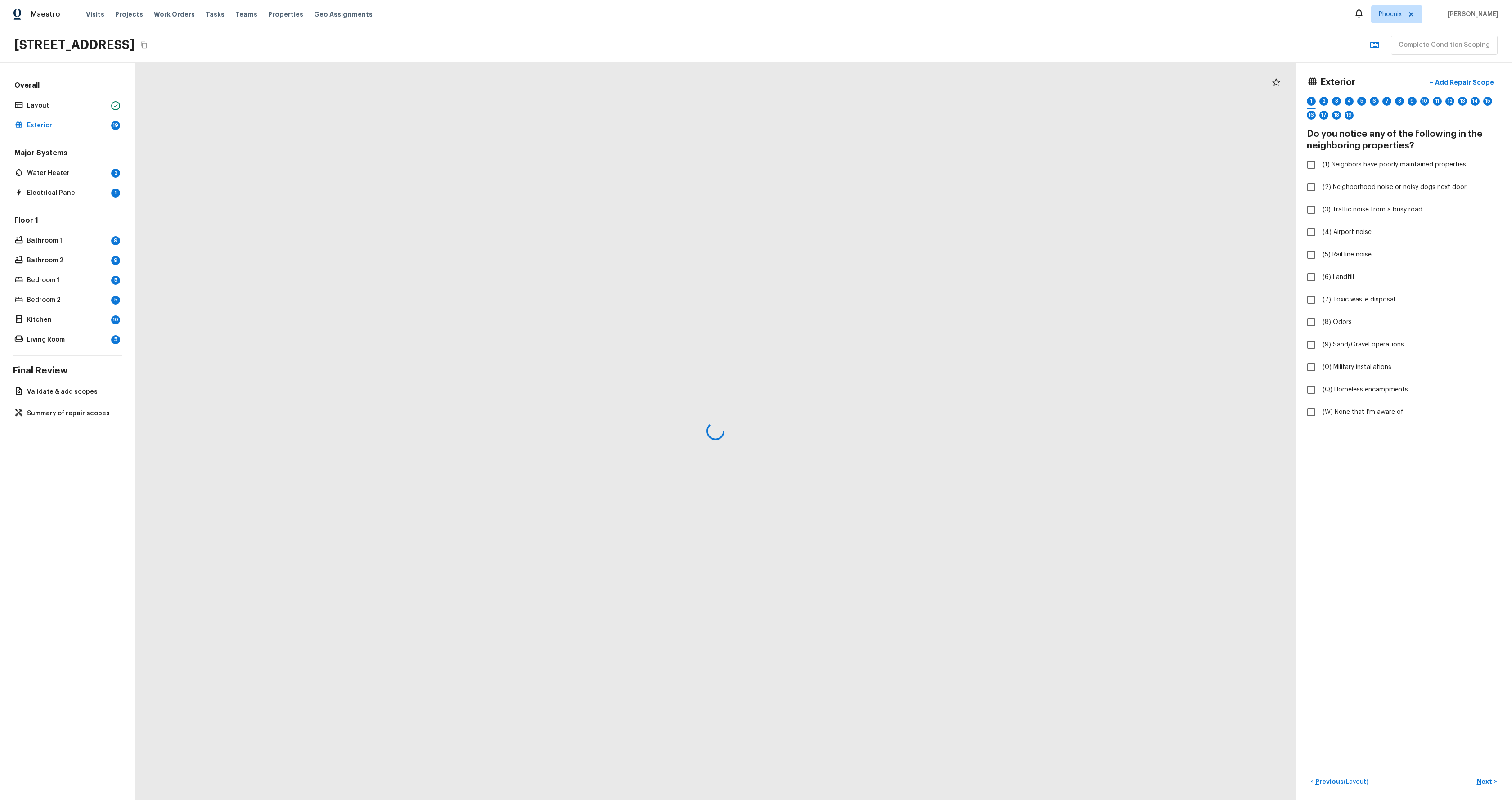
checkbox input "true"
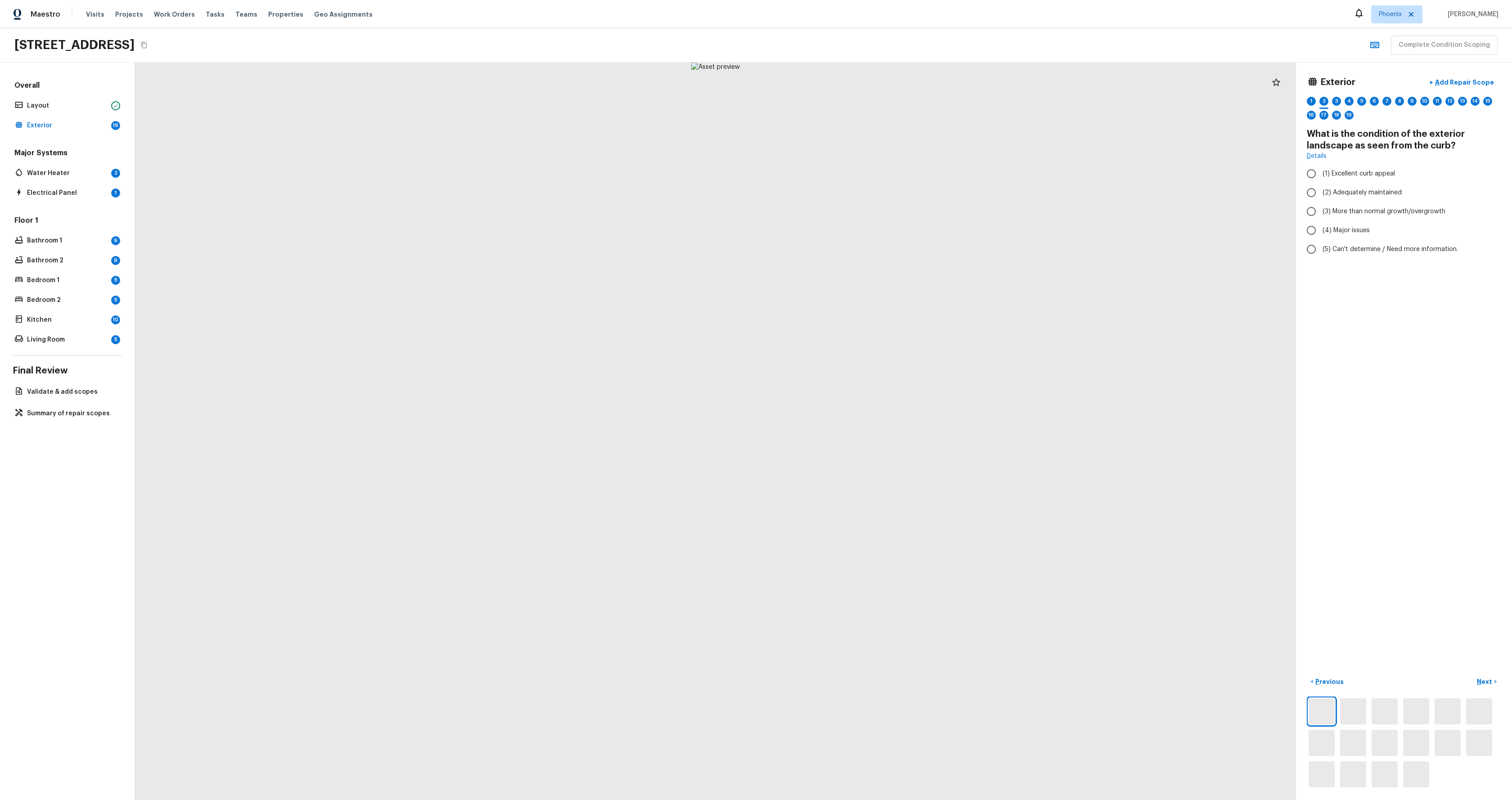
radio input "true"
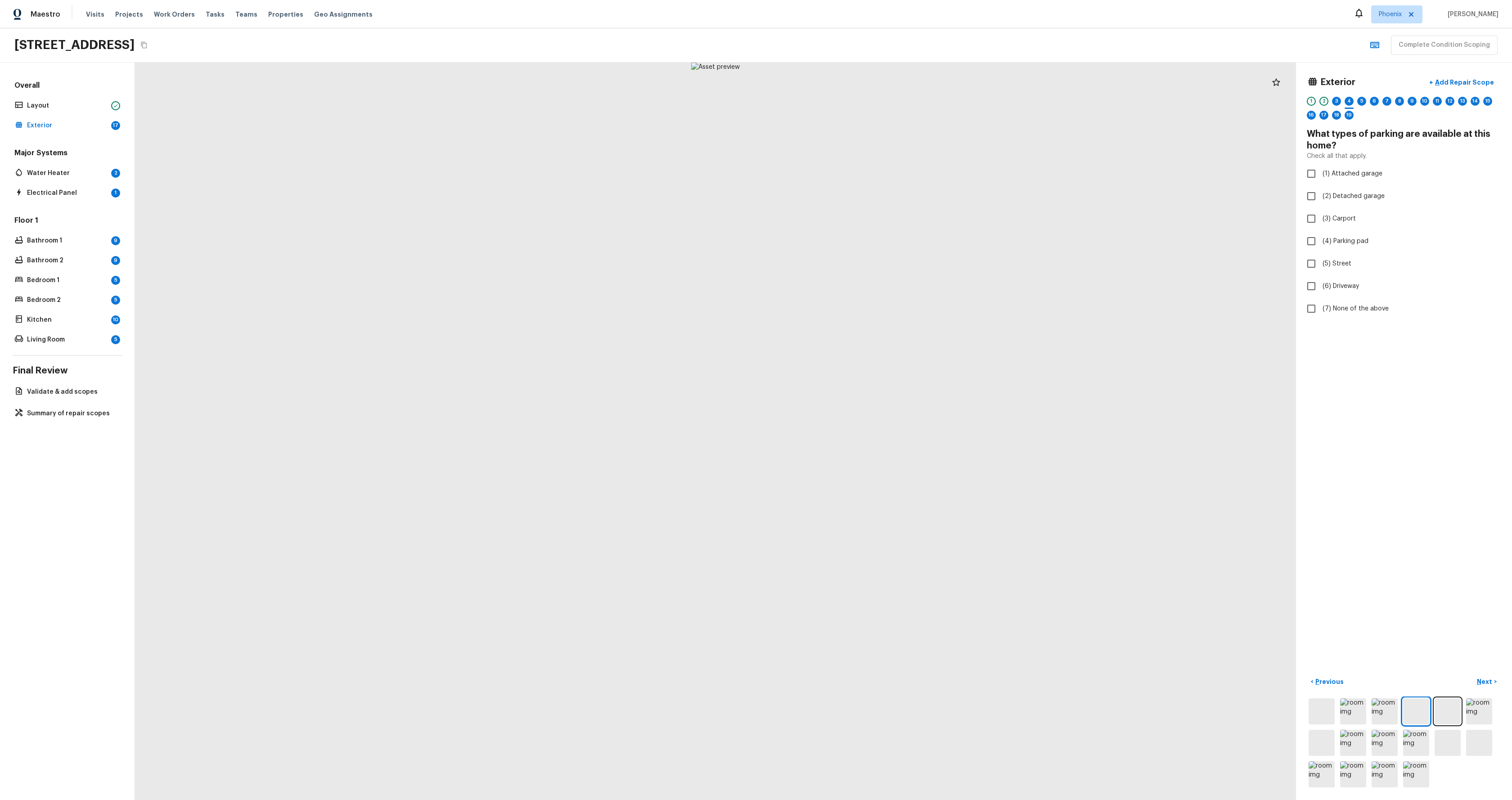
checkbox input "true"
radio input "true"
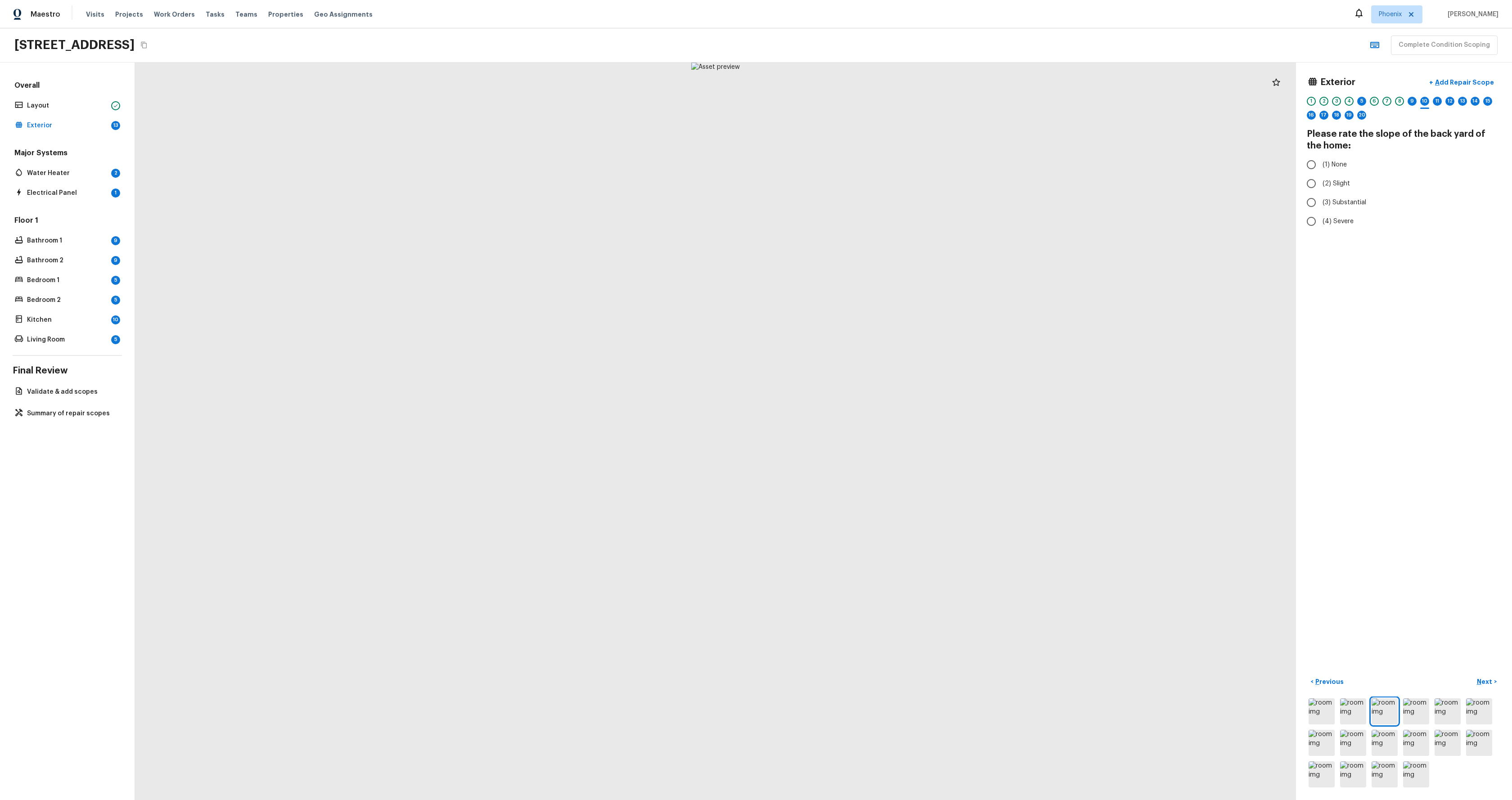
radio input "true"
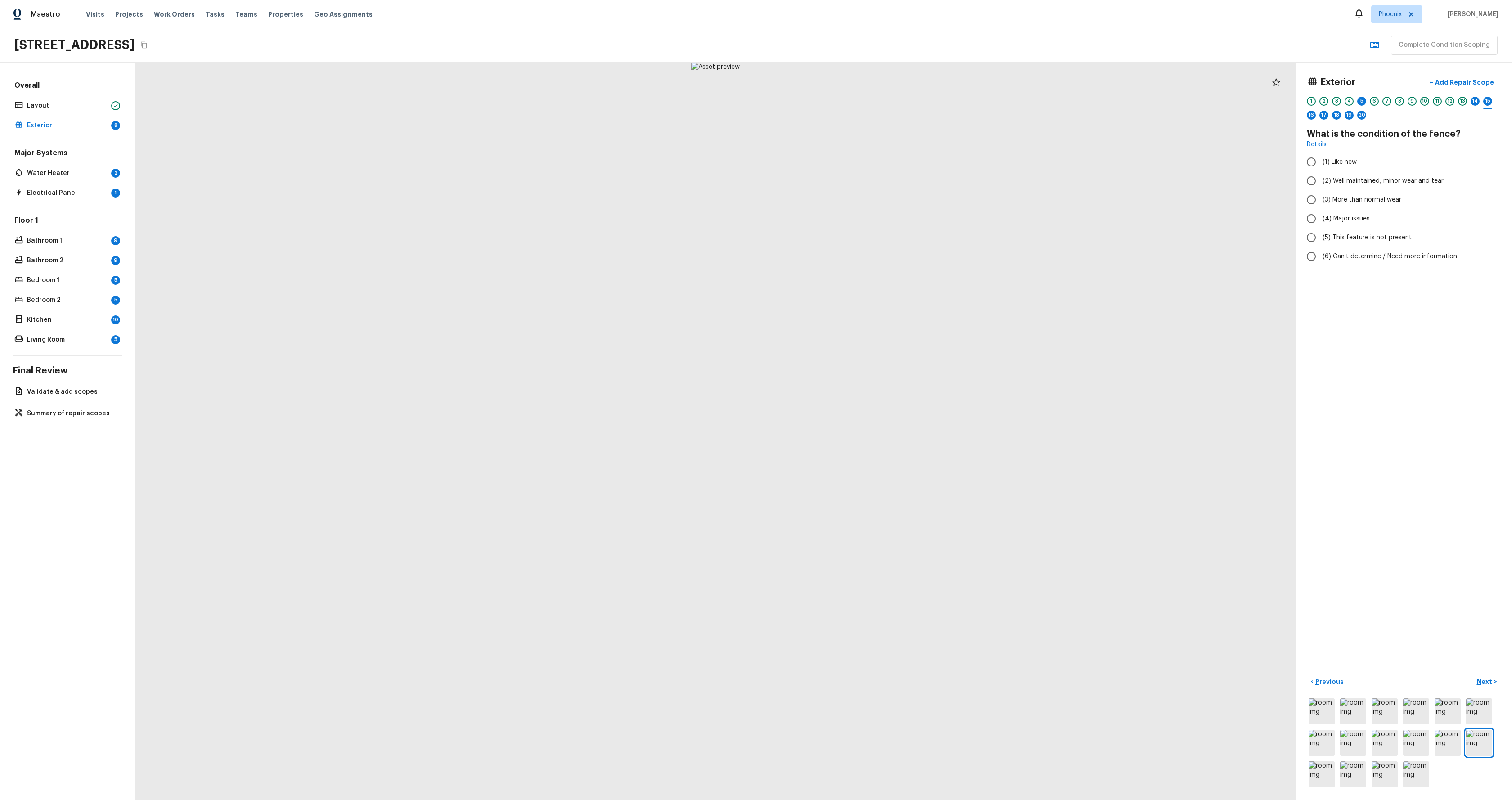
radio input "true"
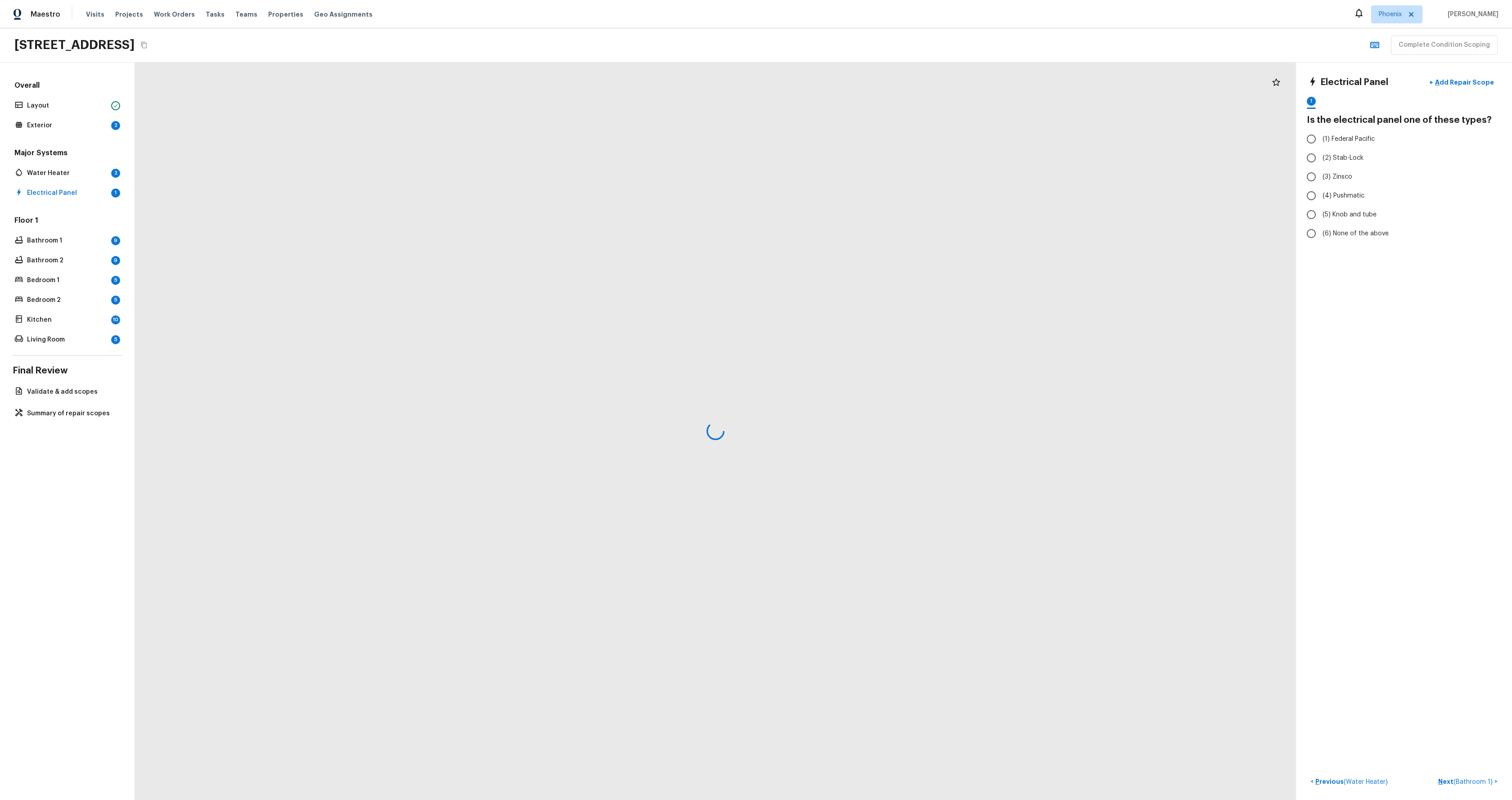
radio input "true"
checkbox input "true"
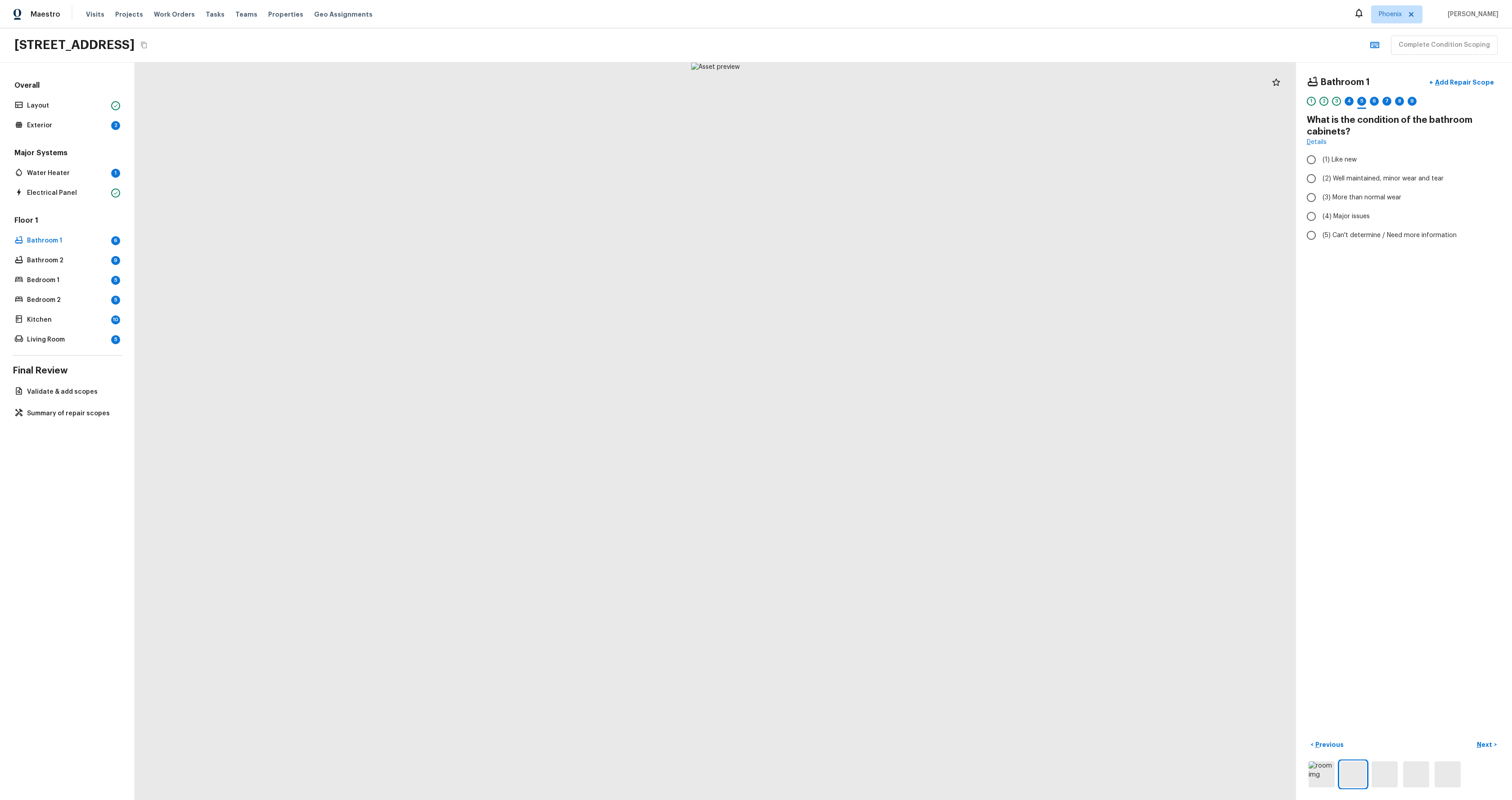
radio input "true"
checkbox input "true"
radio input "true"
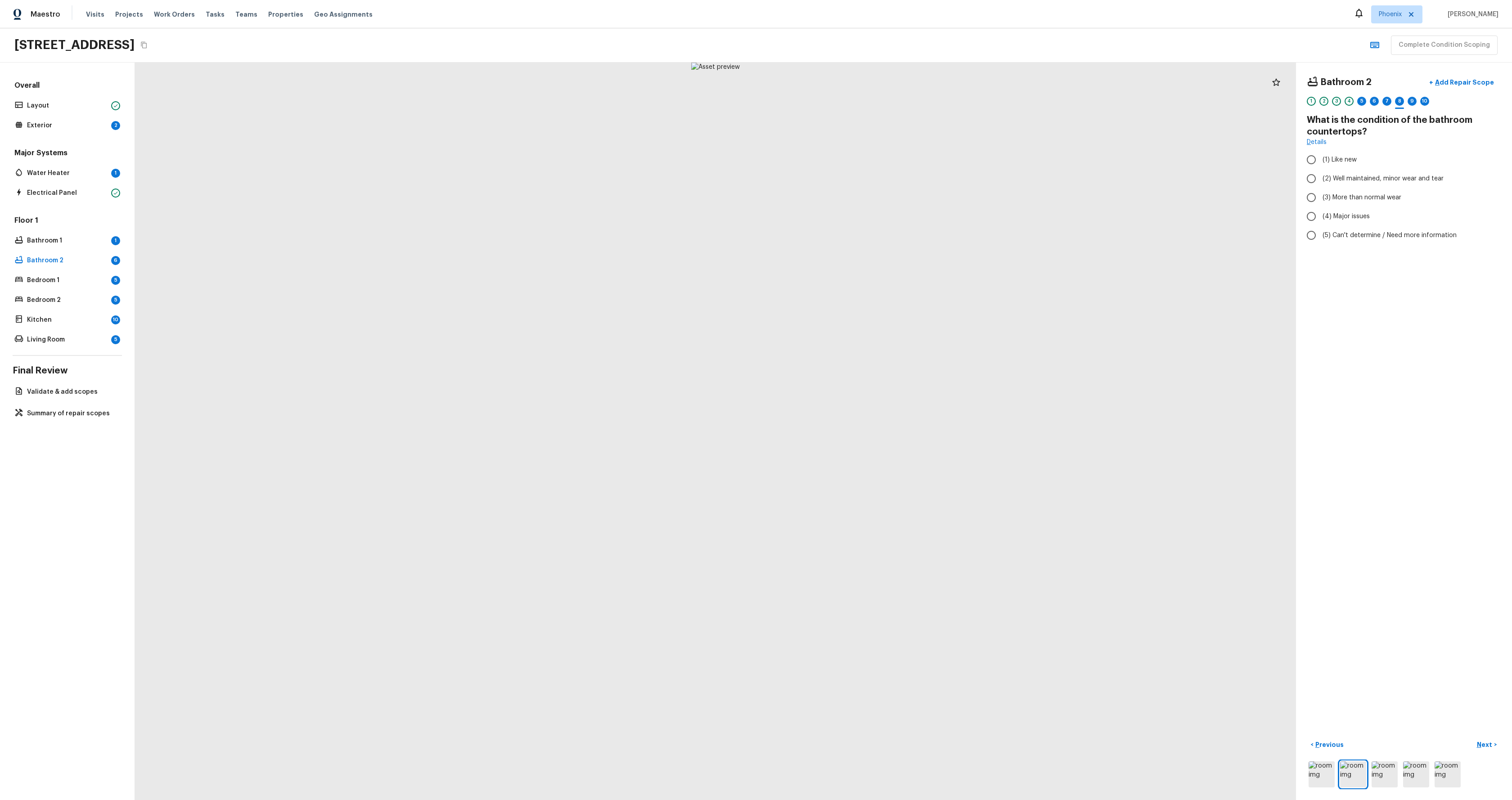
radio input "true"
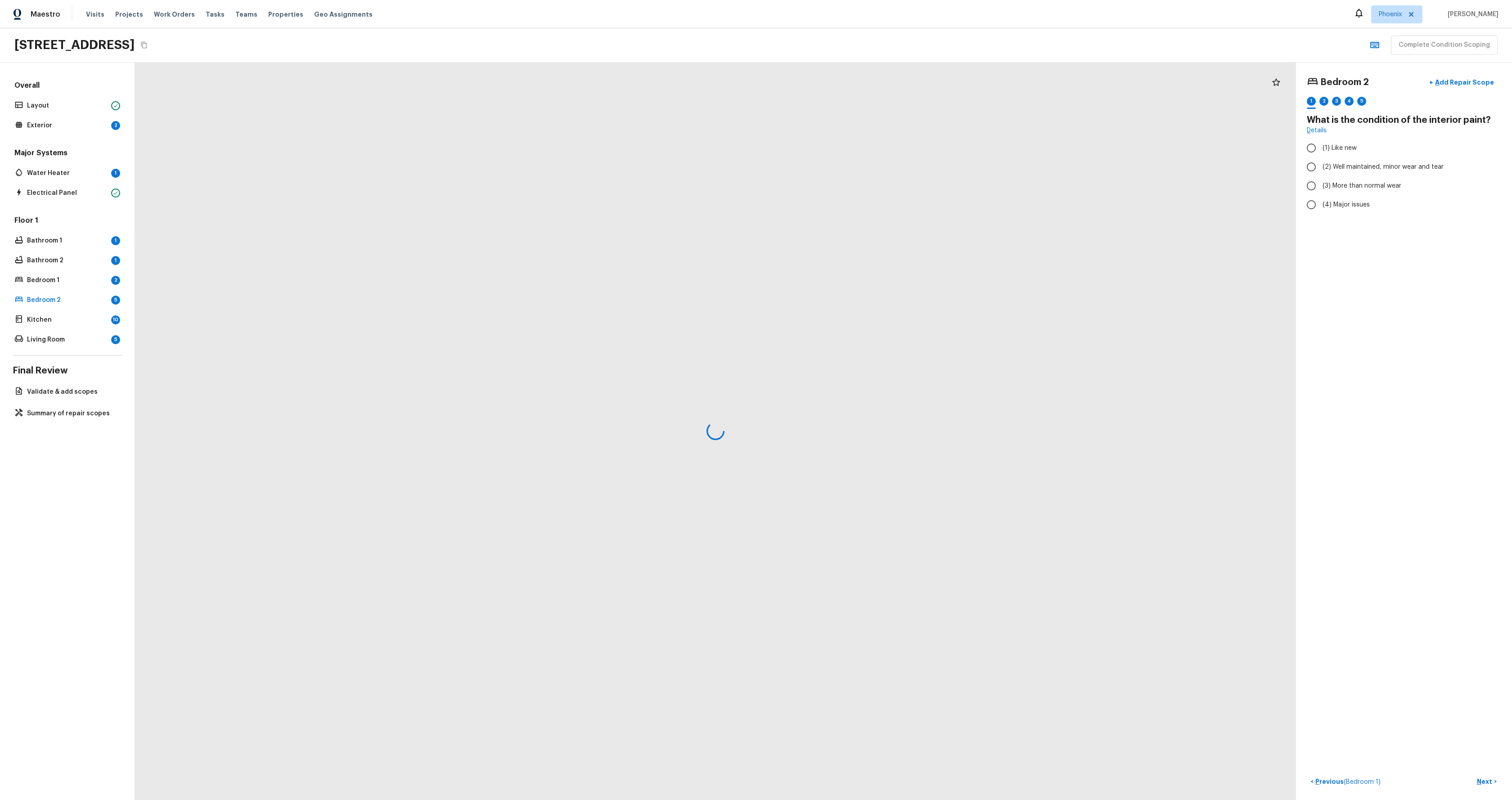
radio input "true"
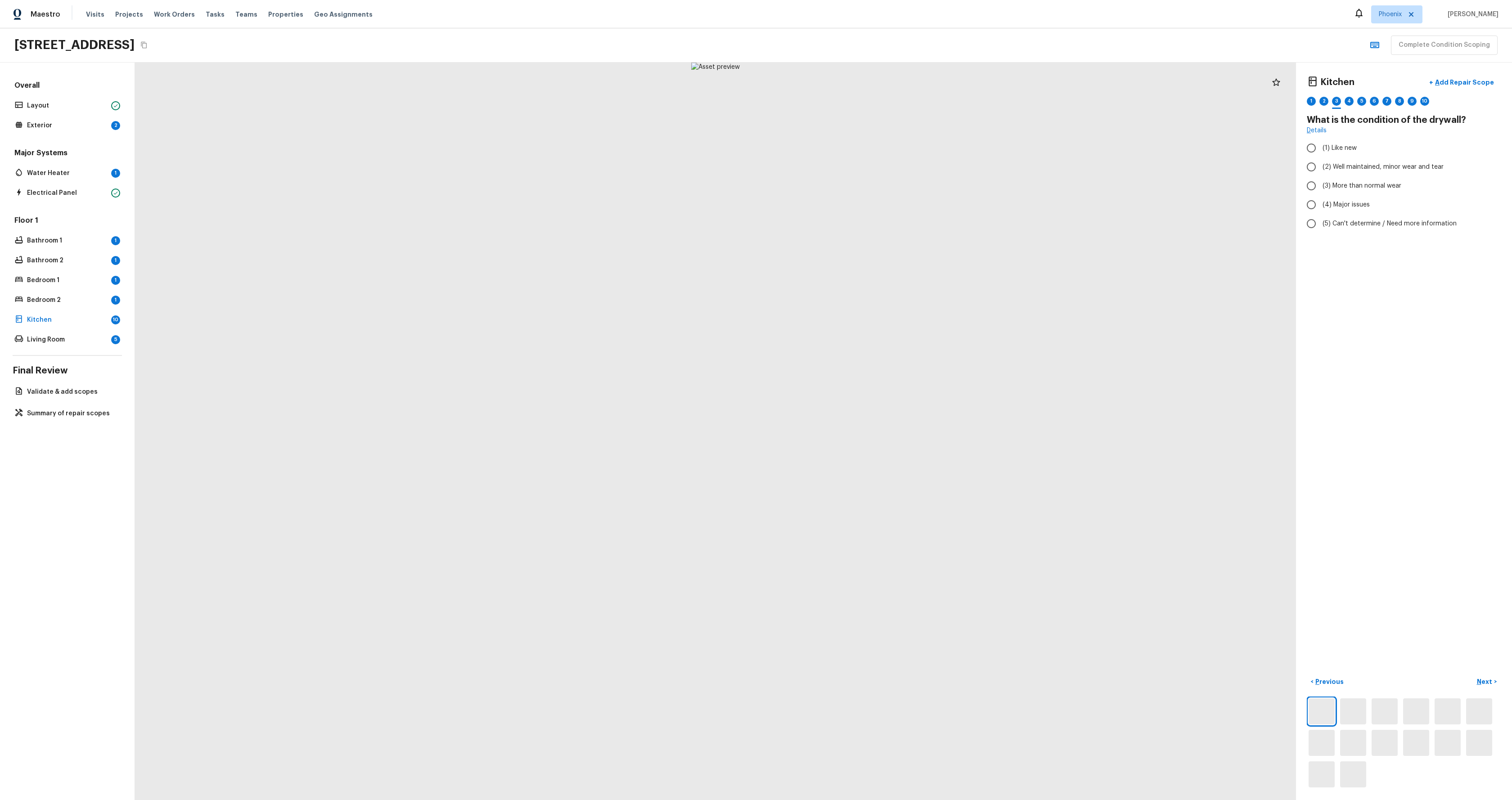
radio input "true"
checkbox input "true"
radio input "true"
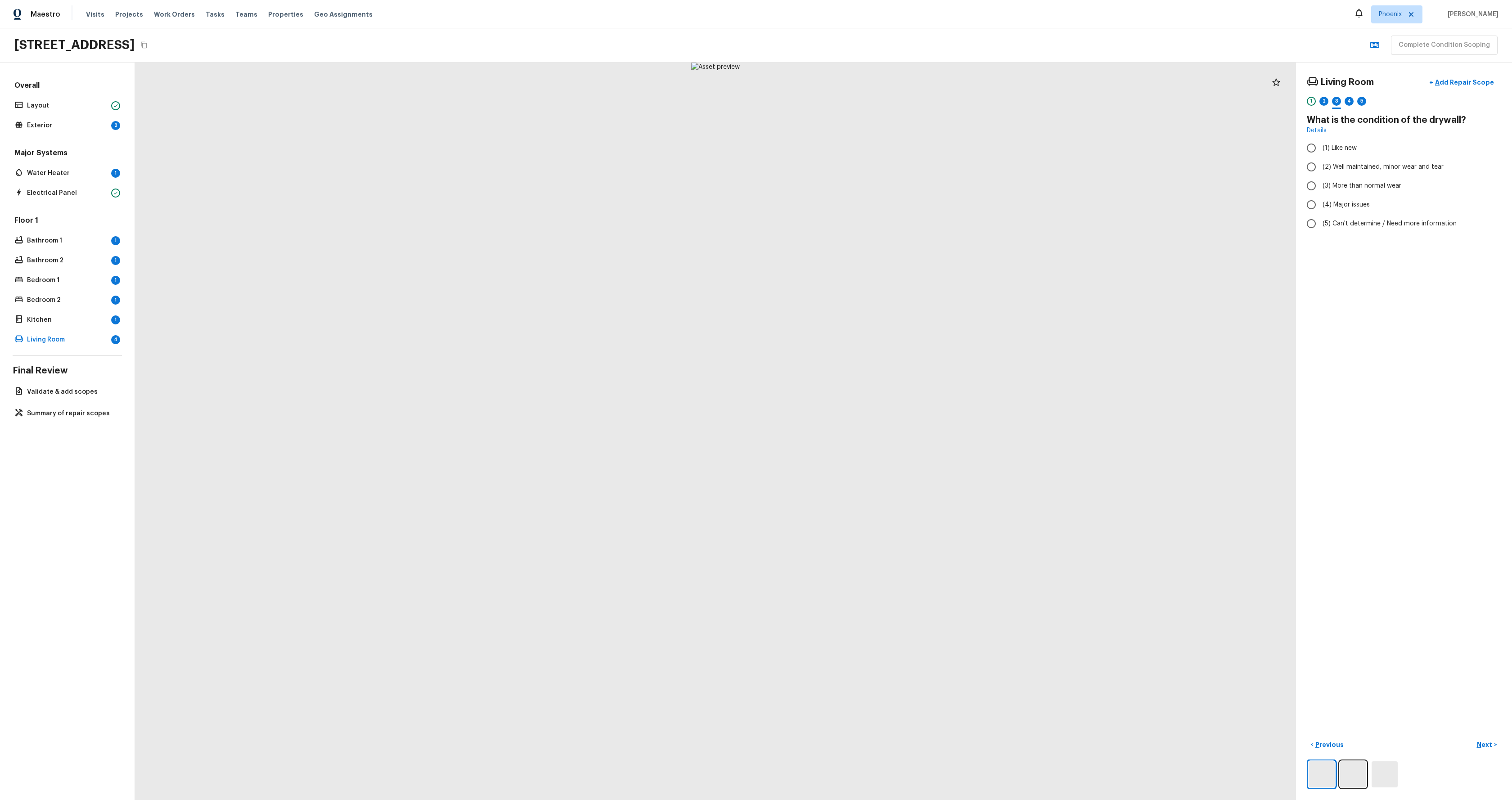
radio input "true"
checkbox input "true"
radio input "true"
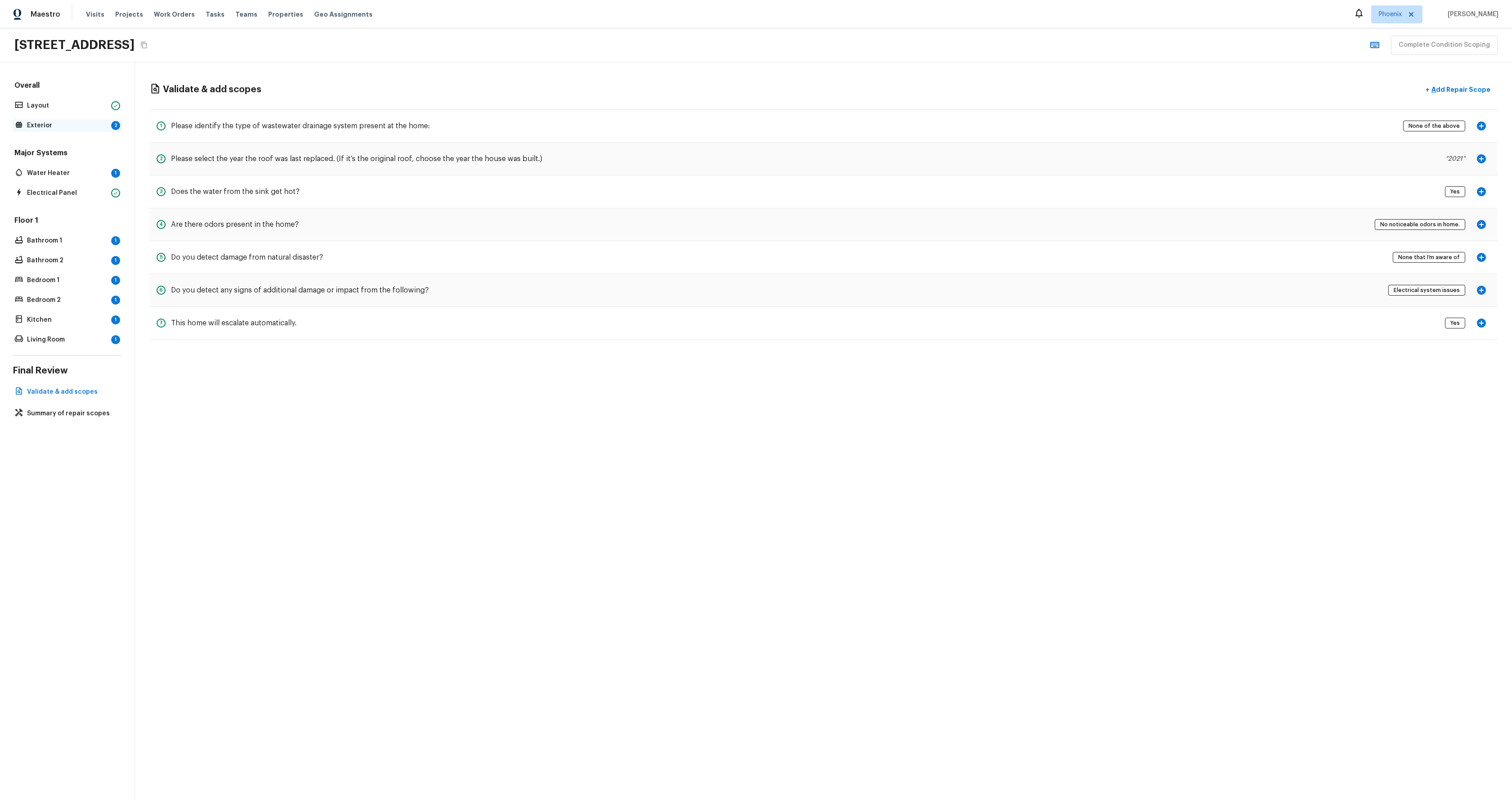
click at [36, 126] on p "Exterior" at bounding box center [67, 125] width 80 height 9
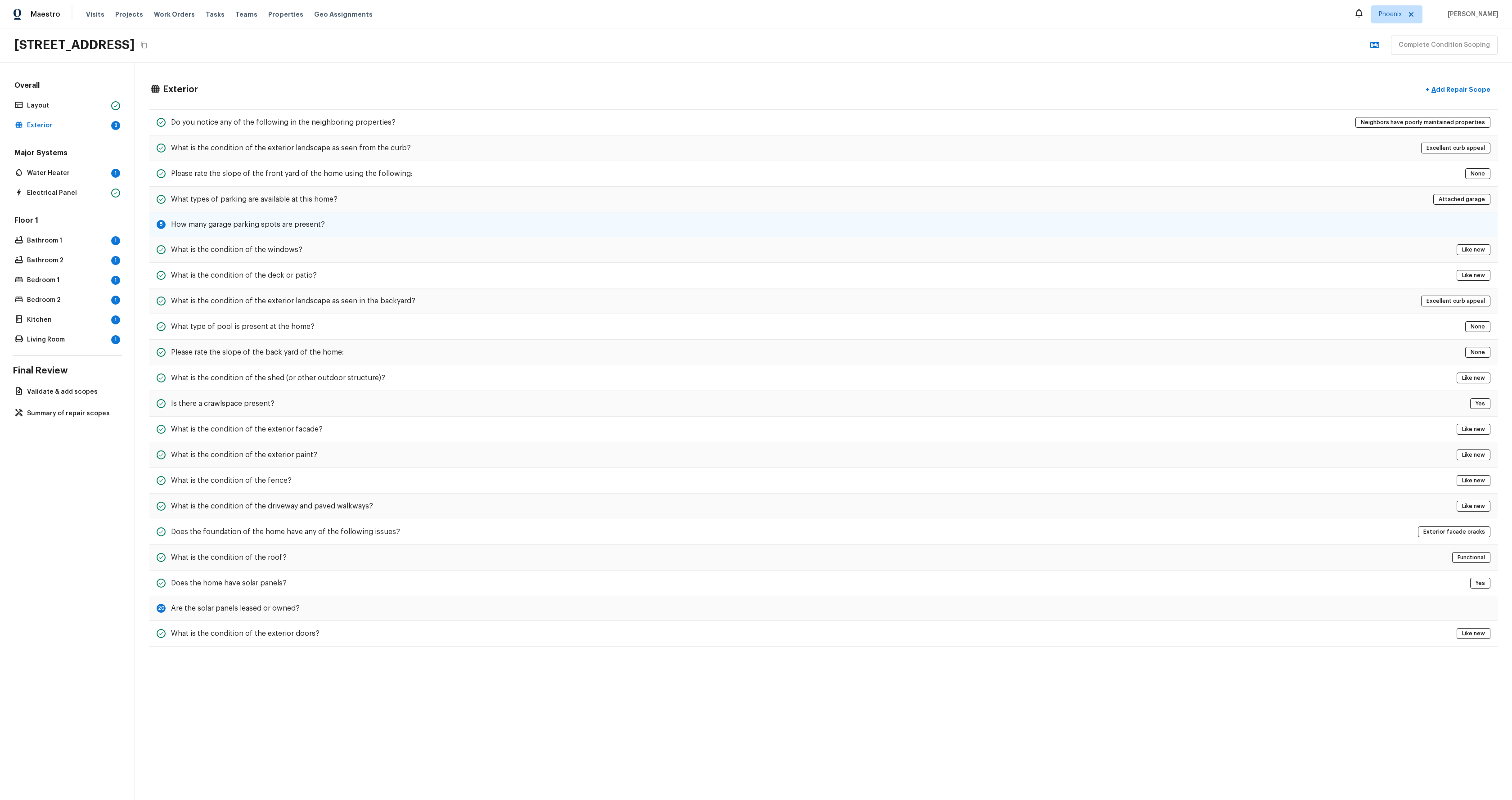
click at [240, 215] on div "5 How many garage parking spots are present?" at bounding box center [824, 225] width 1348 height 25
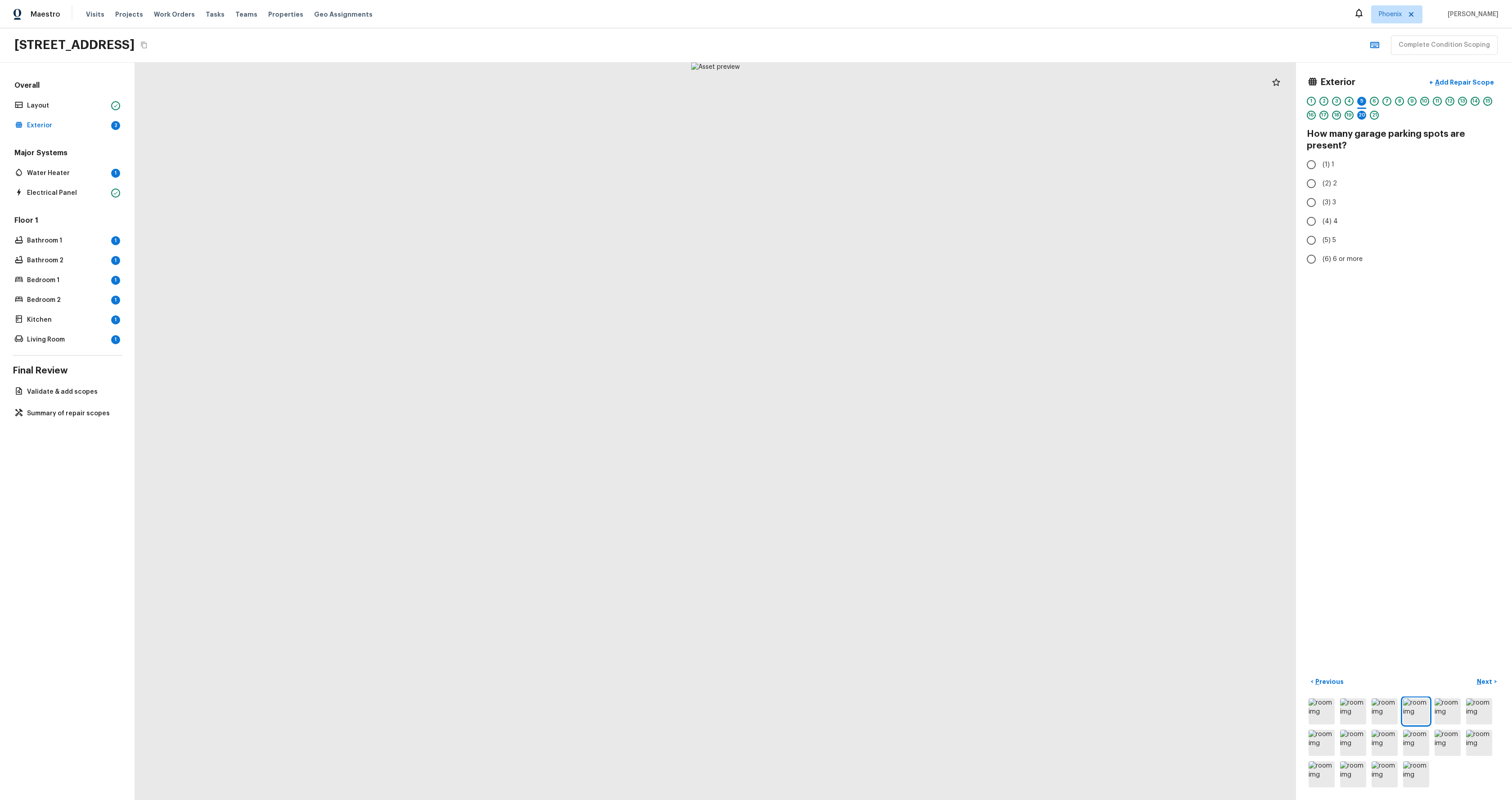
radio input "true"
click at [1362, 115] on div "20" at bounding box center [1361, 115] width 9 height 9
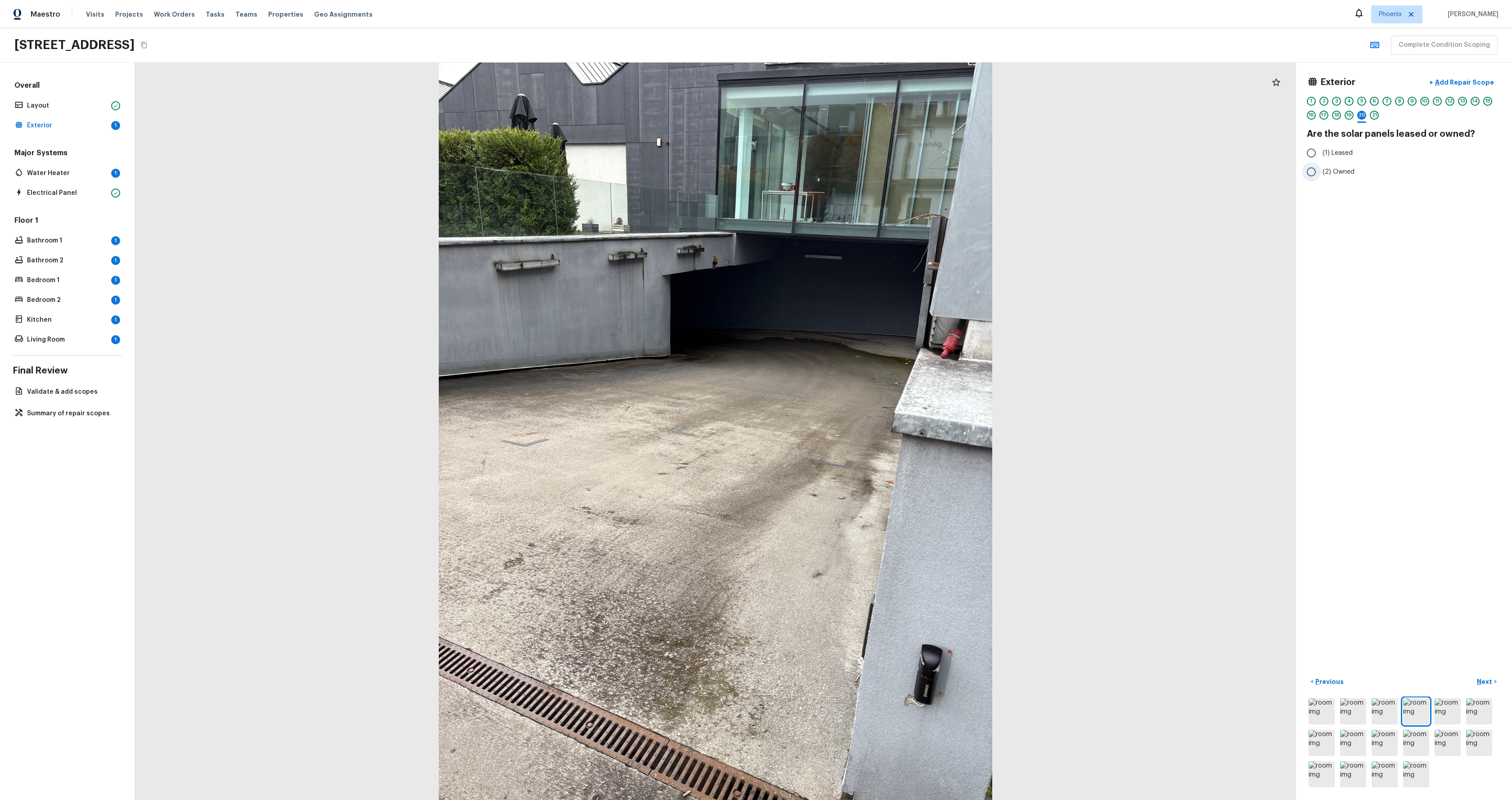
drag, startPoint x: 1341, startPoint y: 154, endPoint x: 1339, endPoint y: 163, distance: 9.2
click at [1341, 154] on span "(1) Leased" at bounding box center [1337, 153] width 30 height 9
click at [1321, 154] on input "(1) Leased" at bounding box center [1311, 153] width 19 height 19
radio input "true"
click at [46, 171] on p "Water Heater" at bounding box center [67, 173] width 80 height 9
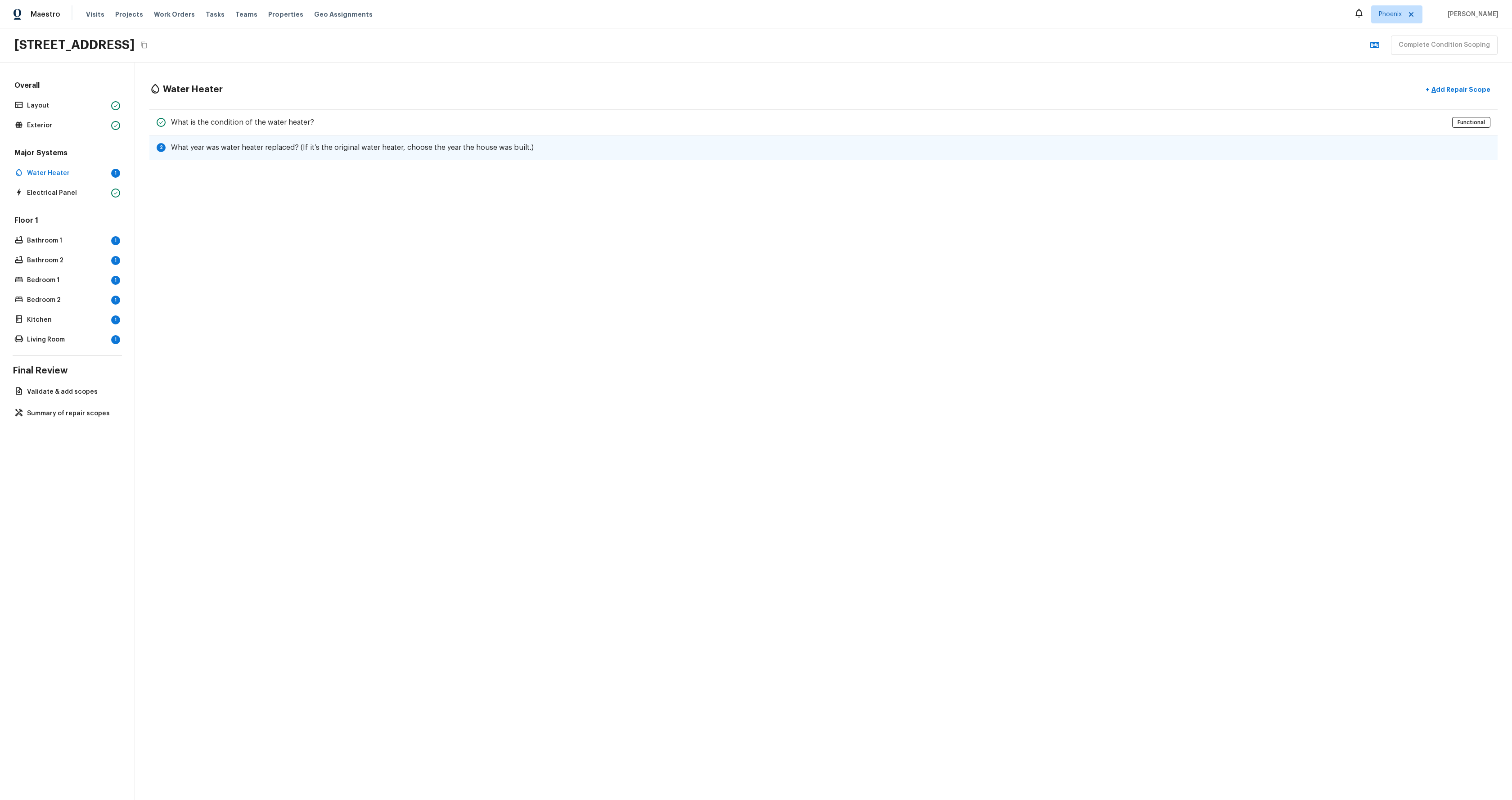
click at [401, 154] on div "2 What year was water heater replaced? (If it’s the original water heater, choo…" at bounding box center [824, 148] width 1348 height 25
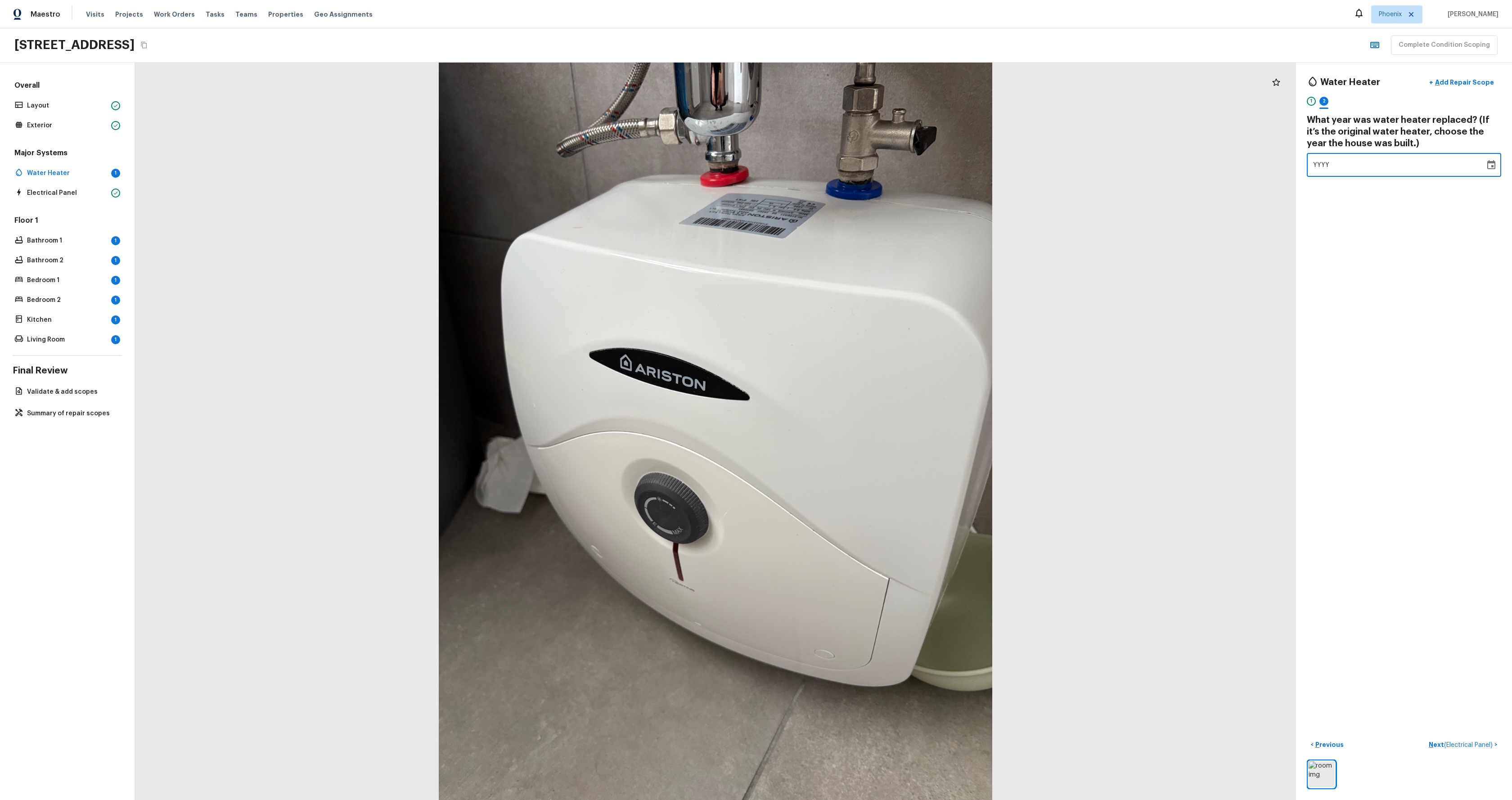
click at [1351, 163] on div "YYYY" at bounding box center [1396, 165] width 166 height 24
type input "2022"
click at [86, 246] on div "Bathroom 1 1" at bounding box center [67, 240] width 109 height 12
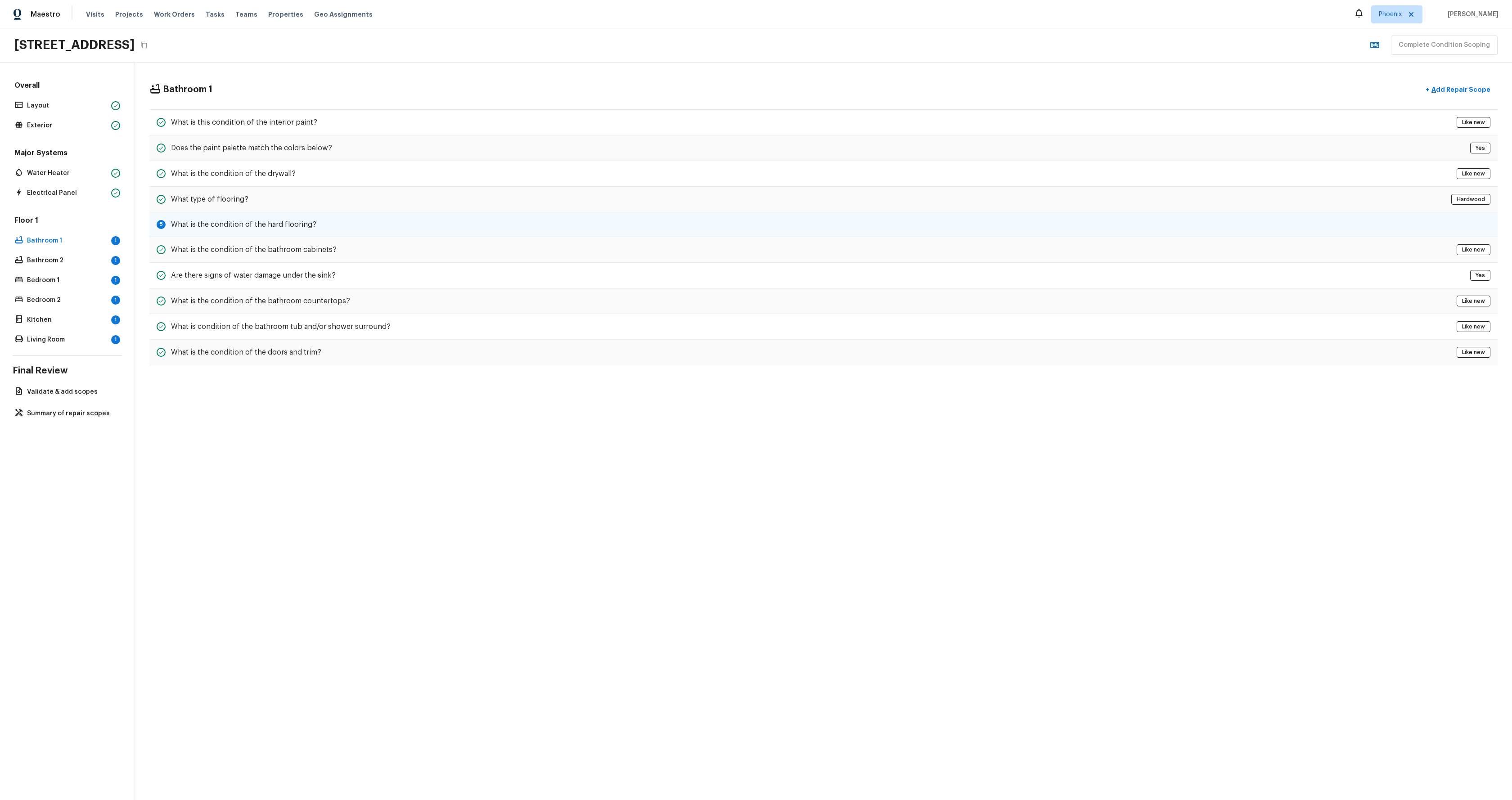
click at [386, 231] on div "5 What is the condition of the hard flooring?" at bounding box center [824, 225] width 1348 height 25
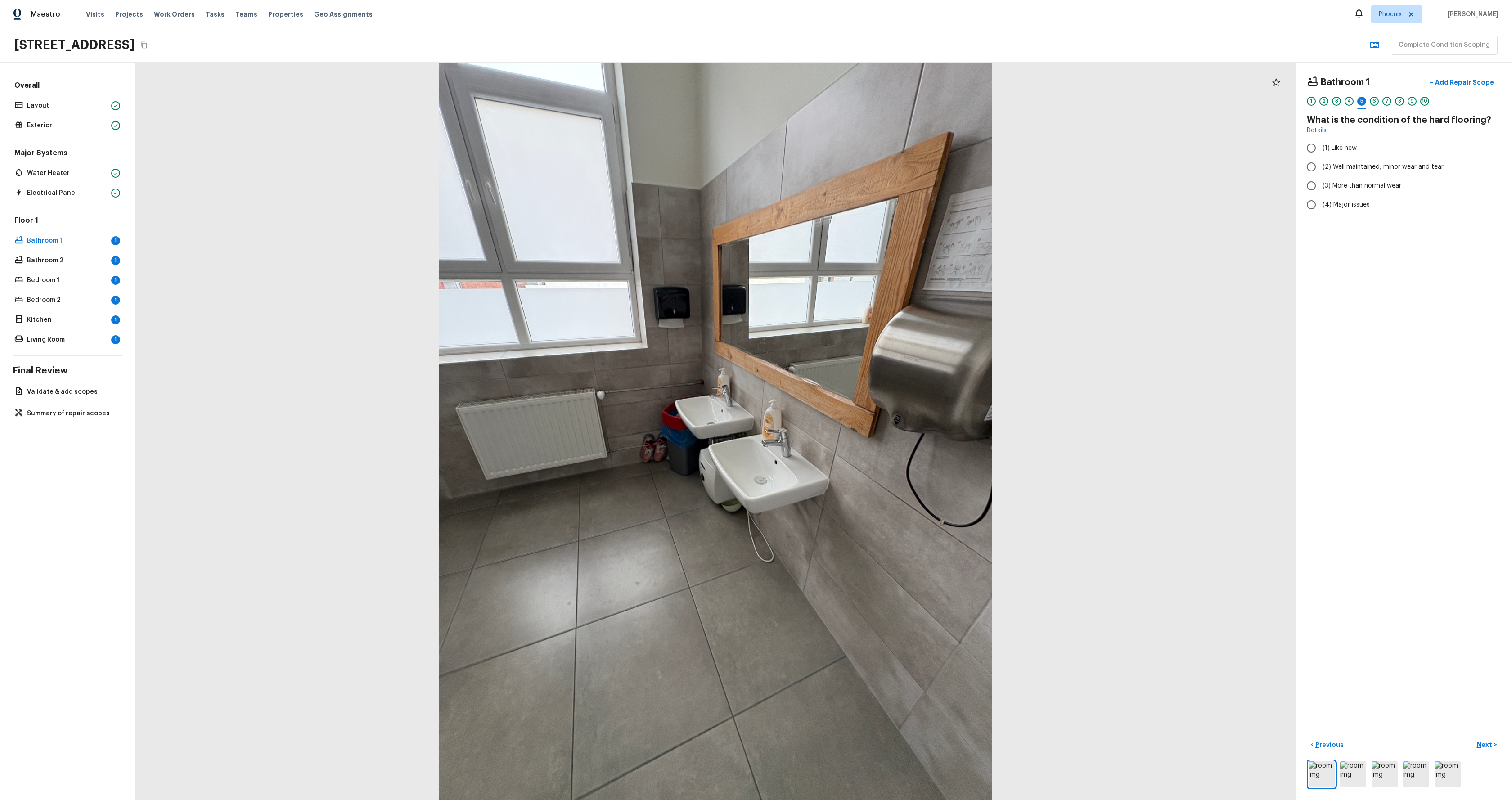
radio input "true"
click at [60, 269] on div "Floor 1 Bathroom 1 Bathroom 2 1 Bedroom 1 1 Bedroom 2 1 Kitchen 1 Living Room 1" at bounding box center [67, 281] width 109 height 130
click at [65, 259] on p "Bathroom 2" at bounding box center [67, 260] width 80 height 9
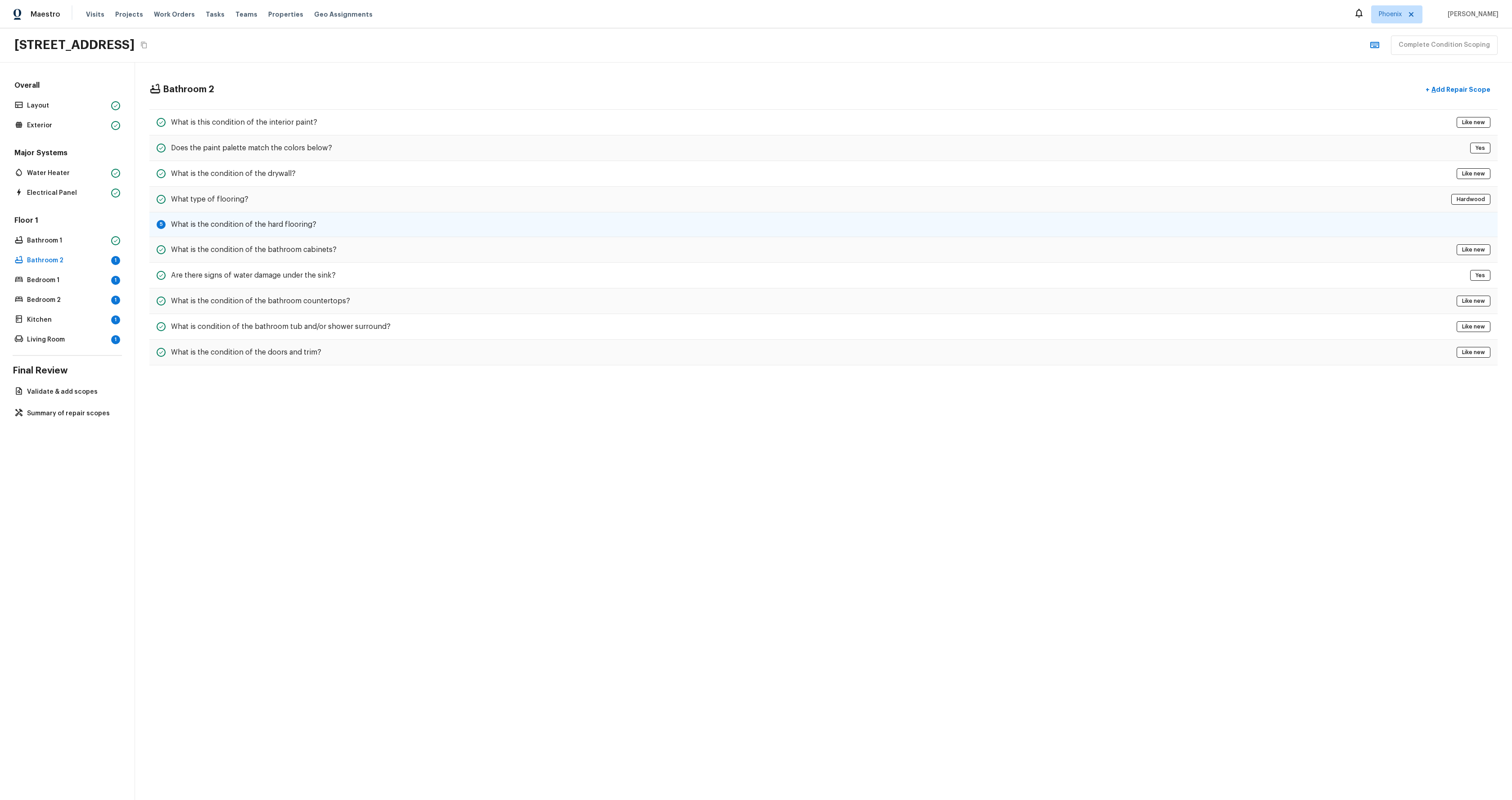
click at [277, 225] on h5 "What is the condition of the hard flooring?" at bounding box center [244, 224] width 146 height 10
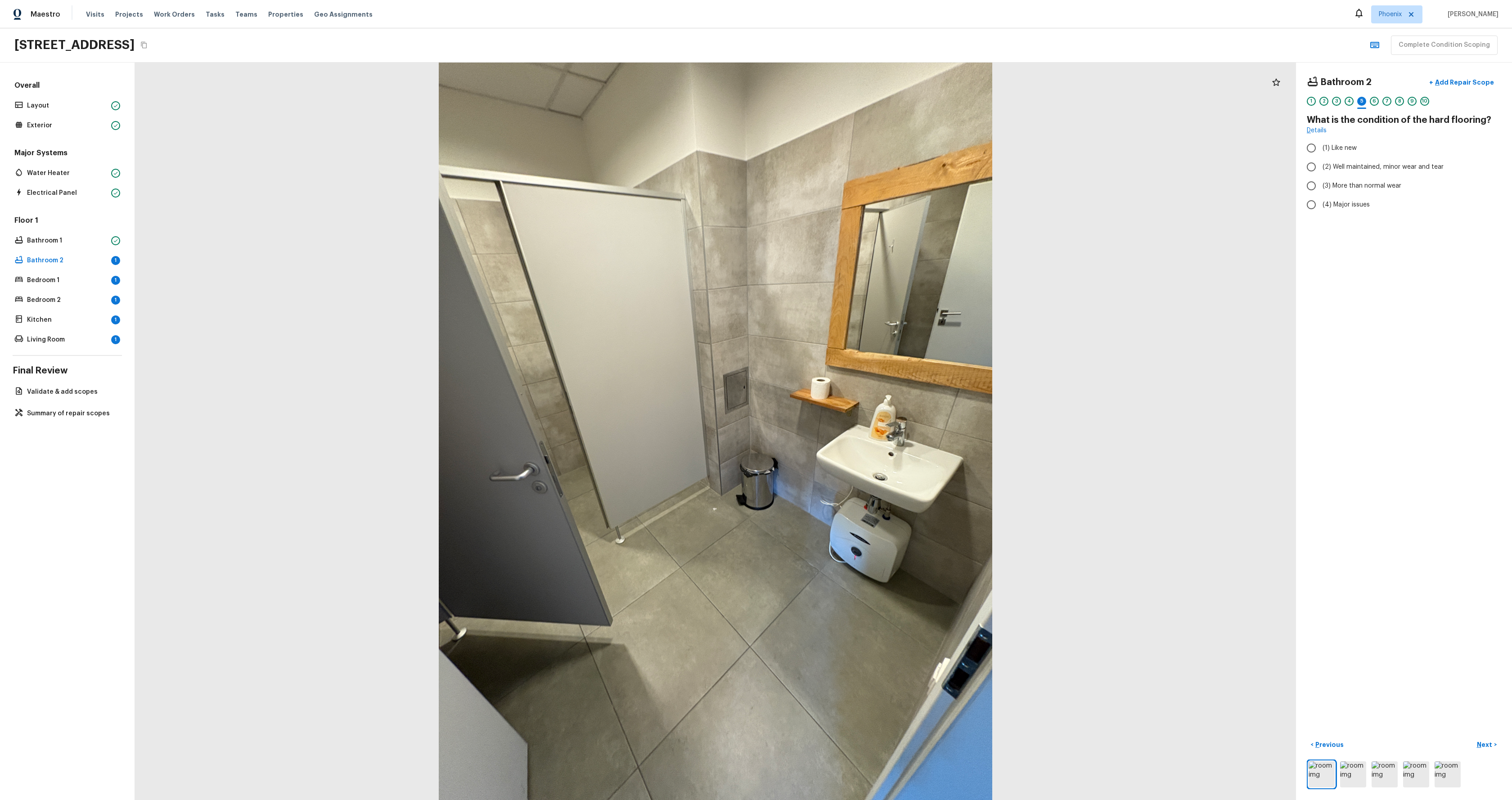
radio input "true"
click at [42, 281] on p "Bedroom 1" at bounding box center [67, 280] width 80 height 9
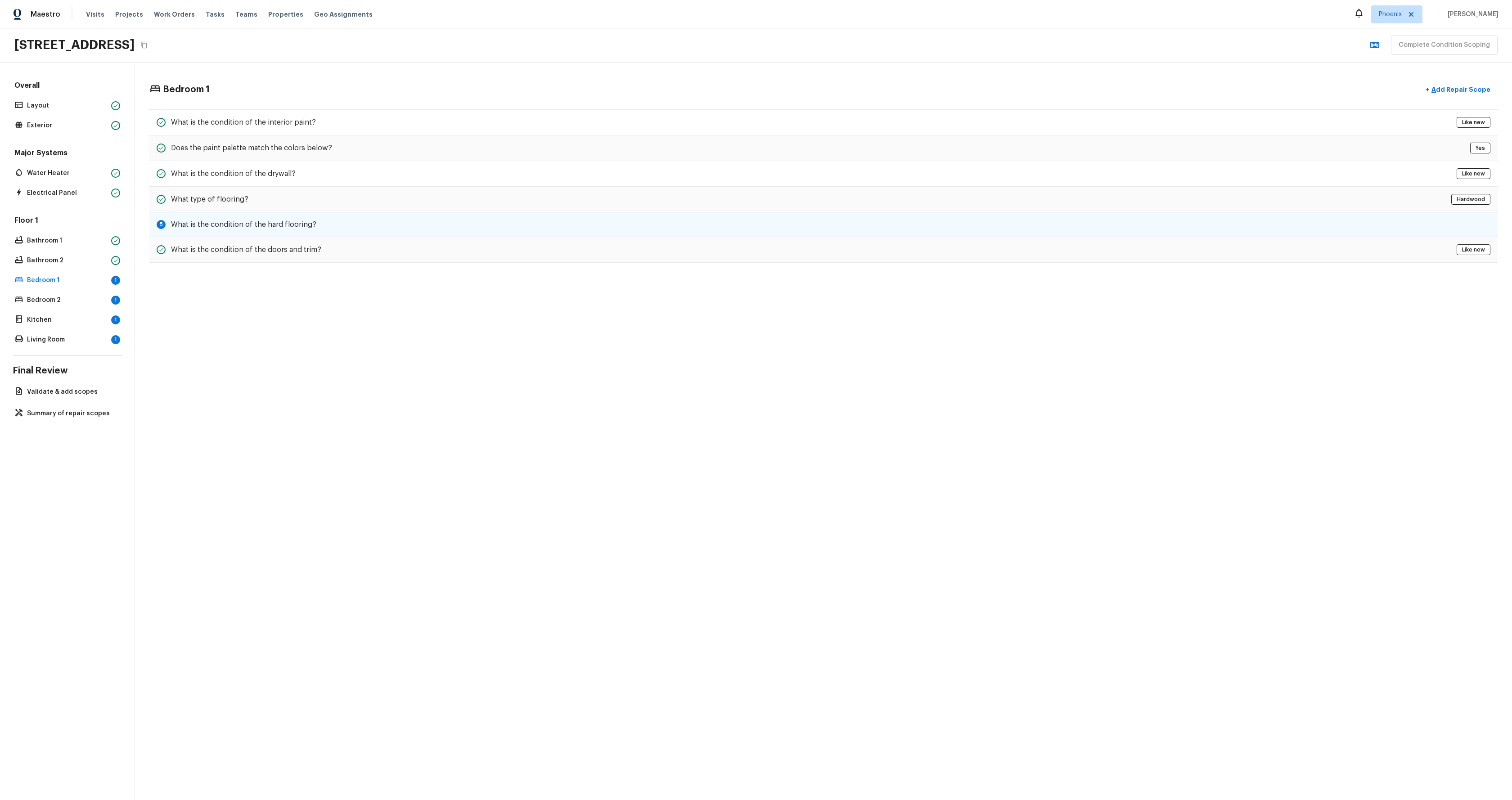
click at [279, 225] on h5 "What is the condition of the hard flooring?" at bounding box center [244, 224] width 146 height 10
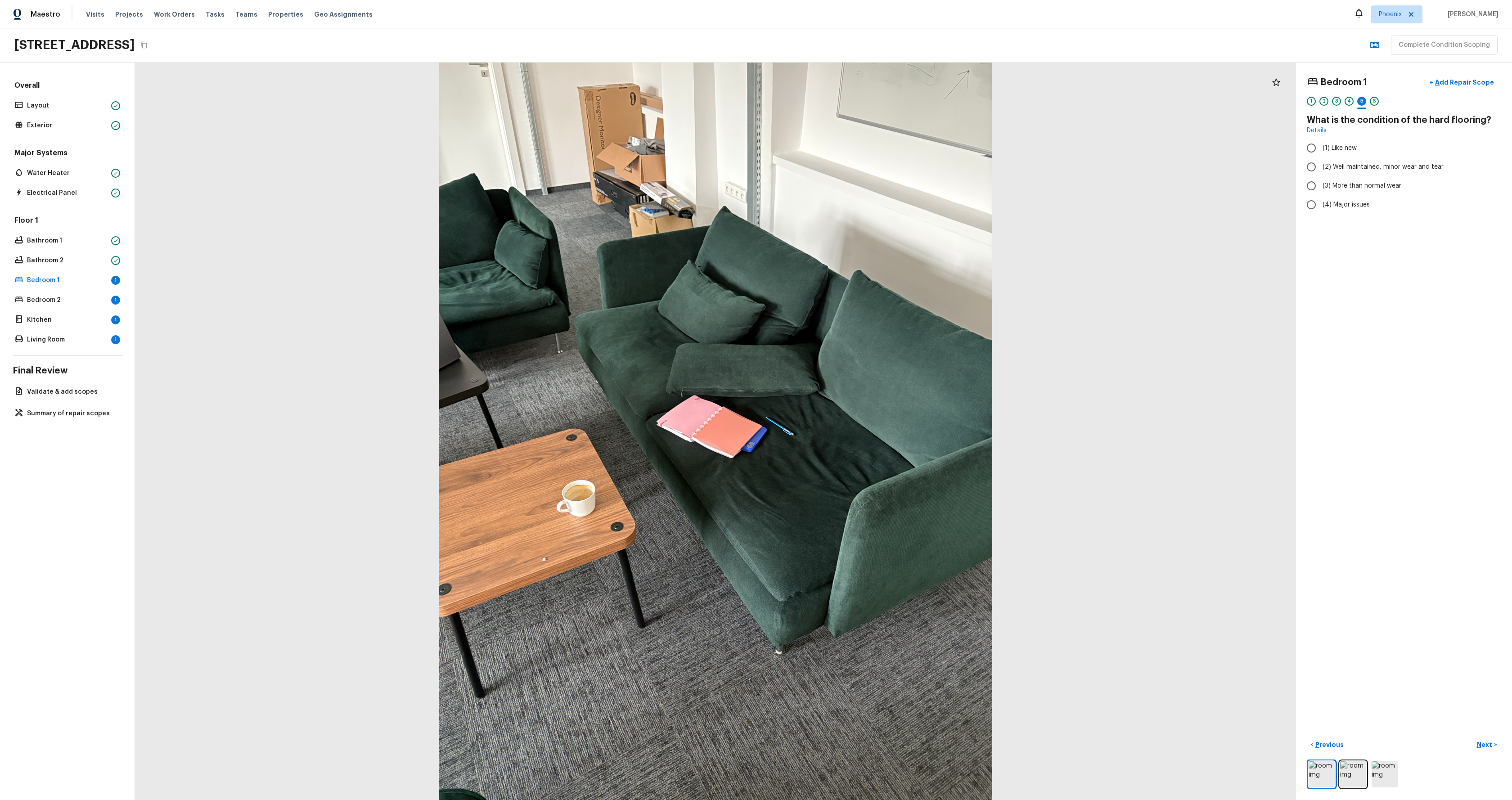
radio input "true"
click at [52, 296] on p "Bedroom 2" at bounding box center [67, 300] width 80 height 9
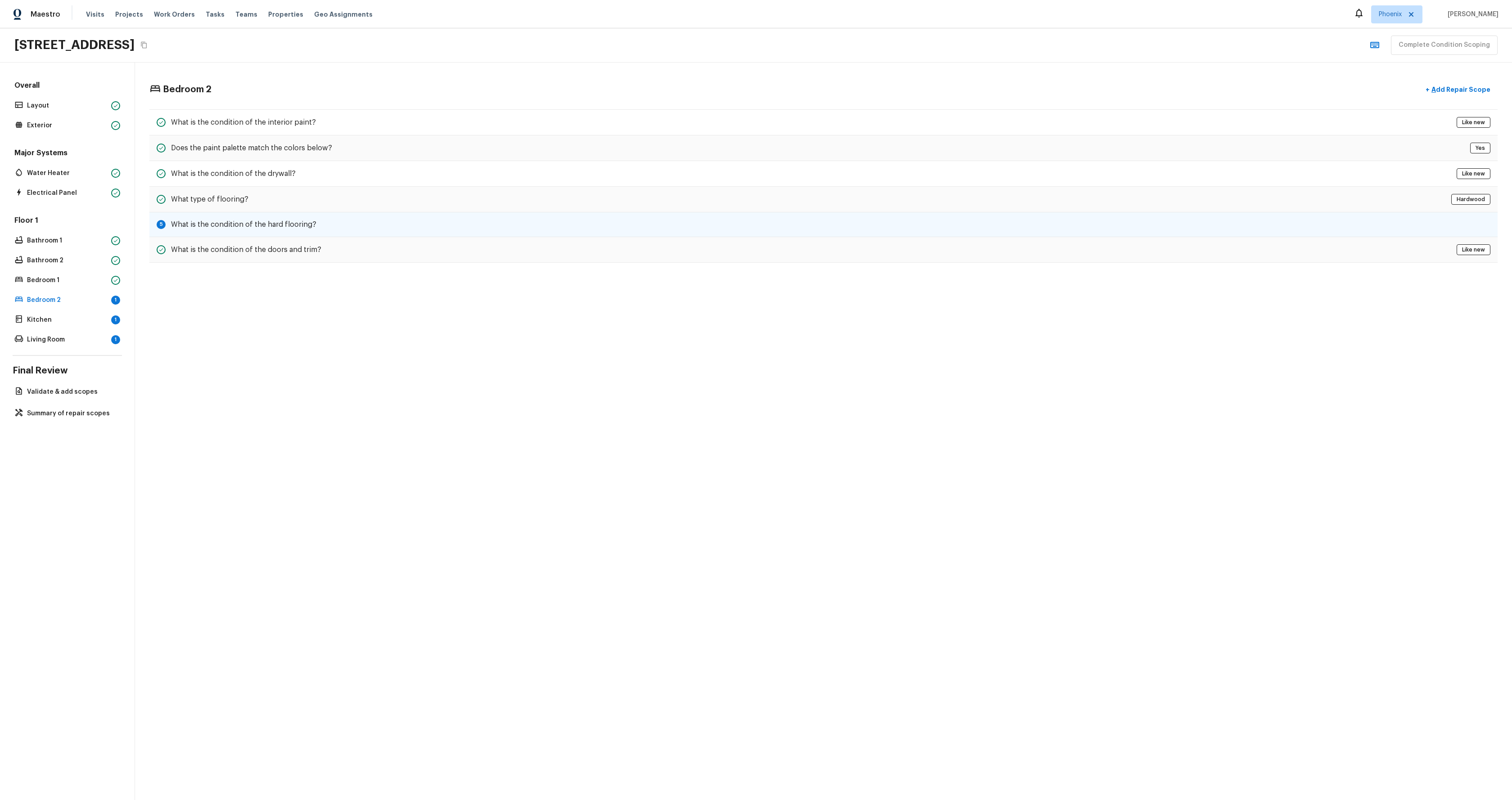
click at [308, 220] on h5 "What is the condition of the hard flooring?" at bounding box center [244, 224] width 146 height 10
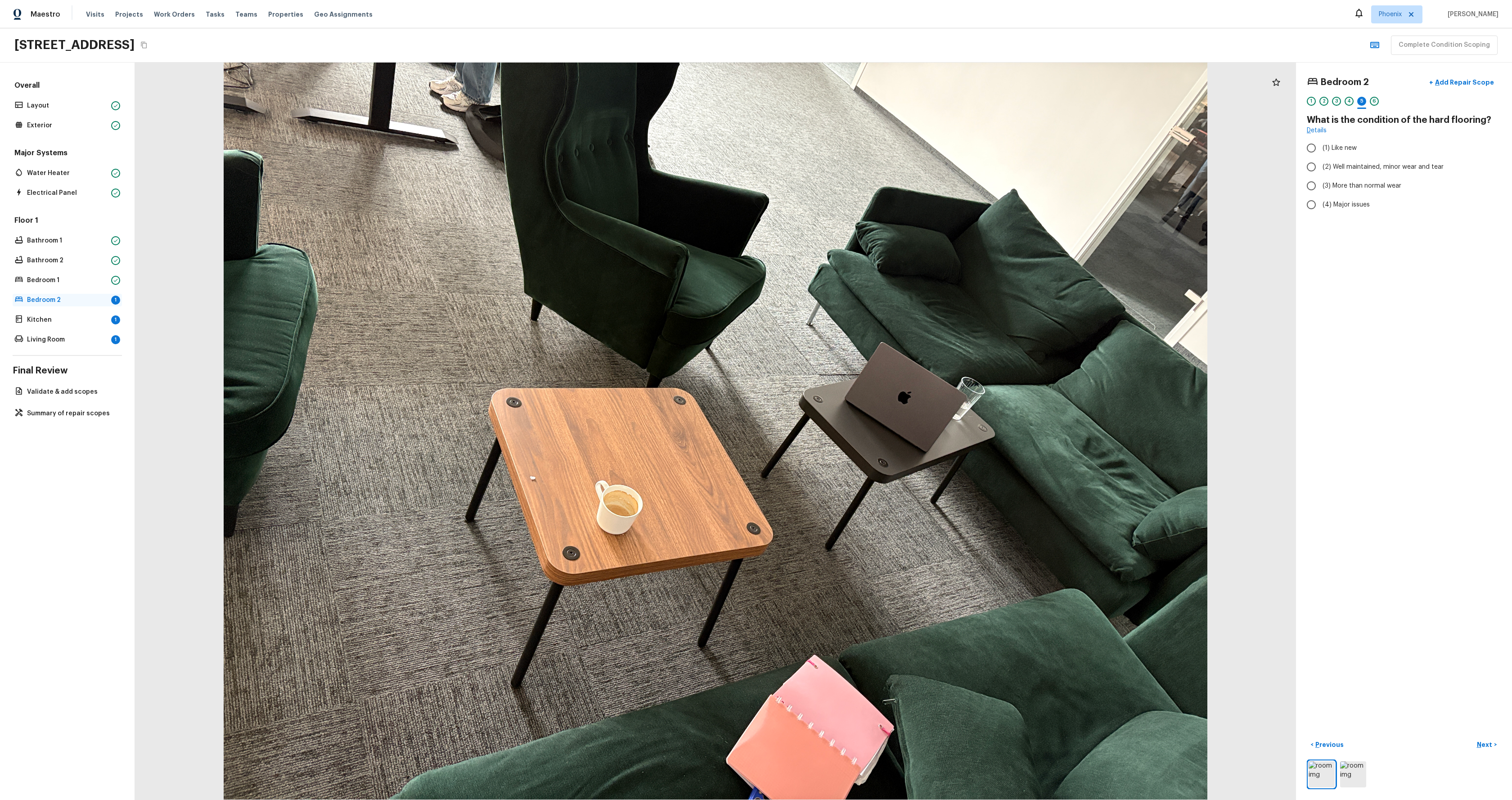
radio input "true"
drag, startPoint x: 48, startPoint y: 319, endPoint x: 59, endPoint y: 318, distance: 11.0
click at [48, 319] on p "Kitchen" at bounding box center [67, 319] width 80 height 9
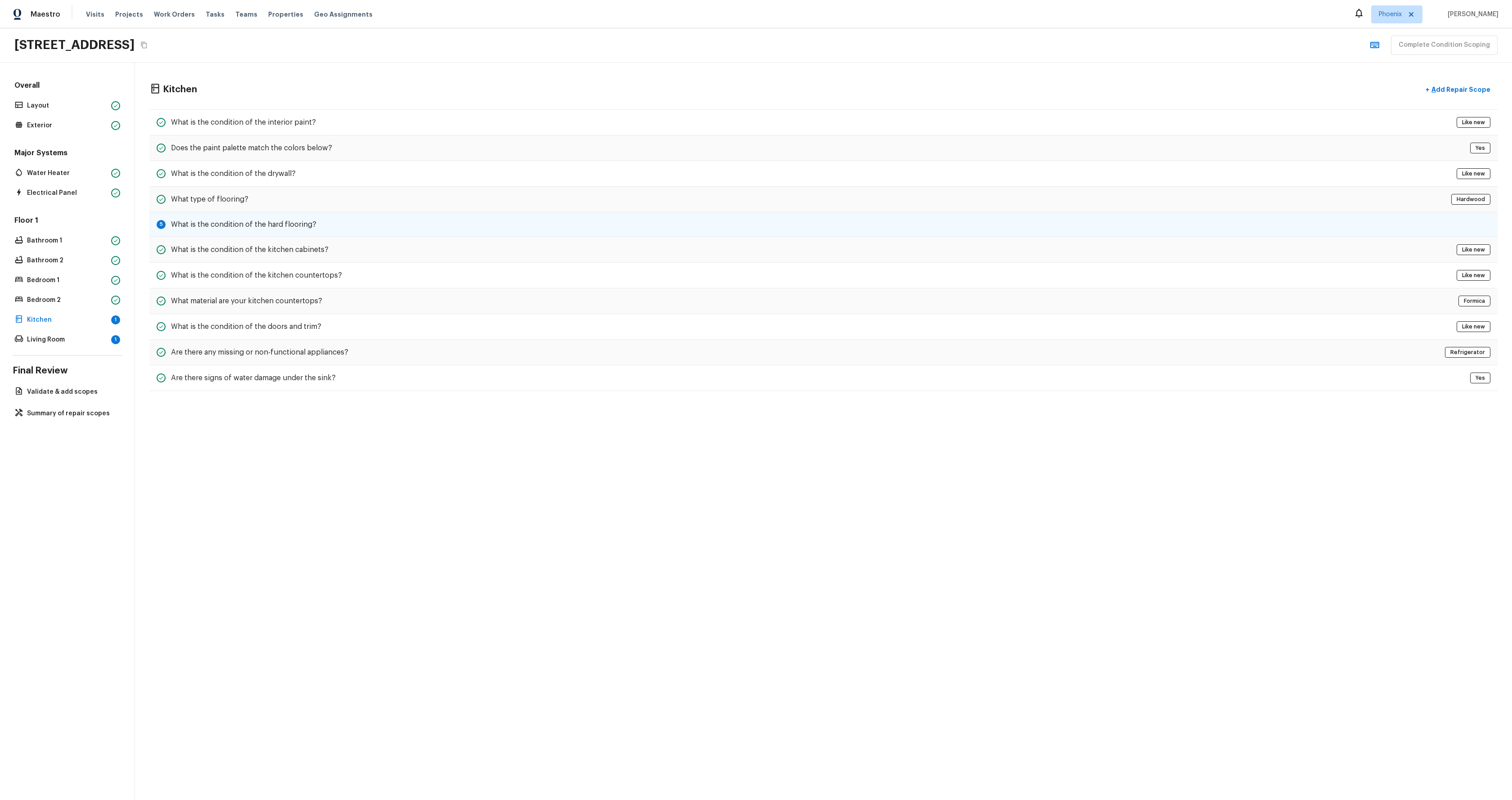
click at [276, 235] on div "5 What is the condition of the hard flooring?" at bounding box center [824, 225] width 1348 height 25
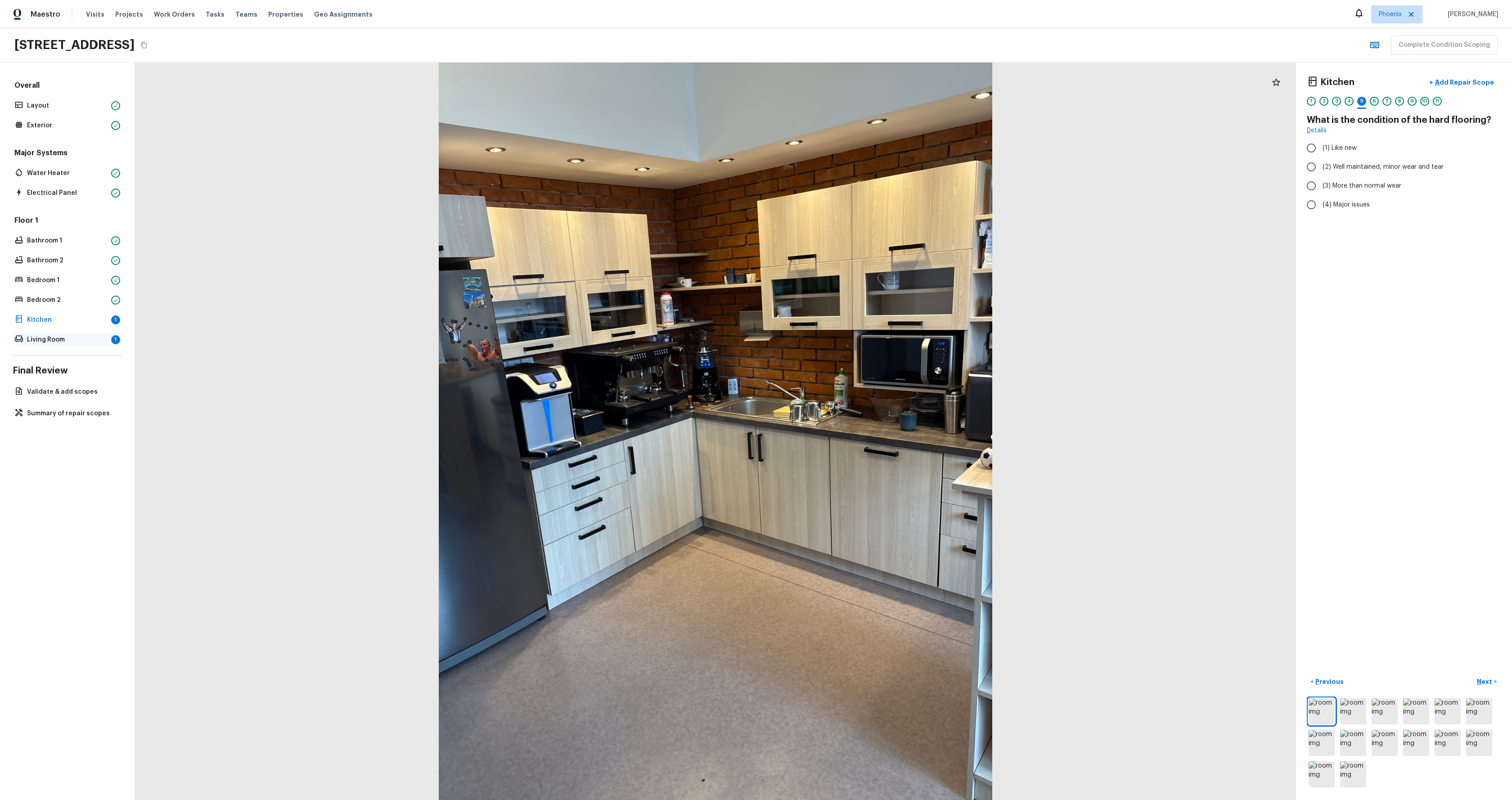
radio input "true"
click at [75, 340] on p "Living Room" at bounding box center [67, 339] width 80 height 9
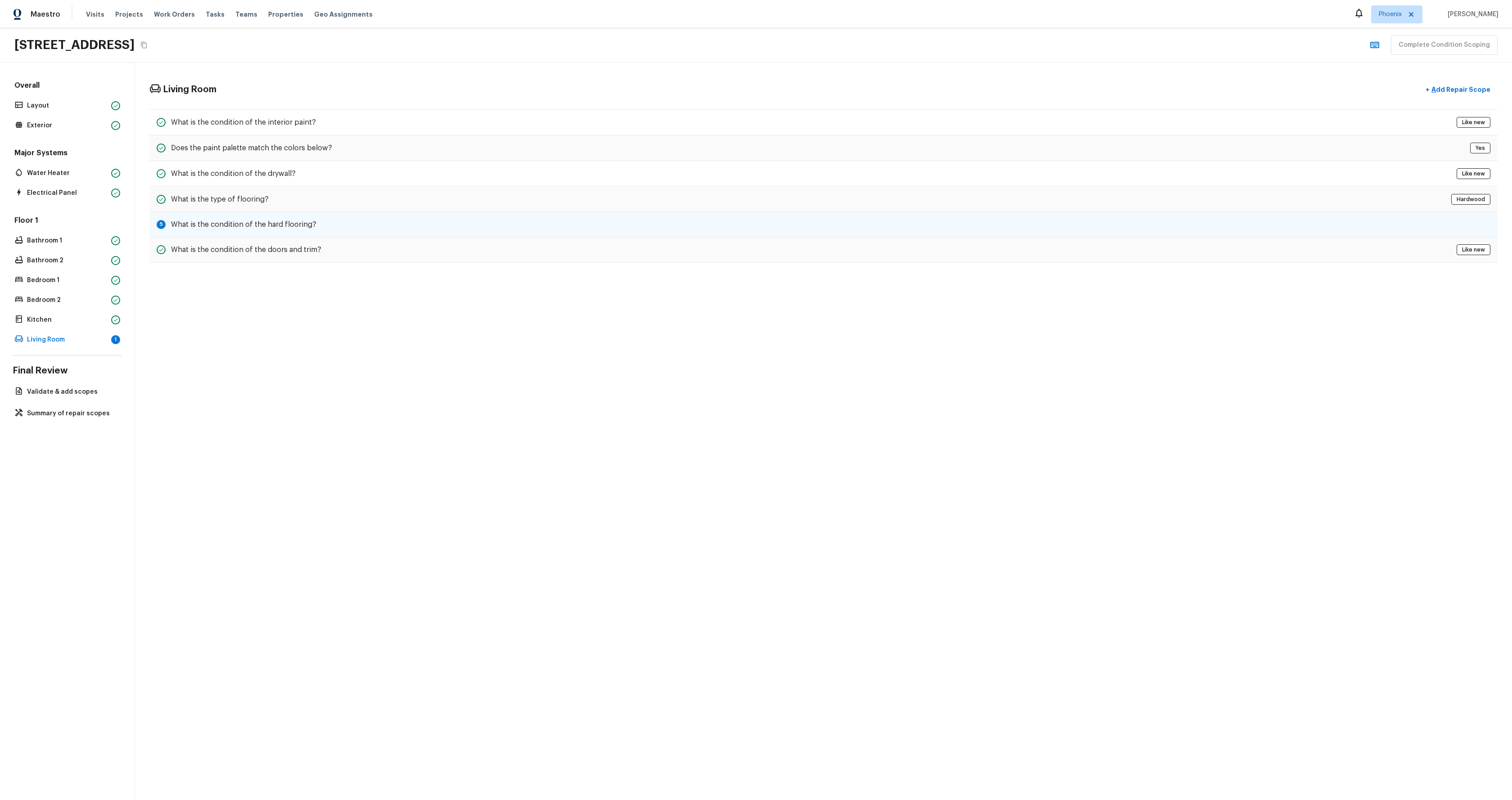
click at [239, 227] on h5 "What is the condition of the hard flooring?" at bounding box center [244, 224] width 146 height 10
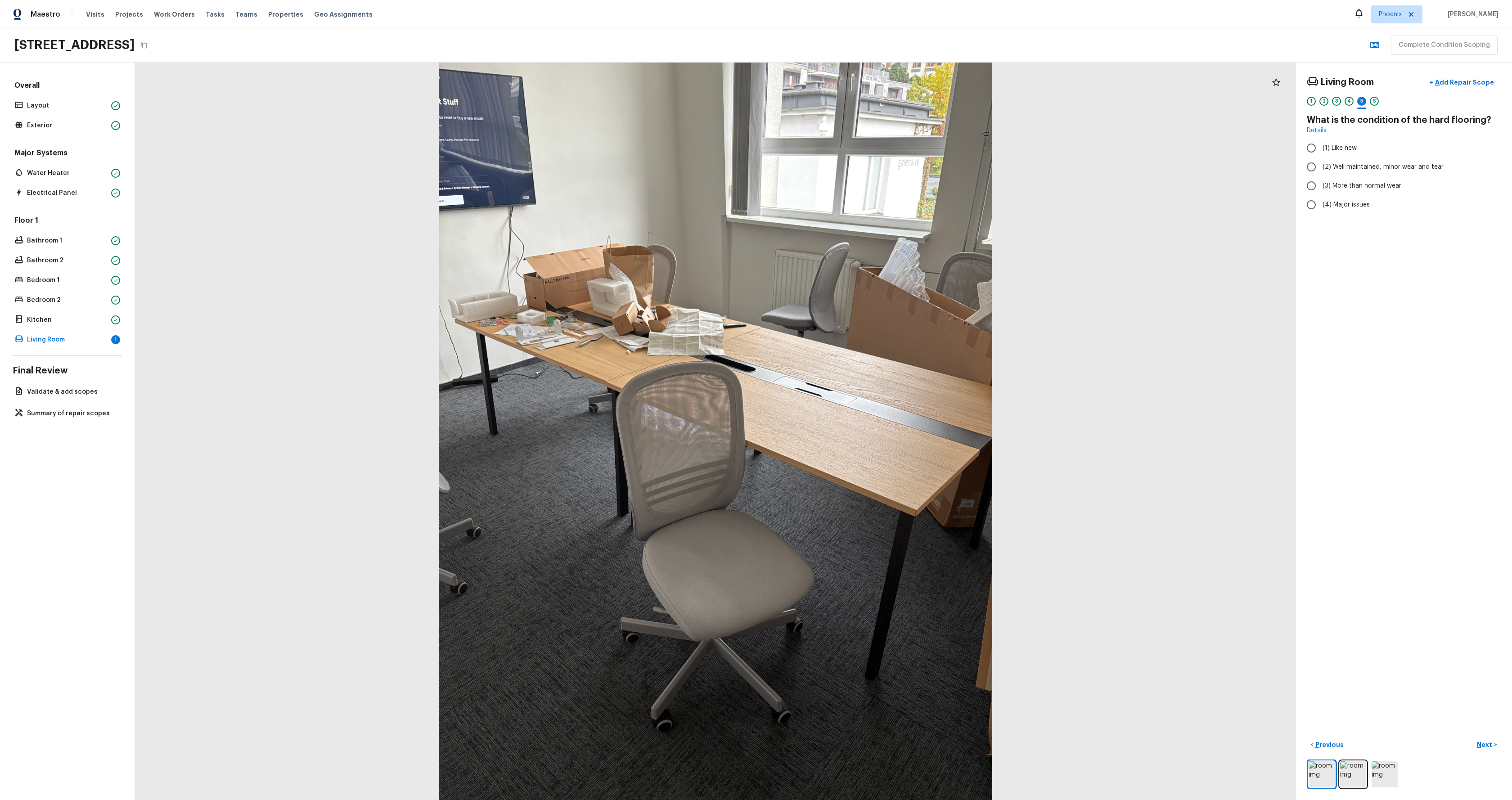
radio input "true"
click at [221, 503] on div at bounding box center [716, 431] width 1161 height 738
click at [70, 273] on div "Floor 1 Bathroom 1 Bathroom 2 Bedroom 1 Bedroom 2 Kitchen Living Room" at bounding box center [67, 281] width 109 height 130
click at [75, 285] on div "Bedroom 1" at bounding box center [67, 280] width 109 height 12
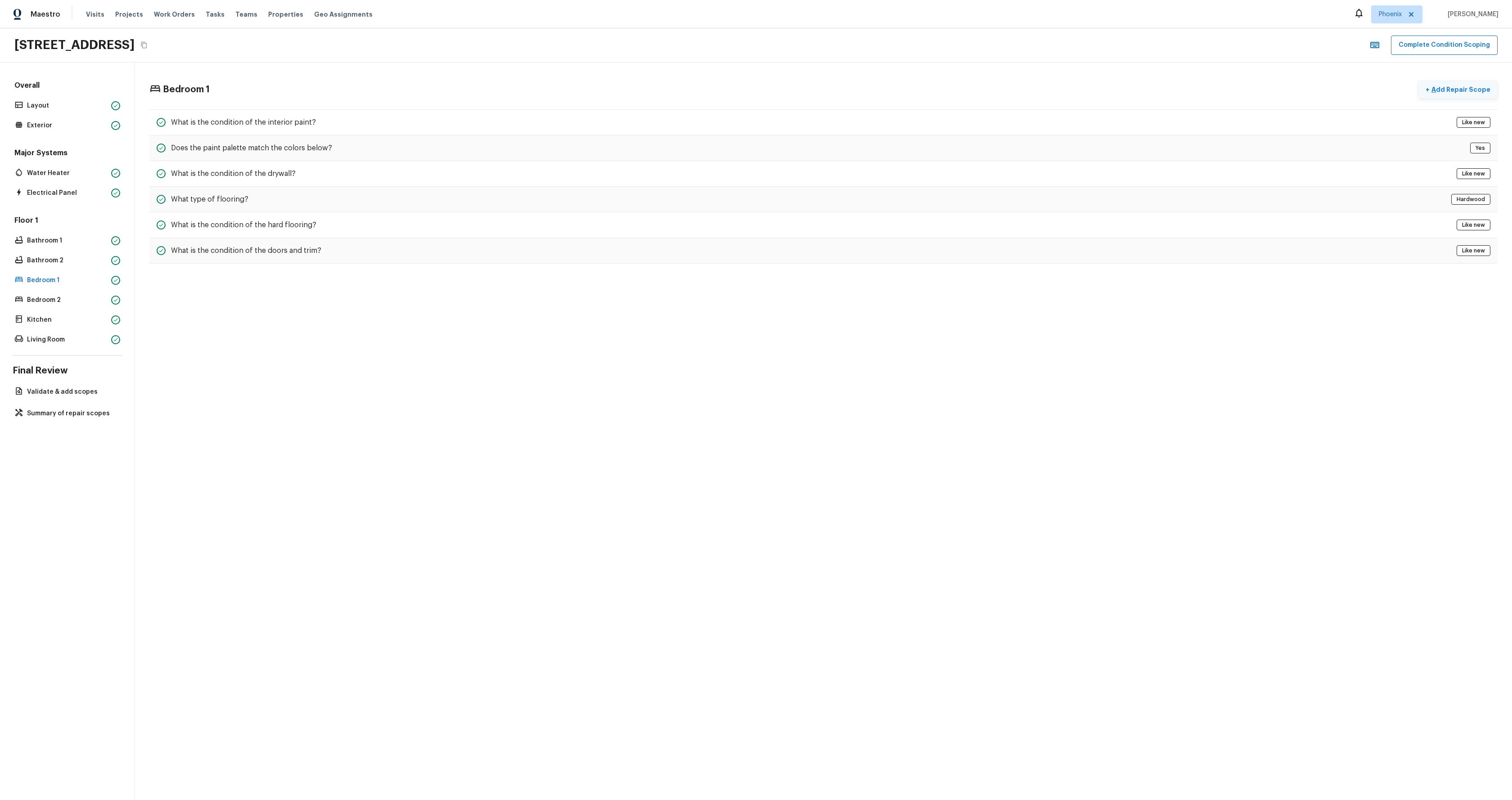
click at [1466, 92] on p "Add Repair Scope" at bounding box center [1460, 89] width 61 height 9
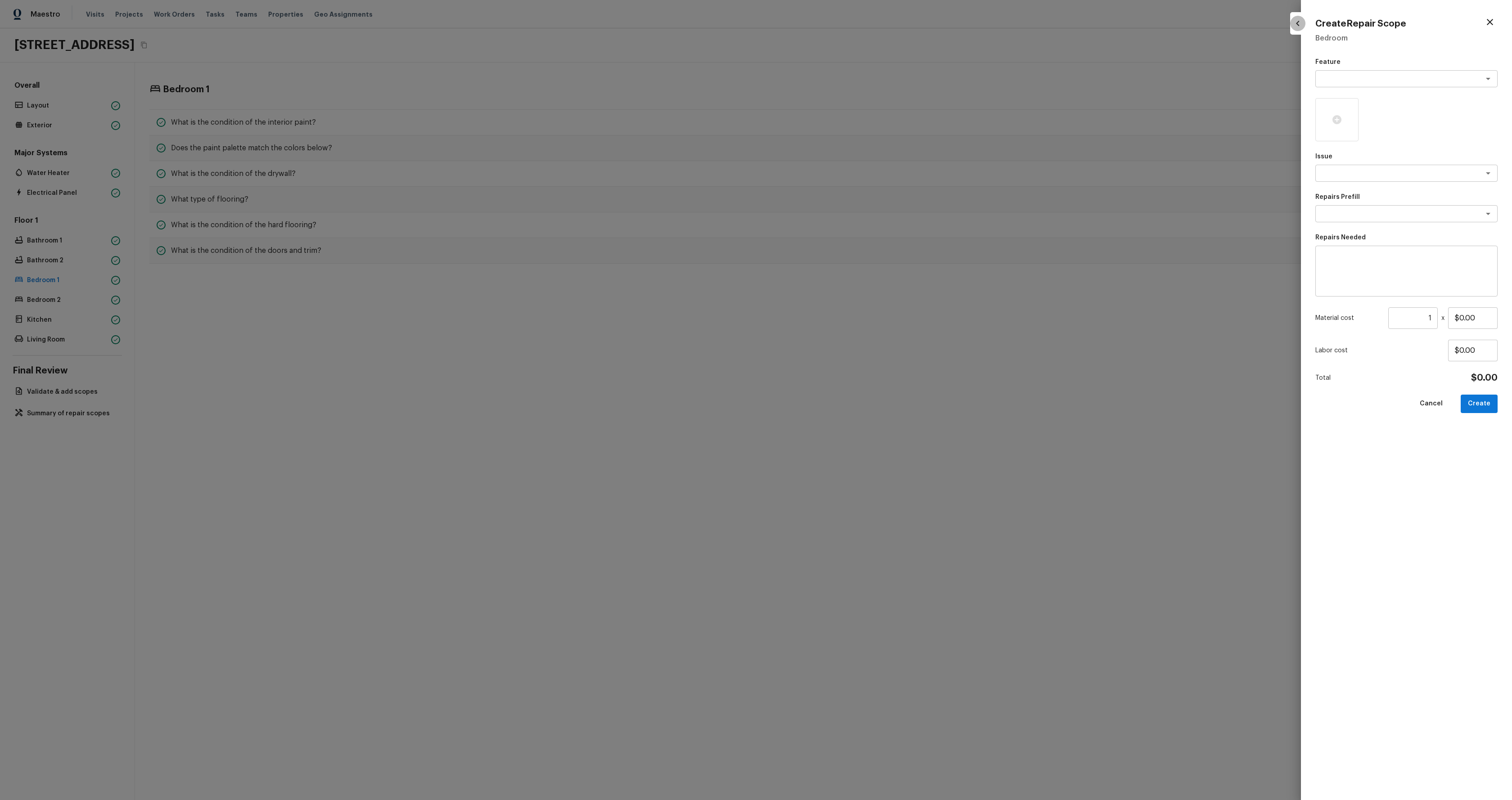
click at [1293, 27] on icon "button" at bounding box center [1298, 23] width 11 height 11
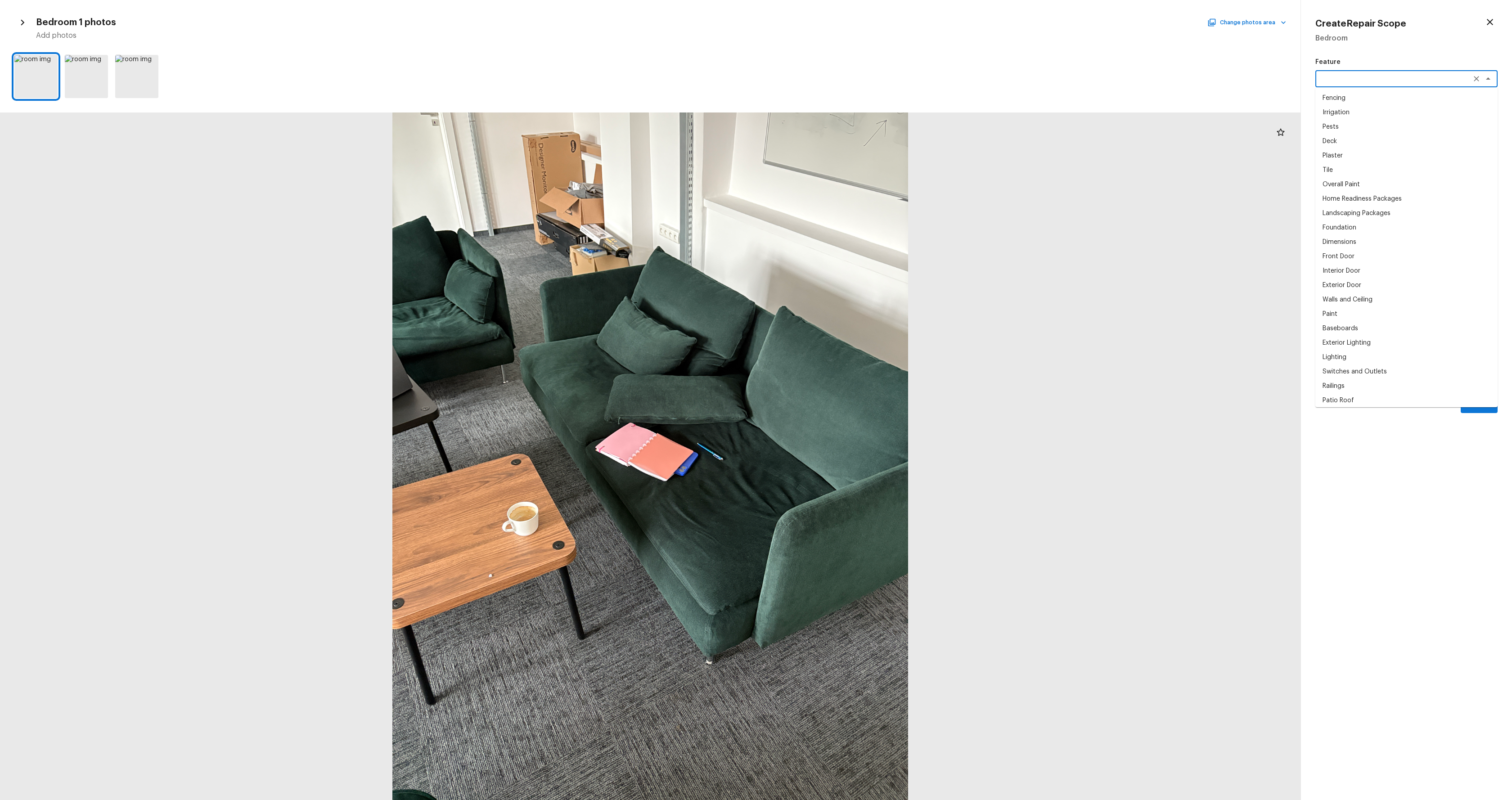
click at [1396, 83] on textarea at bounding box center [1394, 79] width 149 height 9
click at [1358, 168] on li "Tile" at bounding box center [1406, 170] width 182 height 15
type textarea "Tile"
drag, startPoint x: 1339, startPoint y: 117, endPoint x: 1341, endPoint y: 141, distance: 24.1
click at [1339, 117] on icon at bounding box center [1337, 119] width 9 height 9
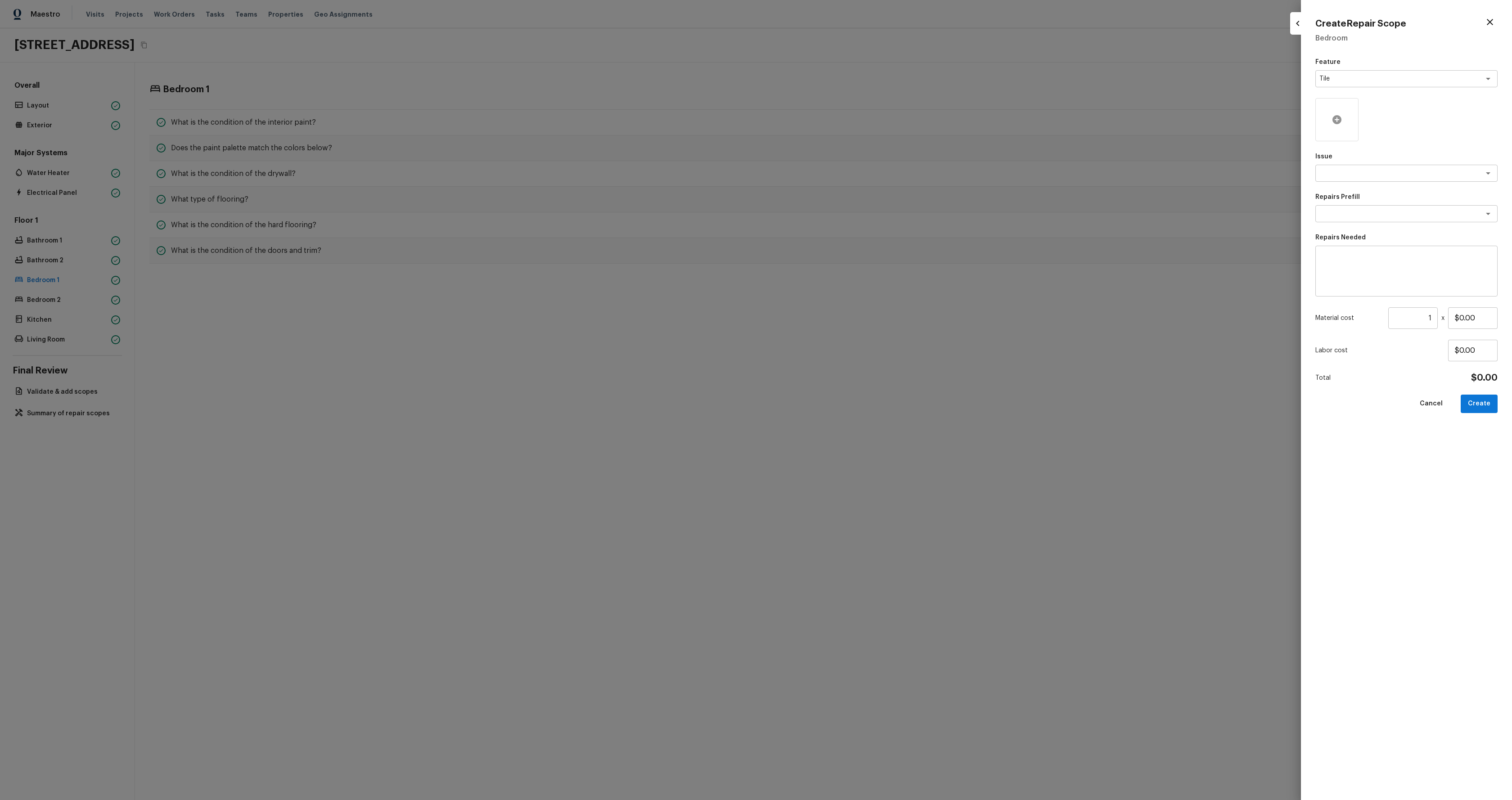
click at [1332, 112] on div at bounding box center [1337, 120] width 43 height 43
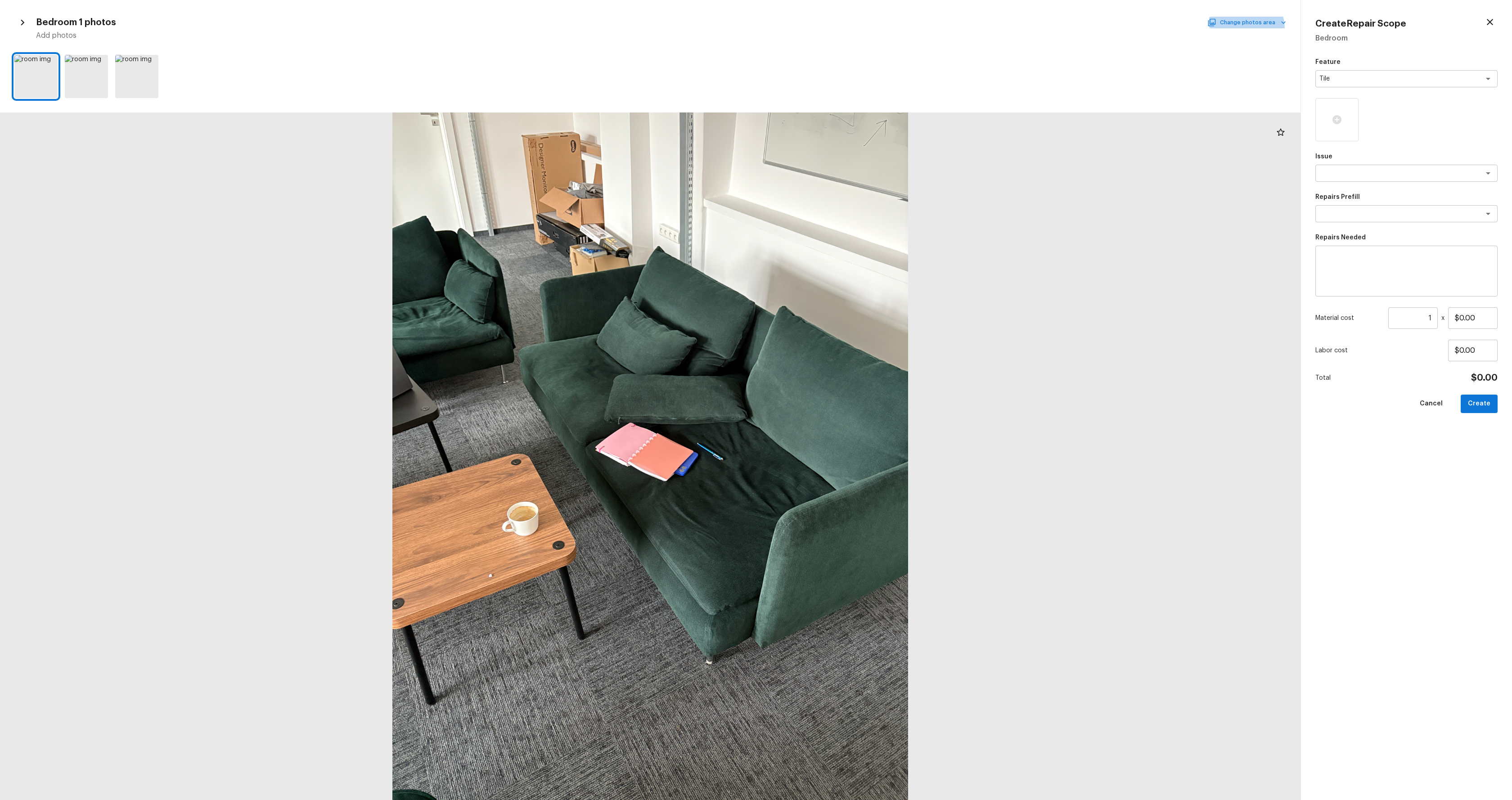
click at [1249, 28] on button "Change photos area" at bounding box center [1247, 22] width 77 height 12
click at [114, 82] on div at bounding box center [756, 400] width 1512 height 800
drag, startPoint x: 38, startPoint y: 63, endPoint x: 43, endPoint y: 62, distance: 5.1
click at [41, 62] on div at bounding box center [36, 77] width 43 height 43
click at [51, 63] on icon at bounding box center [49, 63] width 9 height 9
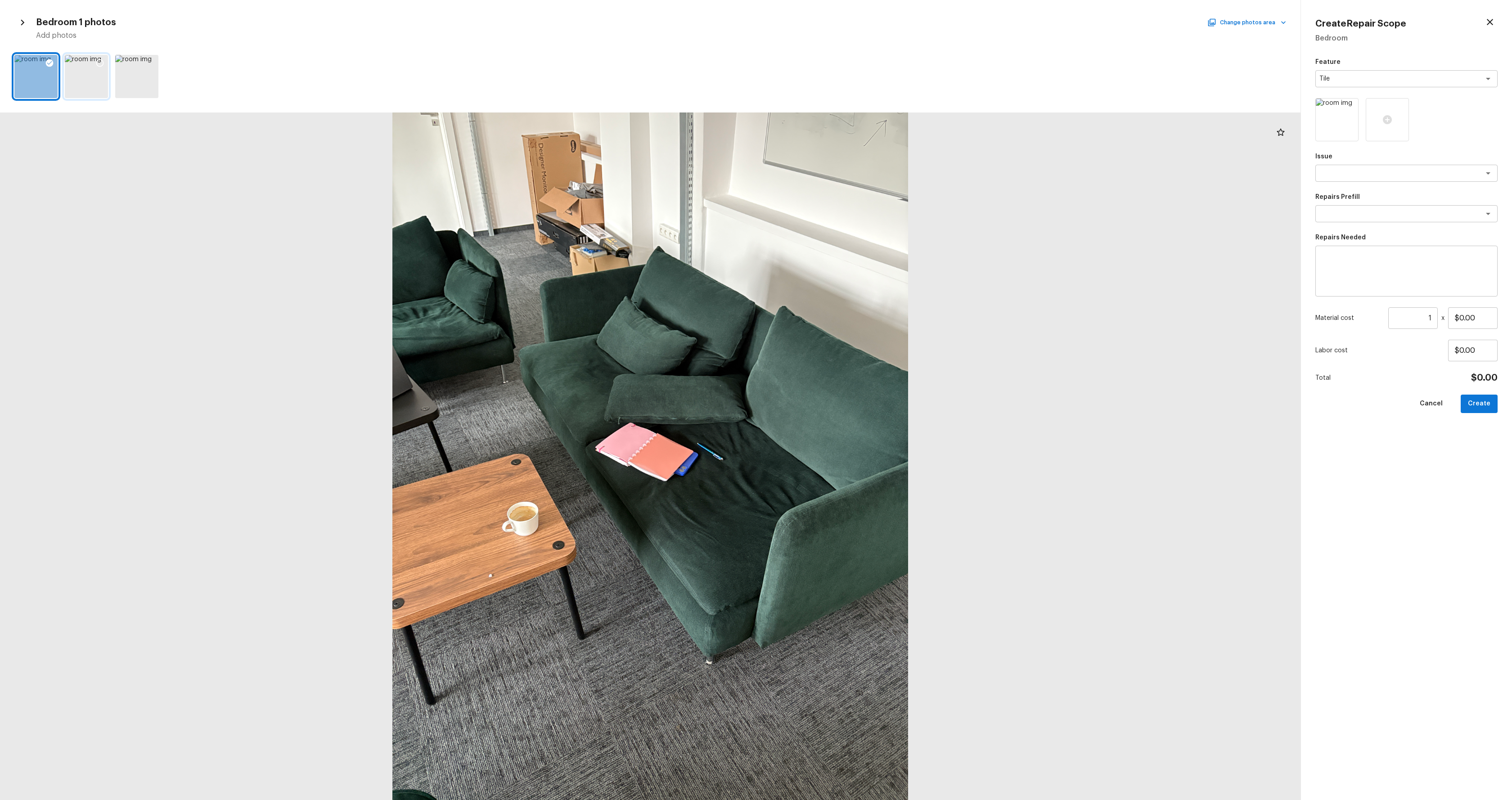
click at [99, 62] on icon at bounding box center [100, 63] width 9 height 9
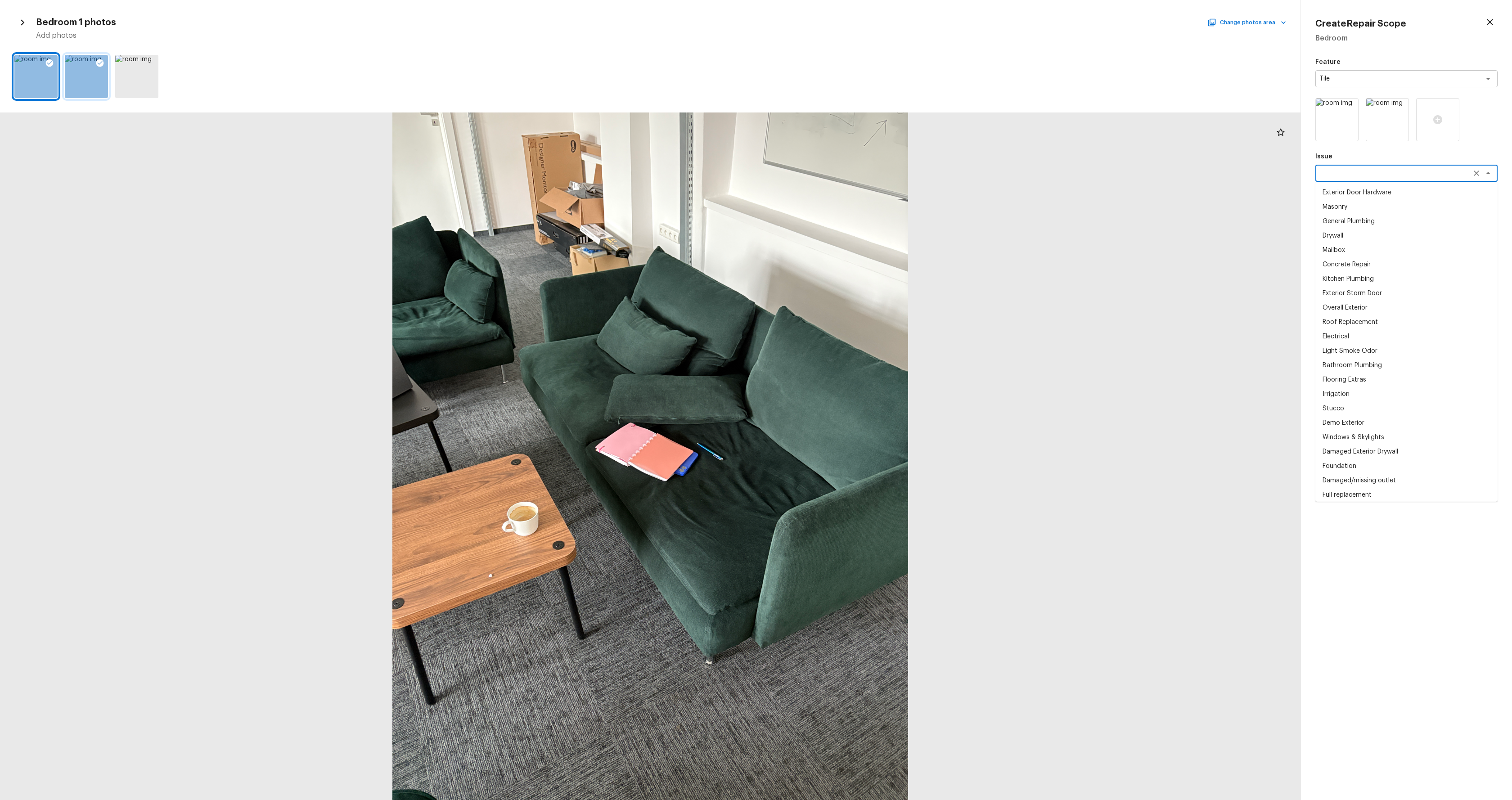
click at [1403, 177] on textarea at bounding box center [1394, 173] width 149 height 9
click at [1380, 275] on li "Kitchen Plumbing" at bounding box center [1406, 279] width 182 height 15
type textarea "Kitchen Plumbing"
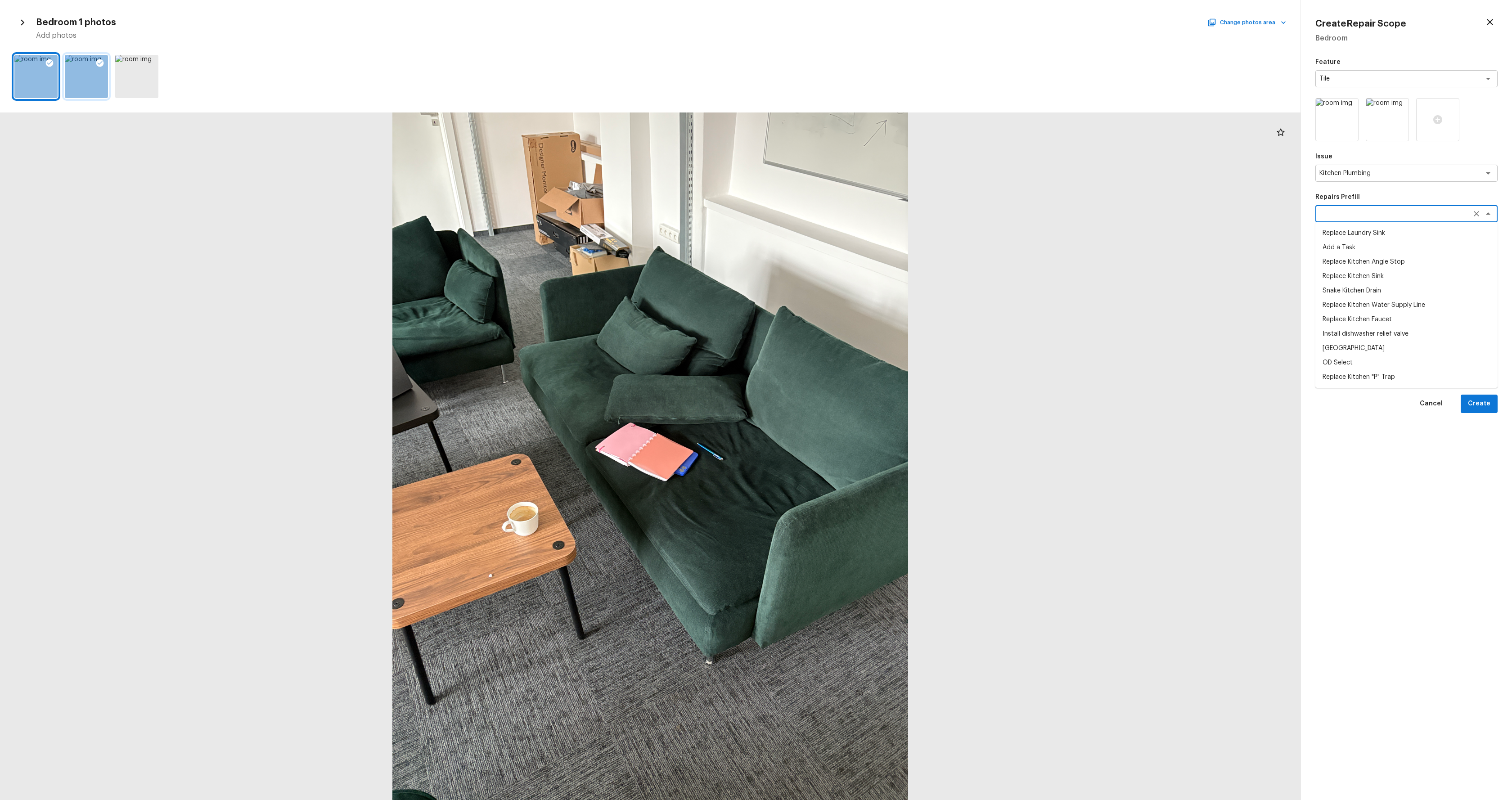
click at [1376, 214] on textarea at bounding box center [1394, 213] width 149 height 9
click at [1361, 282] on li "Replace Kitchen Sink" at bounding box center [1406, 276] width 182 height 15
type textarea "Replace Kitchen Sink"
type textarea "Remove the existing kitchen sink and install a new single or double basin kitch…"
click at [1442, 319] on div "Material cost 1 ​ x $234.53" at bounding box center [1406, 318] width 182 height 22
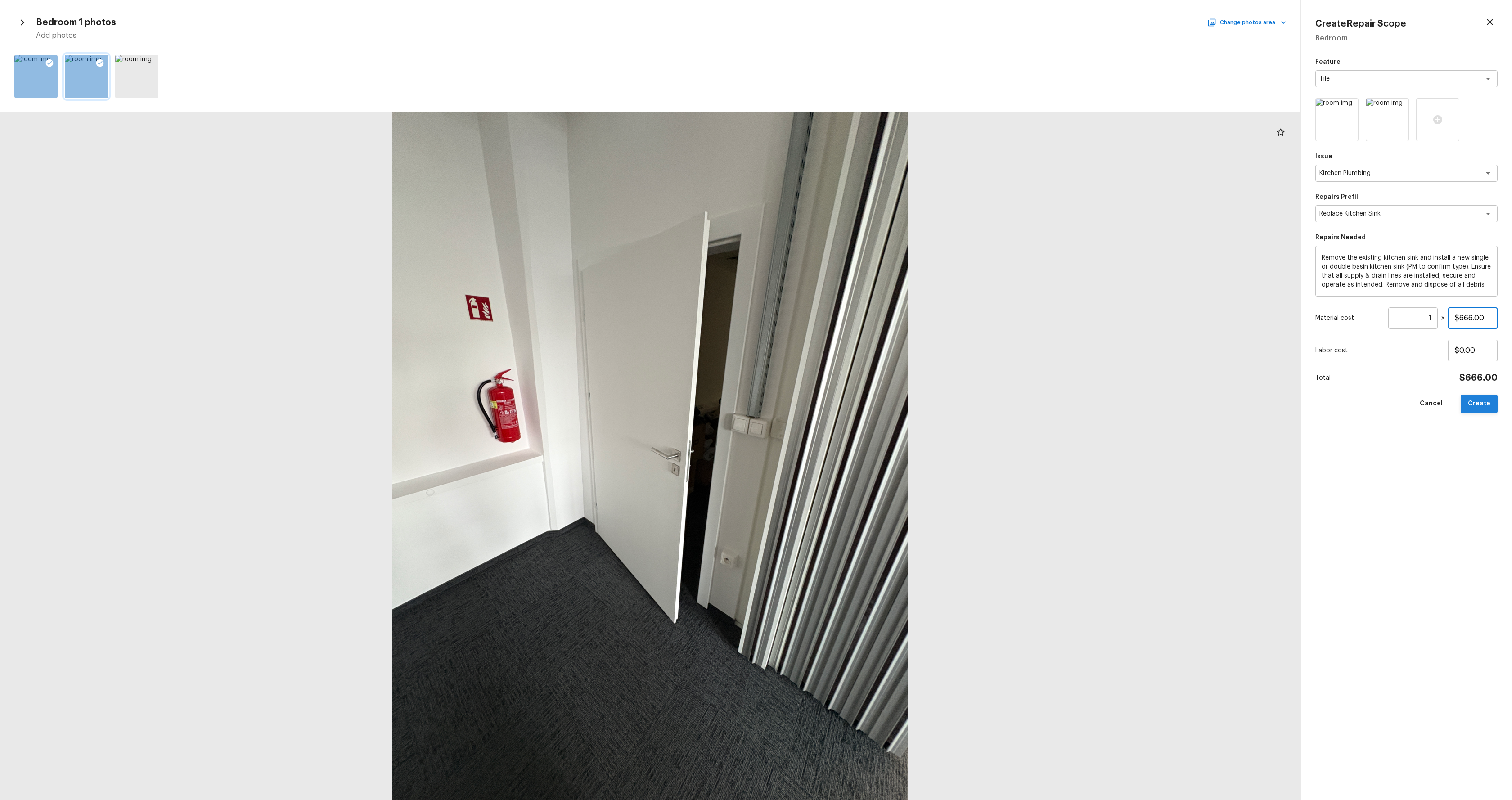
type input "$666.00"
click at [1476, 395] on button "Create" at bounding box center [1479, 403] width 37 height 18
type input "$0.00"
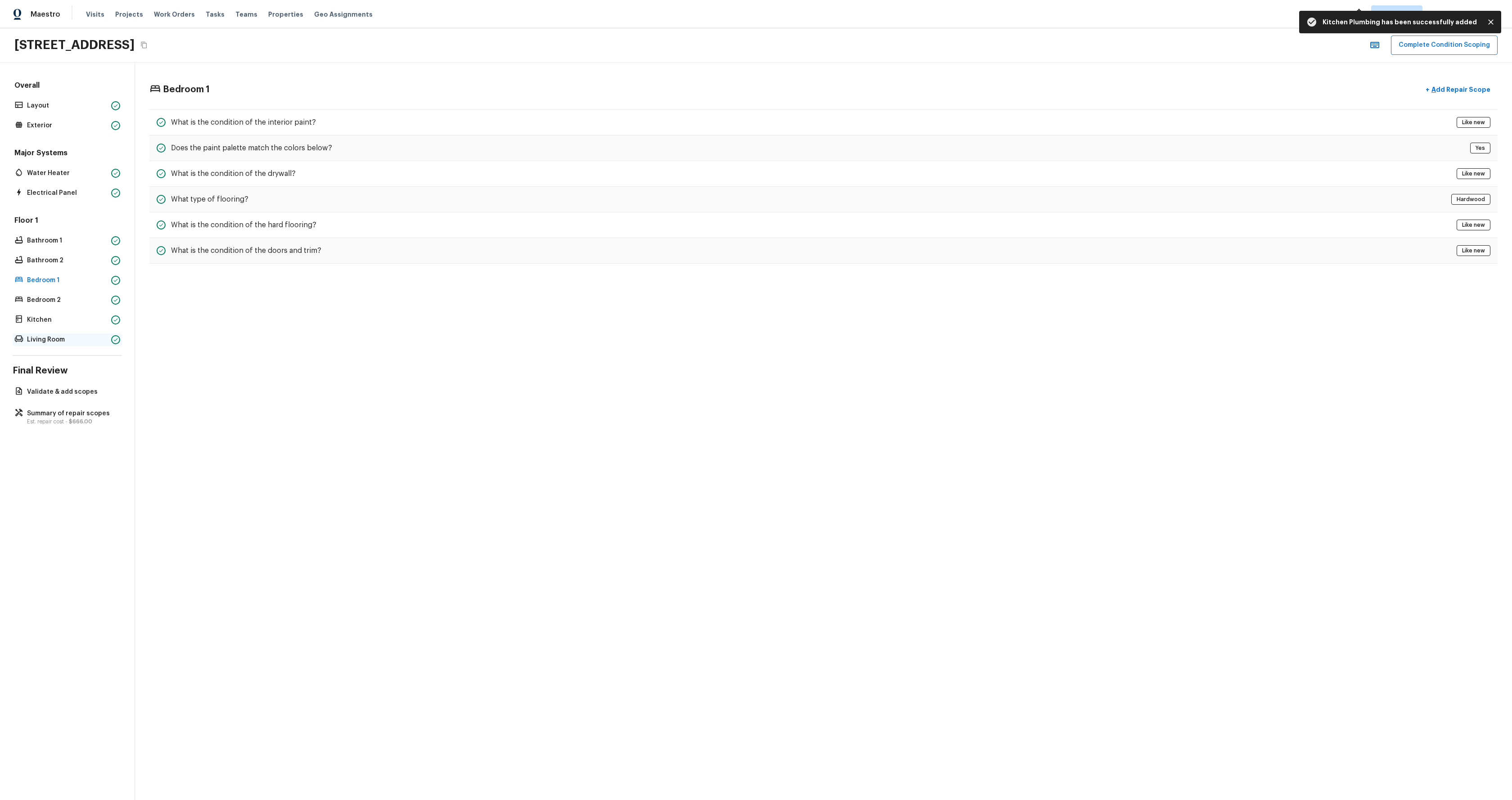
click at [63, 340] on p "Living Room" at bounding box center [67, 339] width 80 height 9
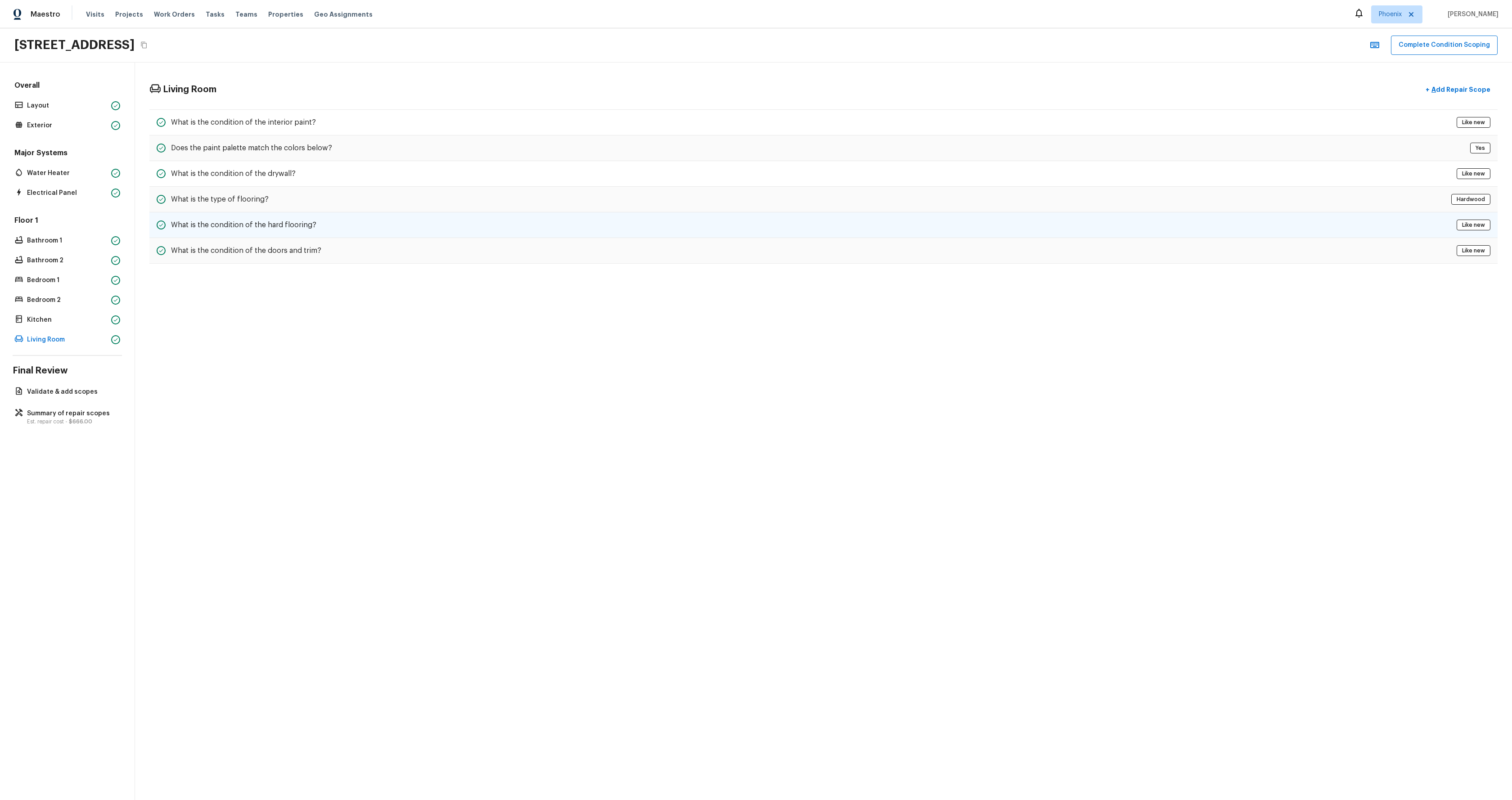
click at [1307, 218] on div "What is the condition of the hard flooring? Like new" at bounding box center [824, 225] width 1348 height 26
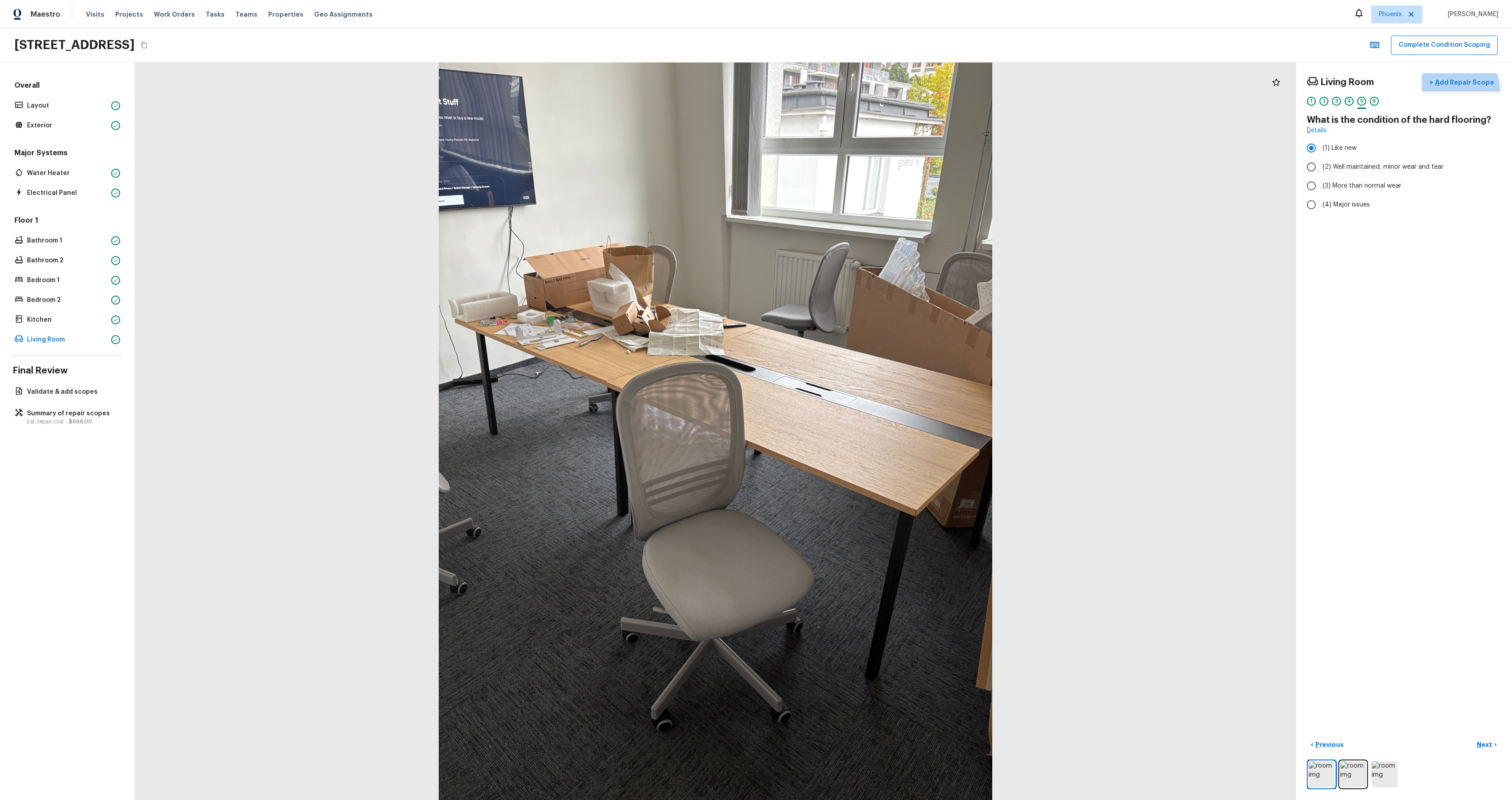
click at [1464, 89] on button "+ Add Repair Scope" at bounding box center [1462, 82] width 79 height 18
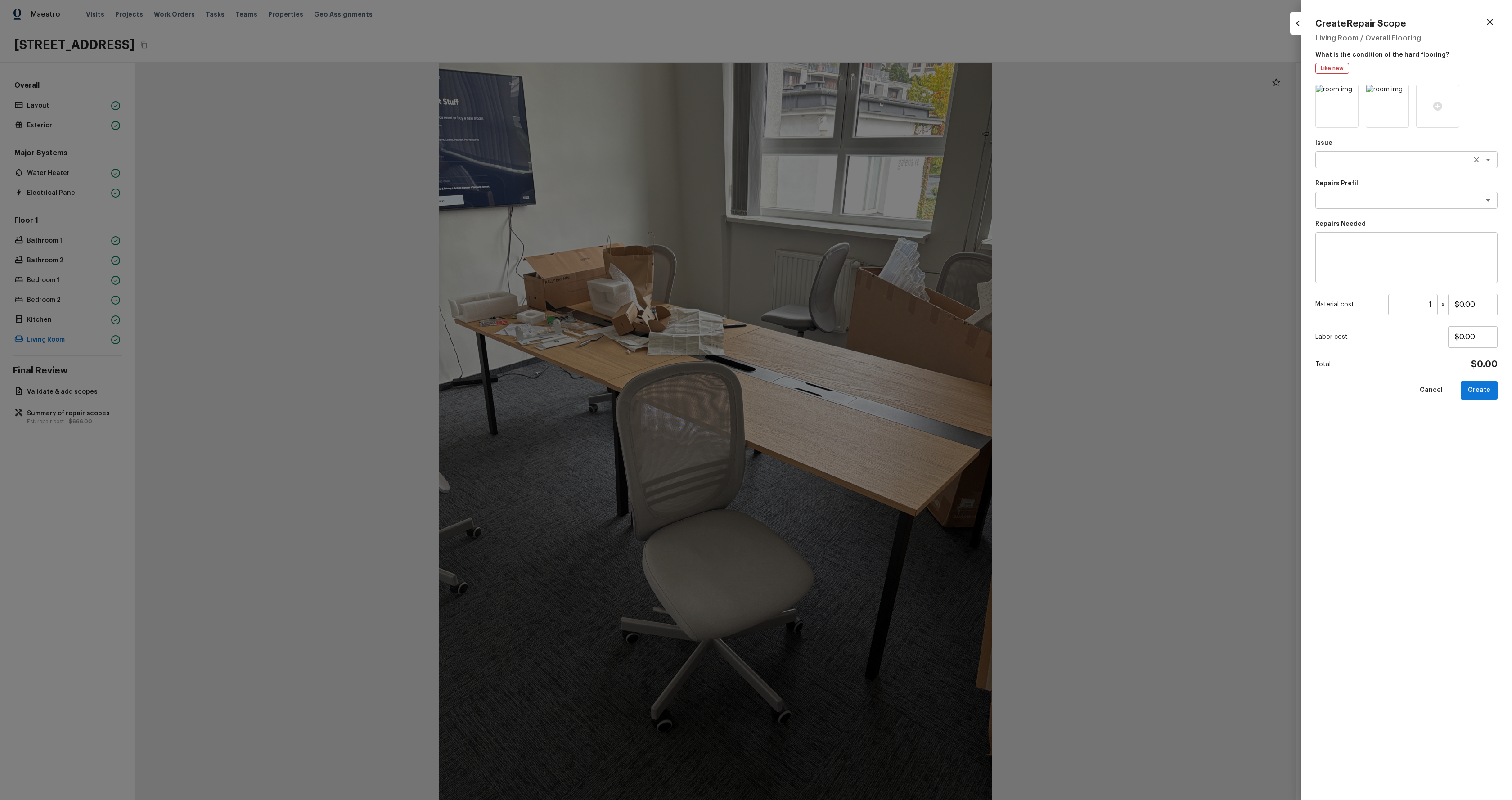
click at [1403, 170] on div "Issue x ​ Repairs Prefill x ​ Repairs Needed x ​ Material cost 1 ​ x $0.00 Labo…" at bounding box center [1406, 435] width 182 height 701
drag, startPoint x: 1405, startPoint y: 155, endPoint x: 1403, endPoint y: 163, distance: 8.2
click at [1405, 155] on textarea at bounding box center [1394, 159] width 149 height 9
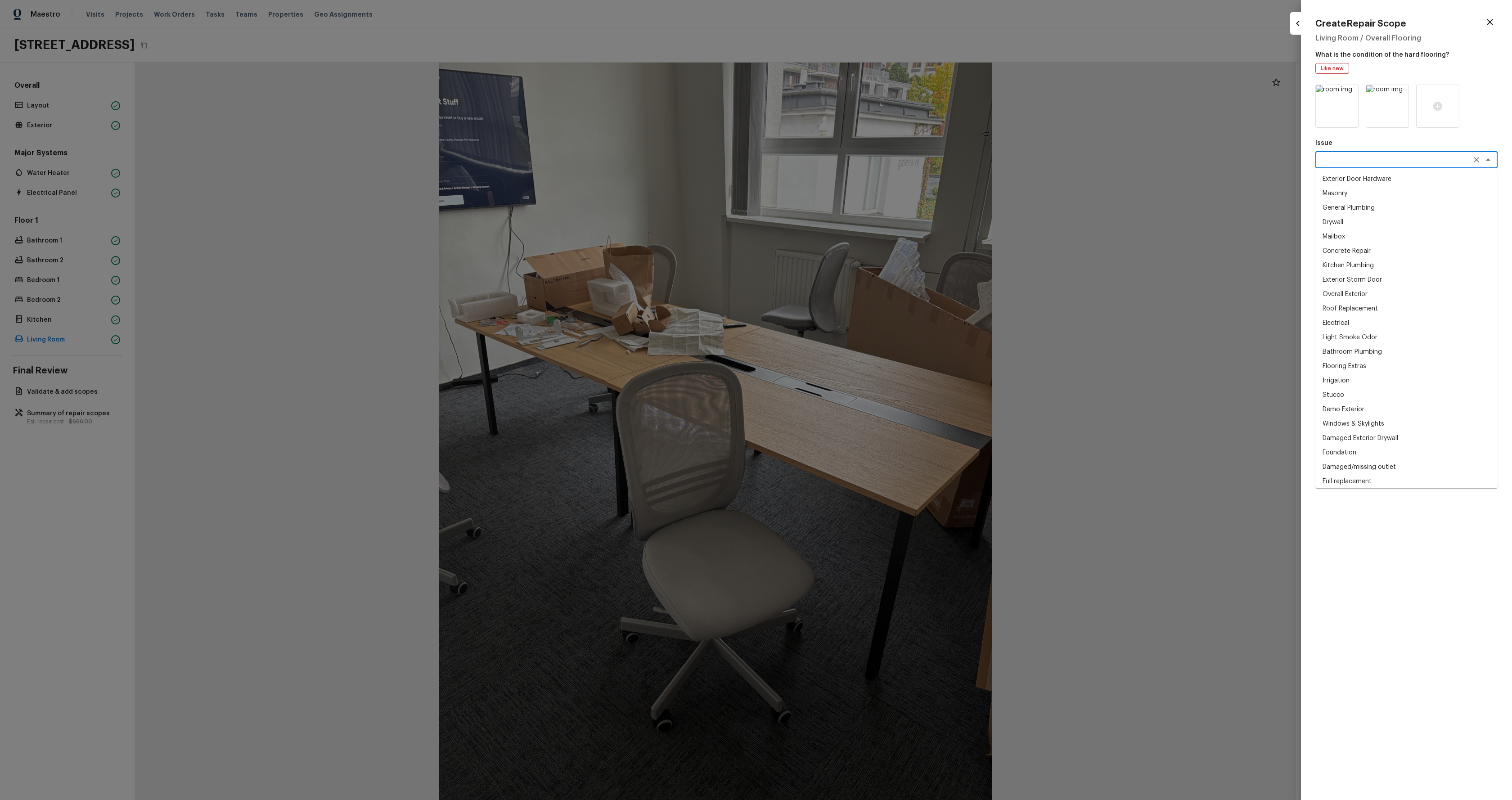
click at [1392, 225] on li "Drywall" at bounding box center [1406, 222] width 182 height 15
type textarea "Drywall"
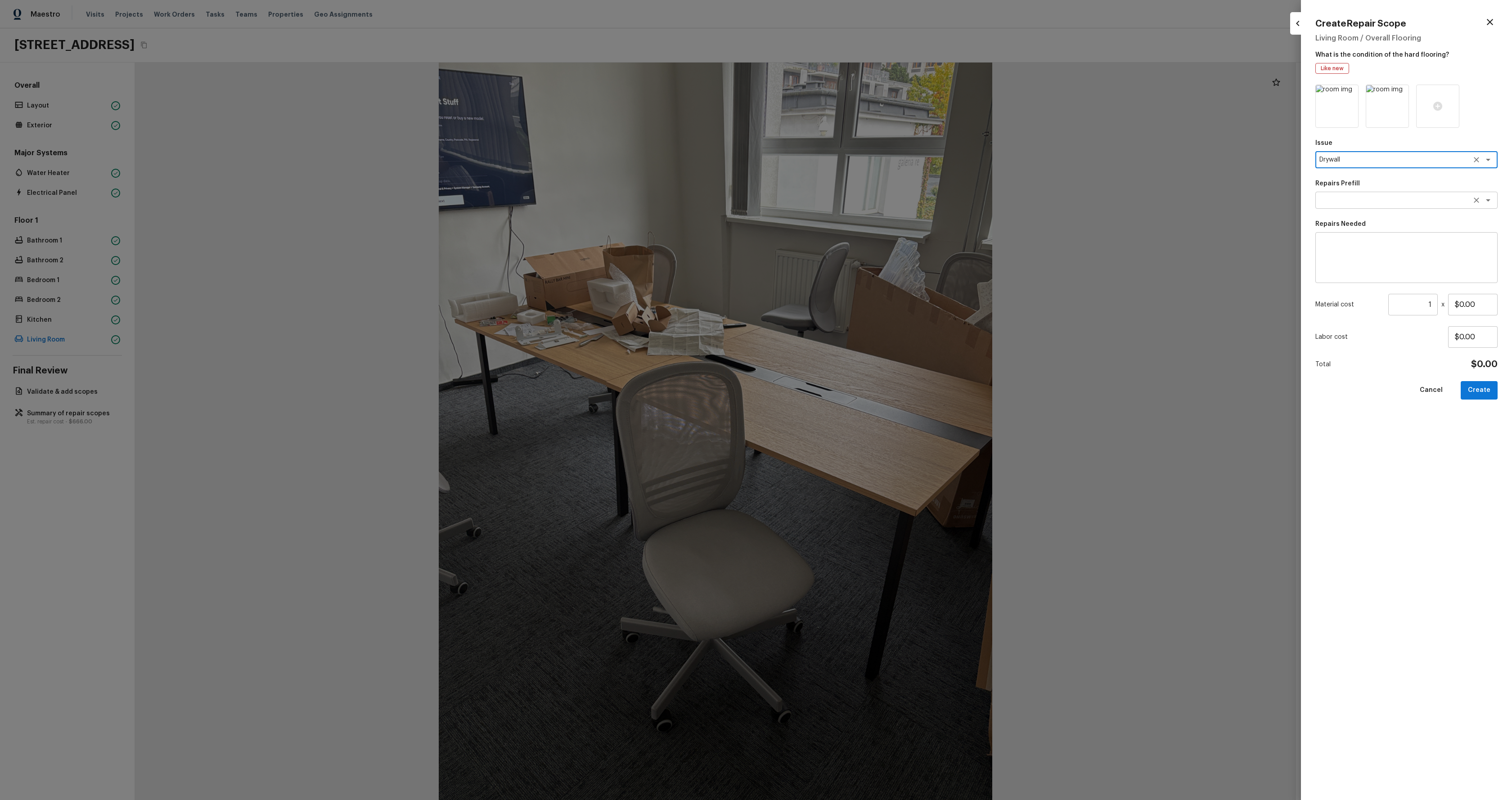
click at [1397, 199] on textarea at bounding box center [1394, 200] width 149 height 9
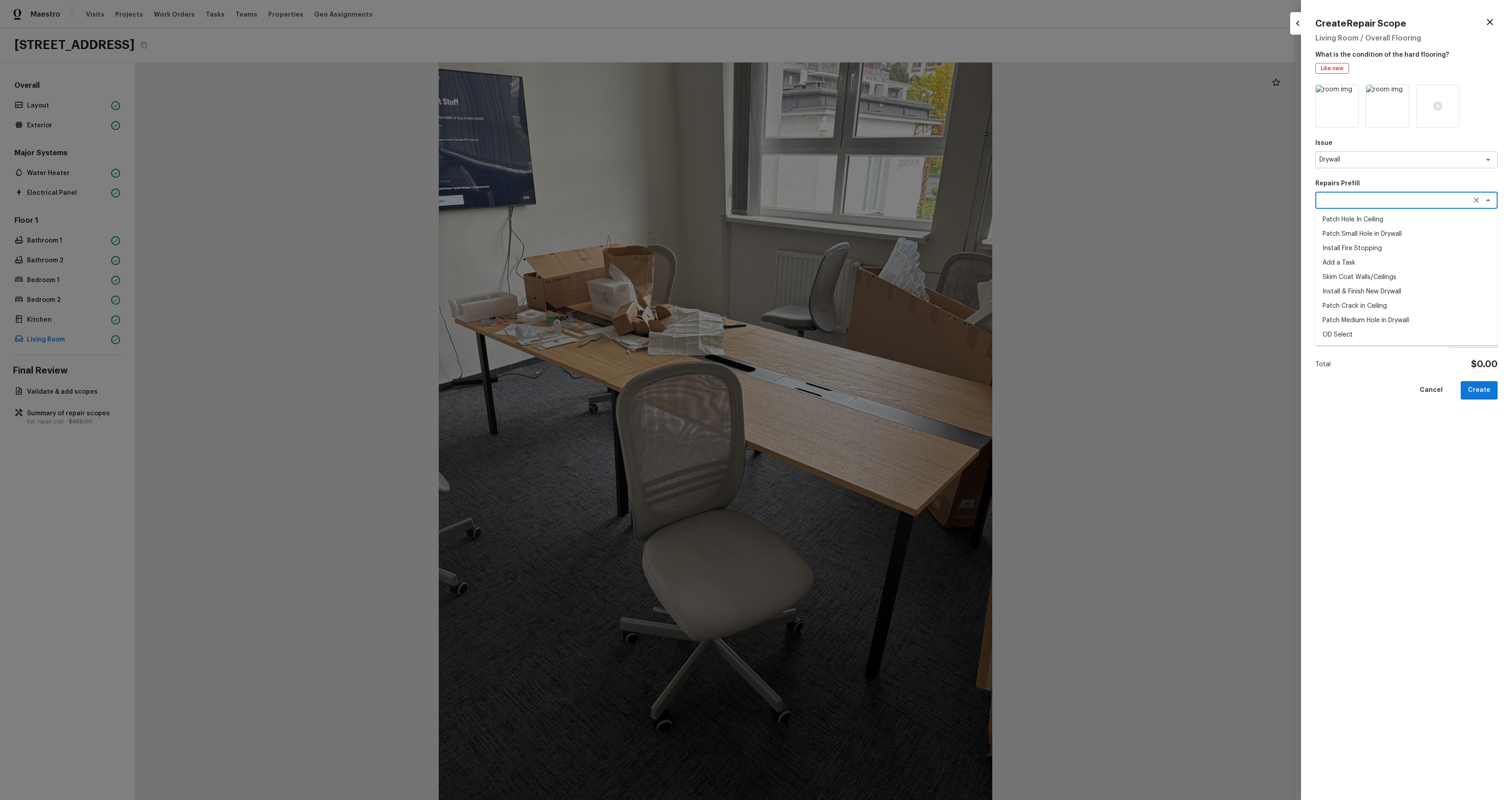
click at [1392, 239] on li "Patch Small Hole in Drywall" at bounding box center [1406, 234] width 182 height 15
type textarea "Patch Small Hole in Drywall"
type textarea "Prep/scrape all loose material from the damaged area; prime if needed. Patch th…"
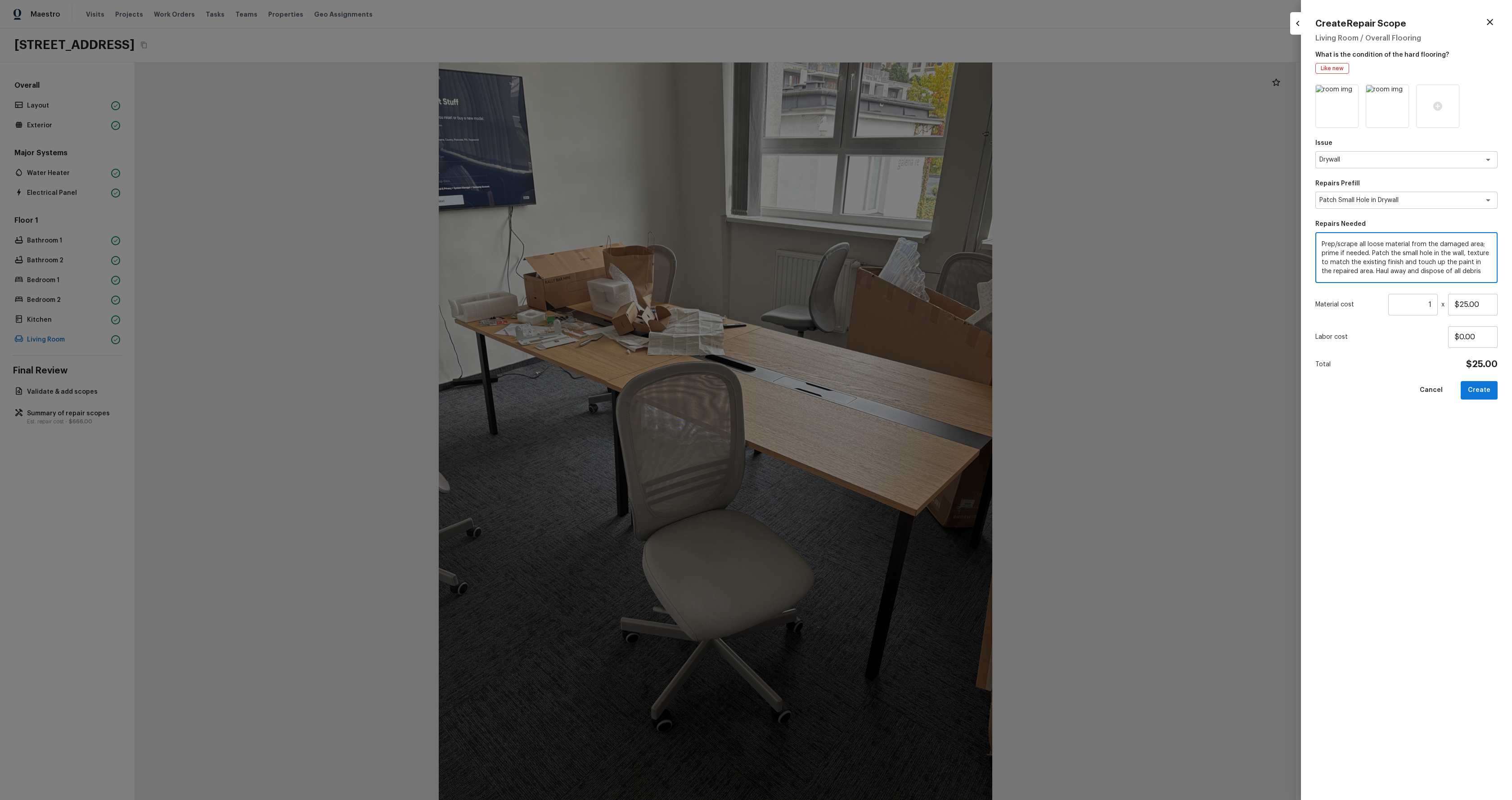
click at [1395, 274] on textarea "Prep/scrape all loose material from the damaged area; prime if needed. Patch th…" at bounding box center [1406, 258] width 170 height 36
click at [1484, 303] on input "$25.00" at bounding box center [1473, 305] width 49 height 22
type input "$666.00"
click at [1476, 393] on button "Create" at bounding box center [1479, 390] width 37 height 18
type input "$0.00"
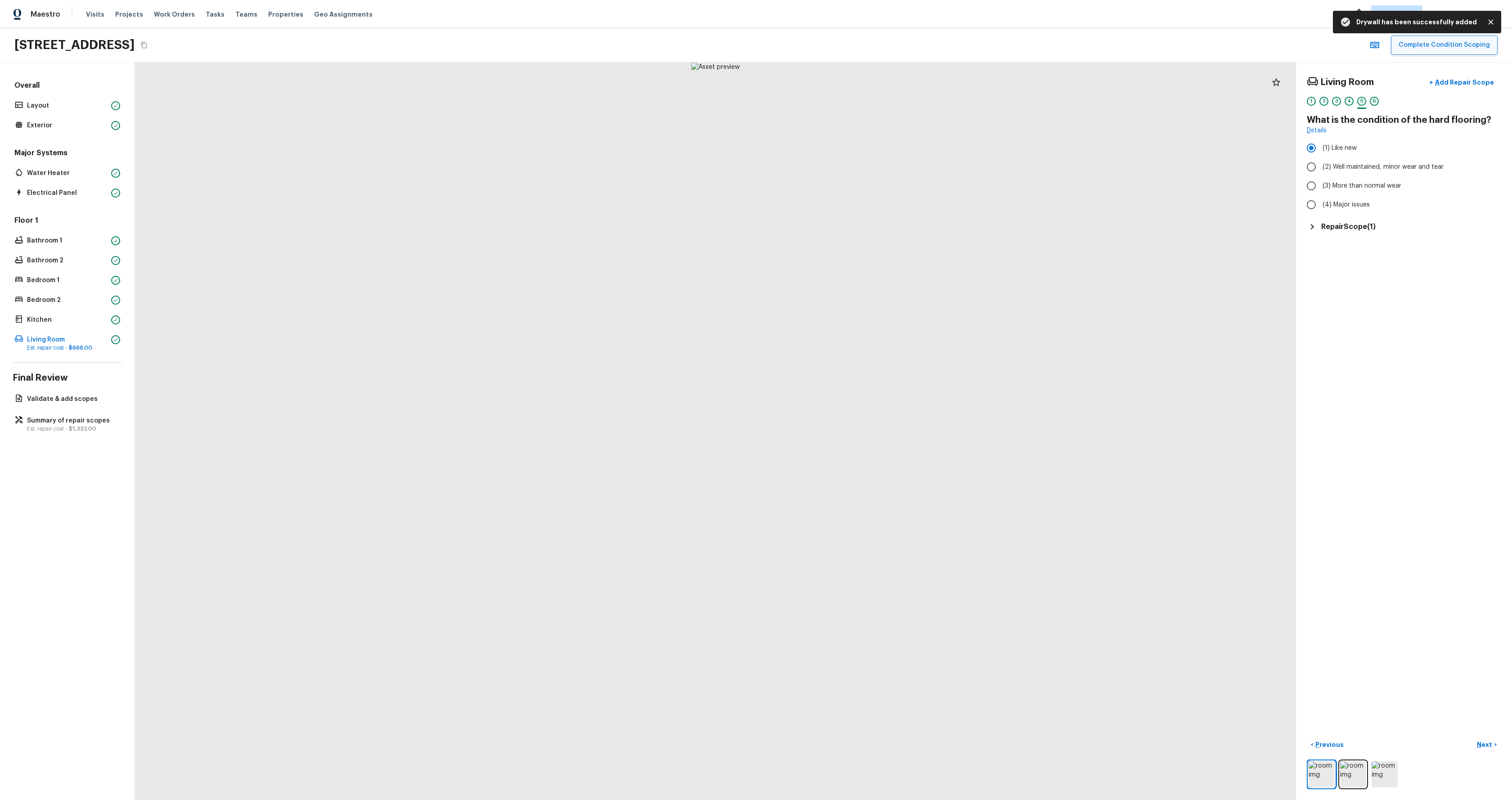
click at [1462, 48] on button "Complete Condition Scoping" at bounding box center [1445, 45] width 107 height 19
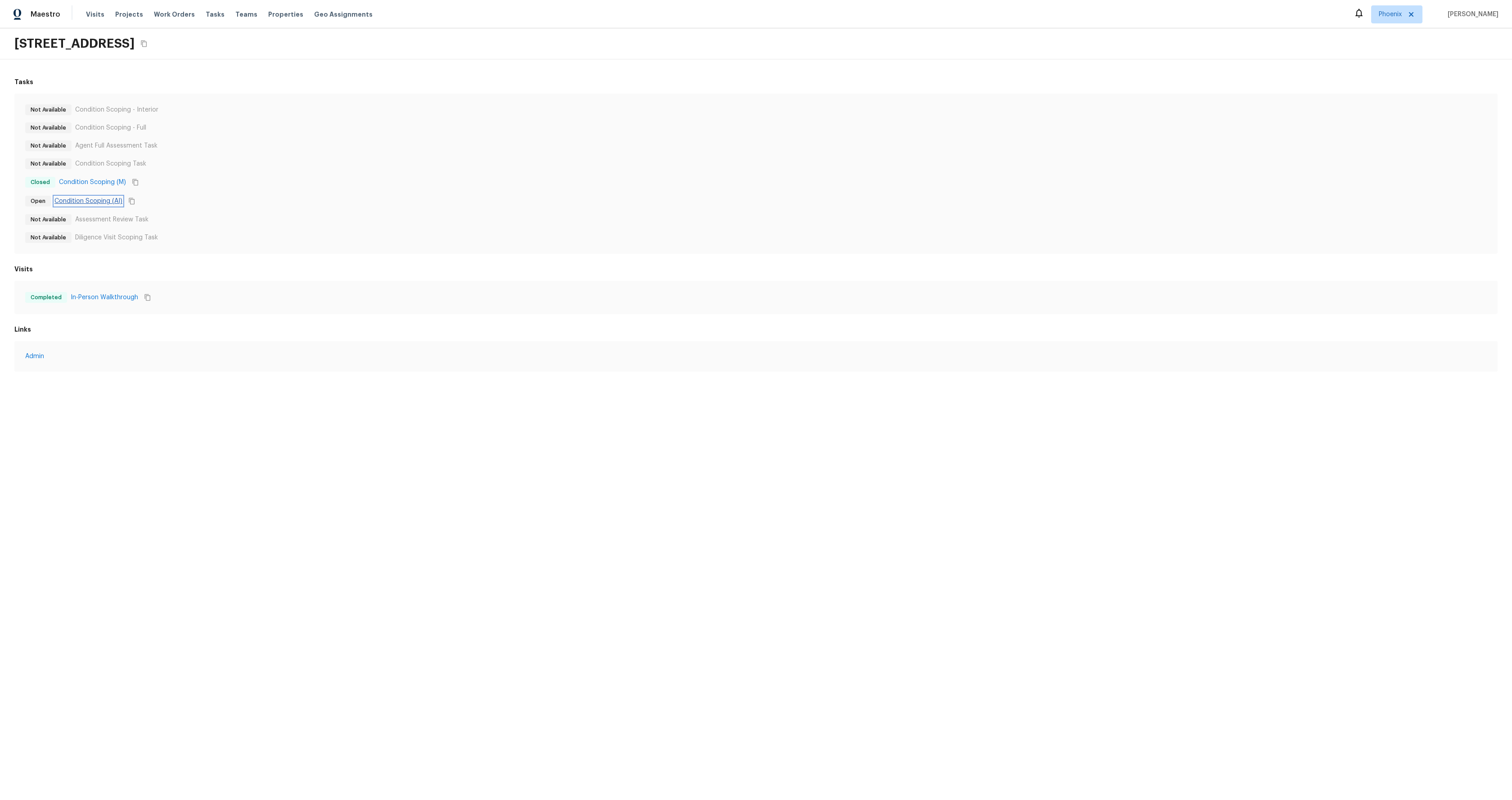
click at [93, 205] on link "Condition Scoping (AI)" at bounding box center [89, 201] width 68 height 9
